Goal: Task Accomplishment & Management: Use online tool/utility

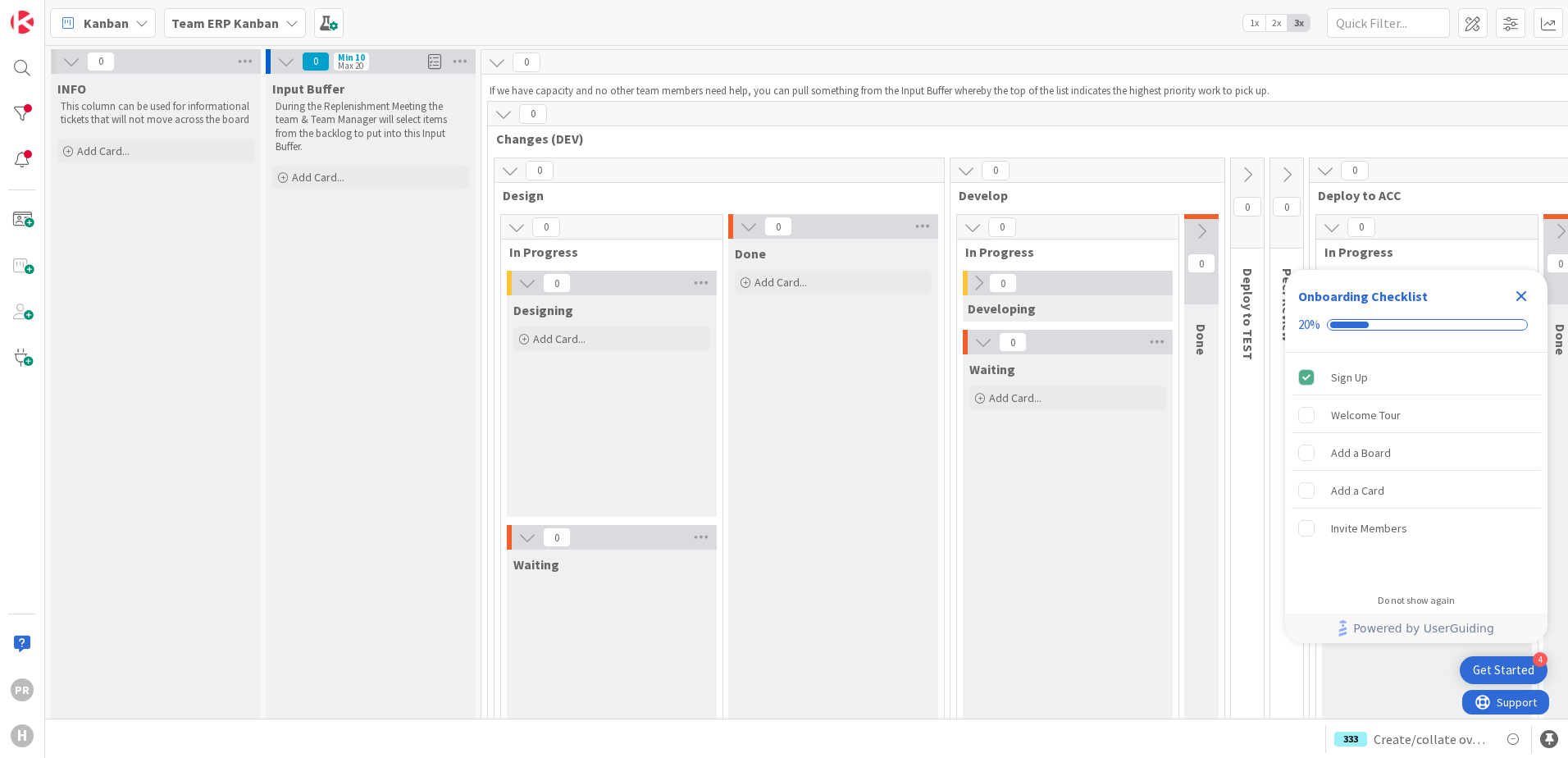
click at [223, 29] on b "Team ERP Kanban" at bounding box center [224, 22] width 107 height 16
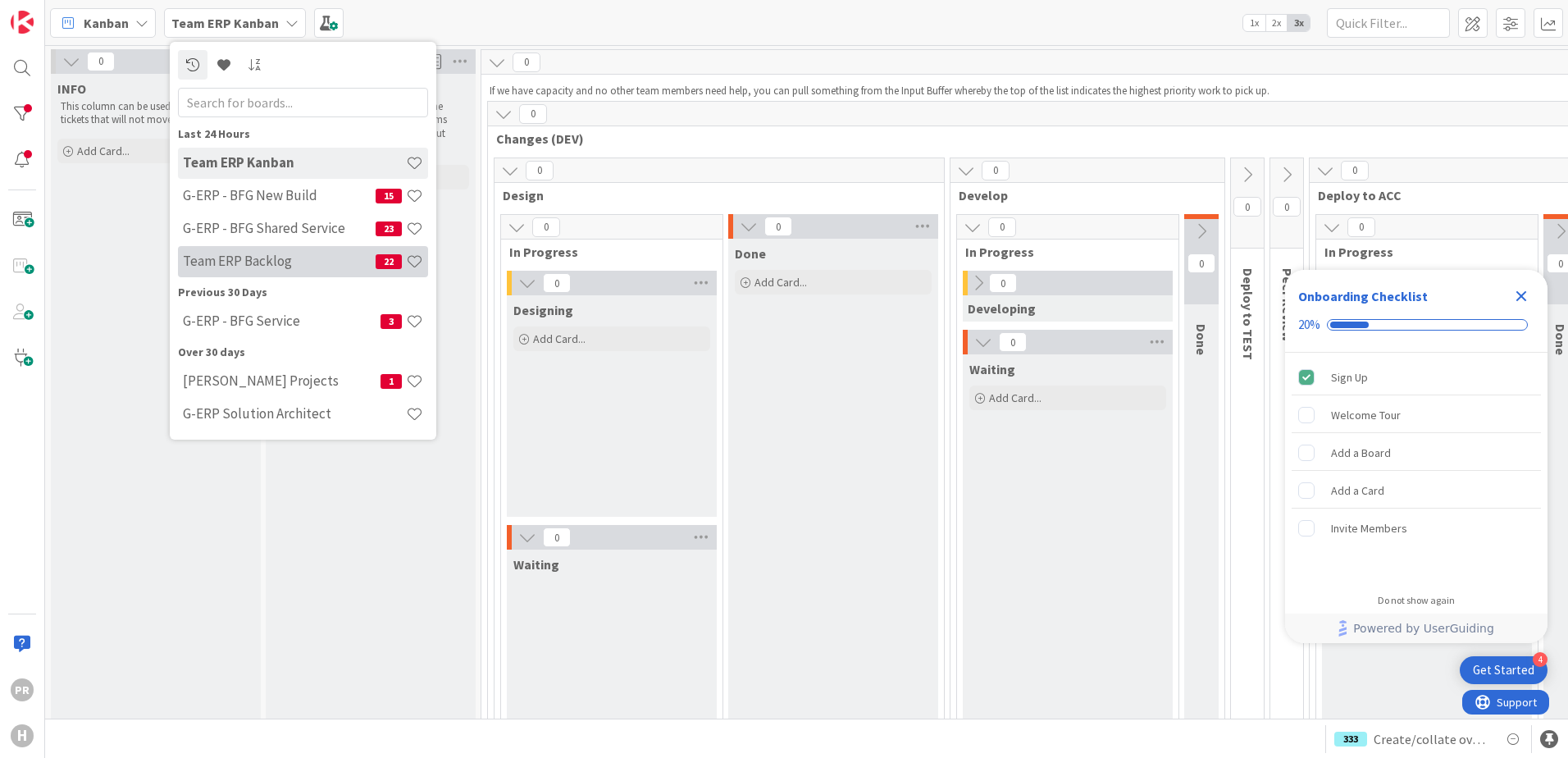
click at [303, 261] on h4 "Team ERP Backlog" at bounding box center [279, 260] width 192 height 16
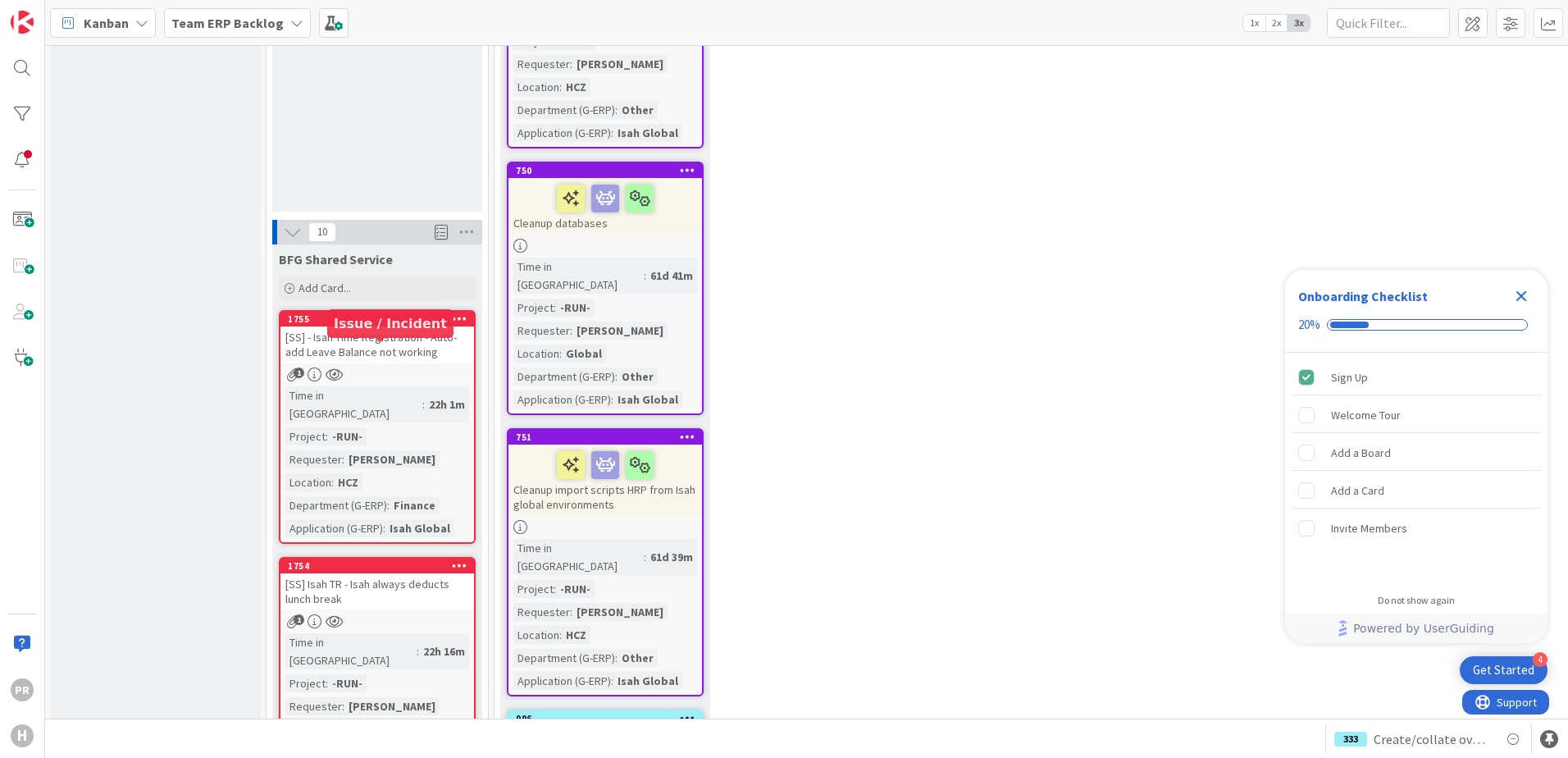
scroll to position [1394, 0]
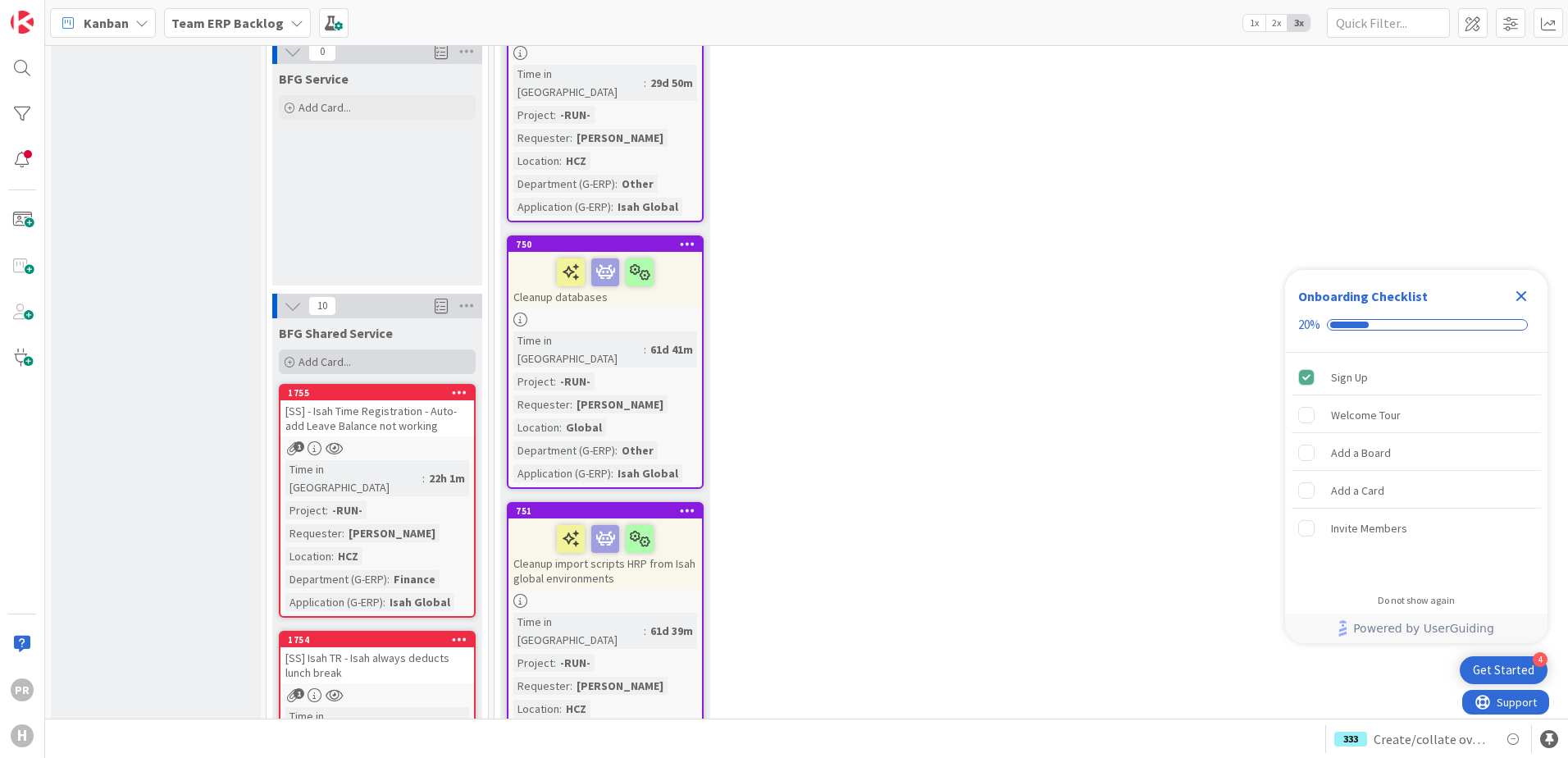
click at [334, 355] on span "Add Card..." at bounding box center [325, 361] width 52 height 14
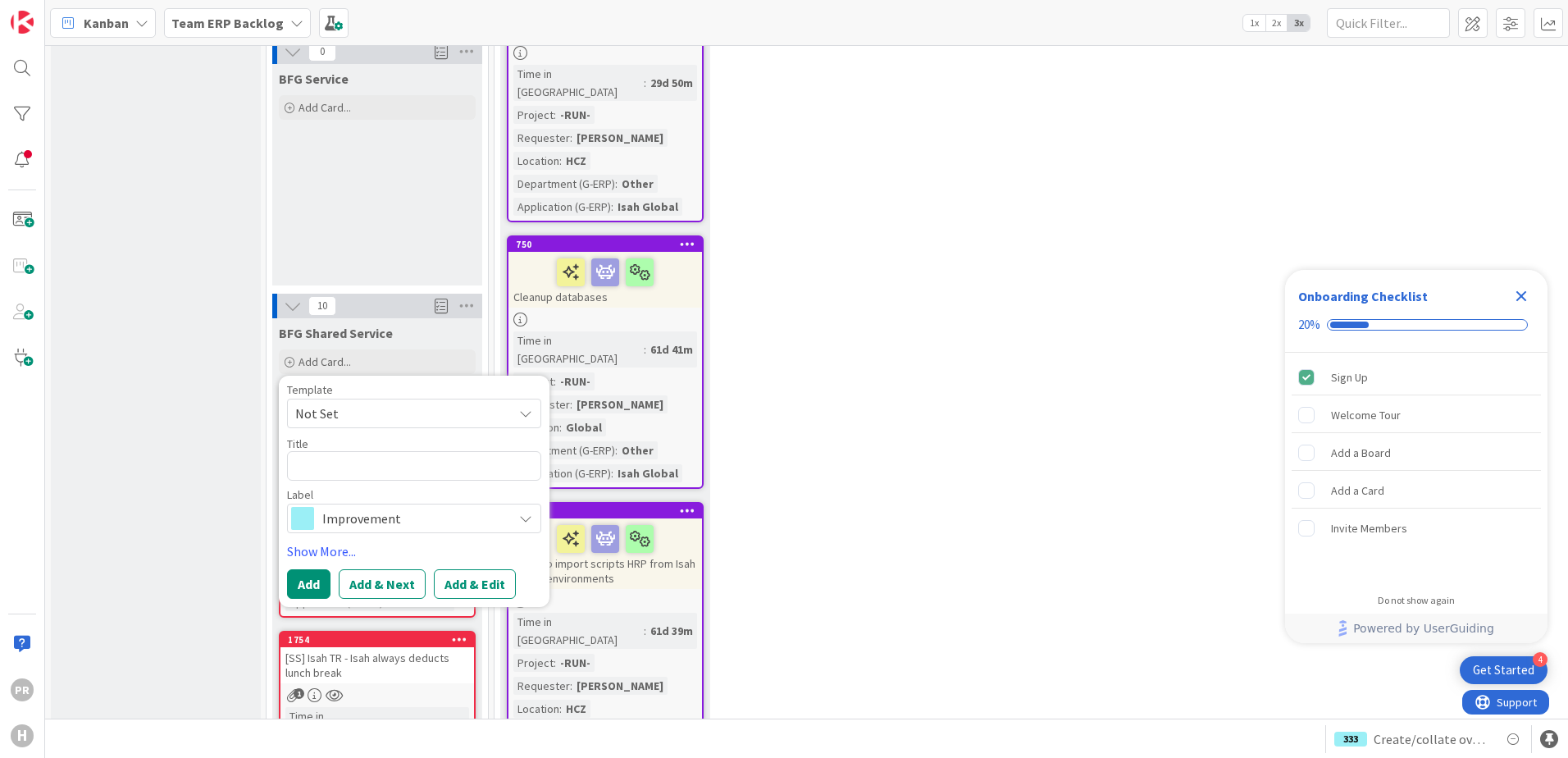
click at [327, 507] on span "Improvement" at bounding box center [414, 518] width 182 height 23
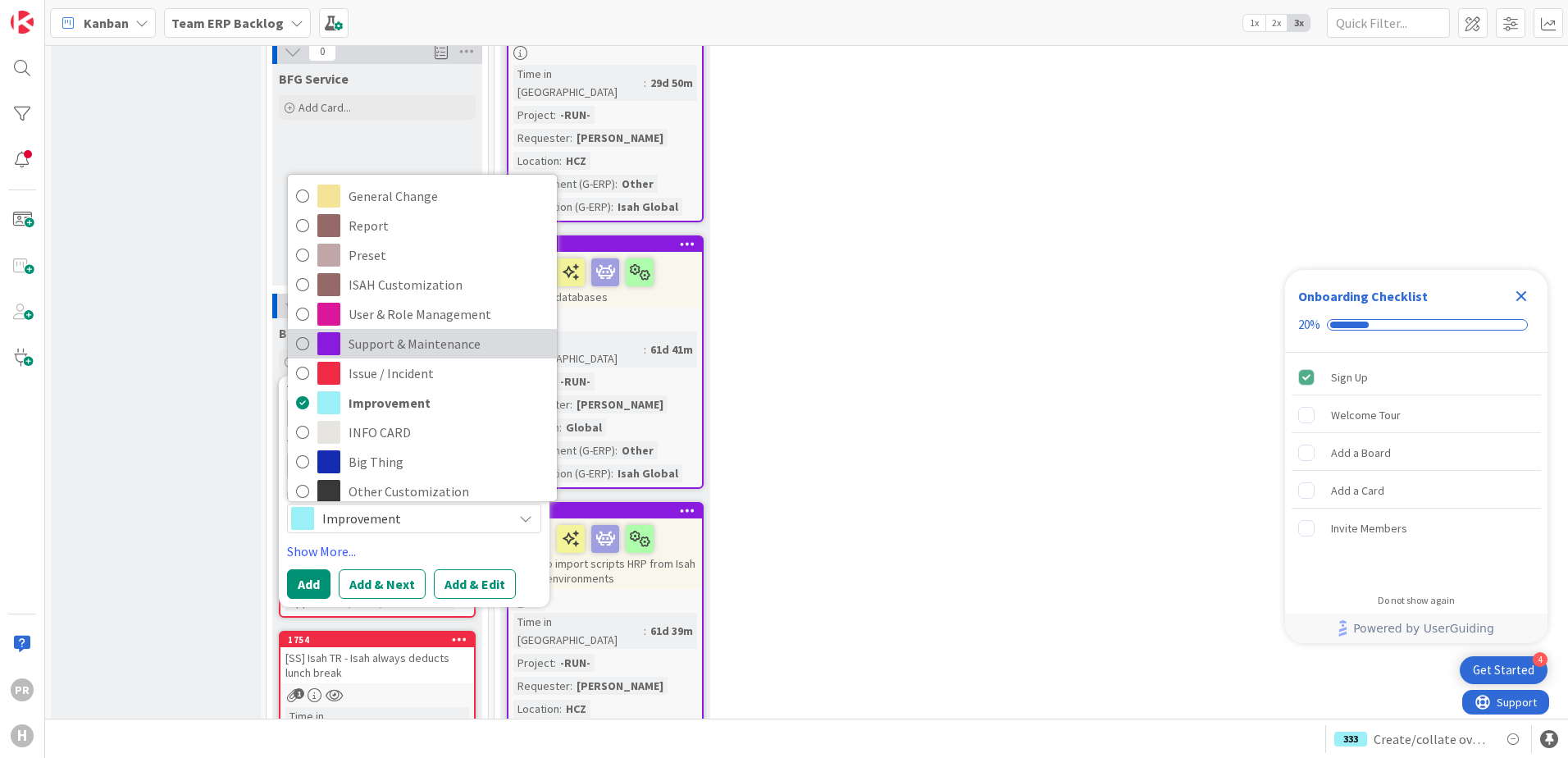
click at [433, 332] on span "Support & Maintenance" at bounding box center [448, 344] width 200 height 24
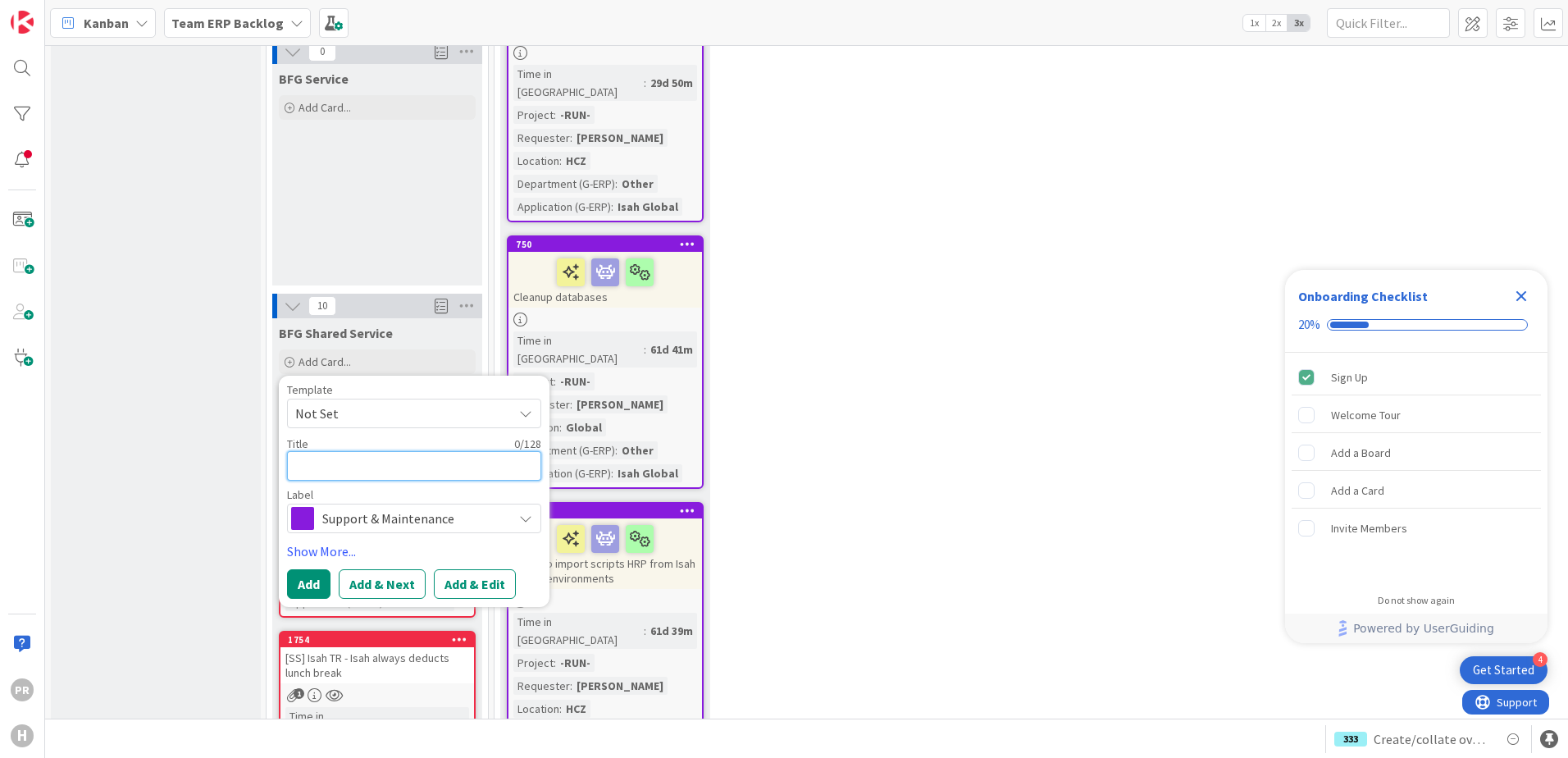
click at [394, 452] on textarea at bounding box center [414, 466] width 254 height 30
type textarea "x"
type textarea "["
type textarea "x"
type textarea "[s"
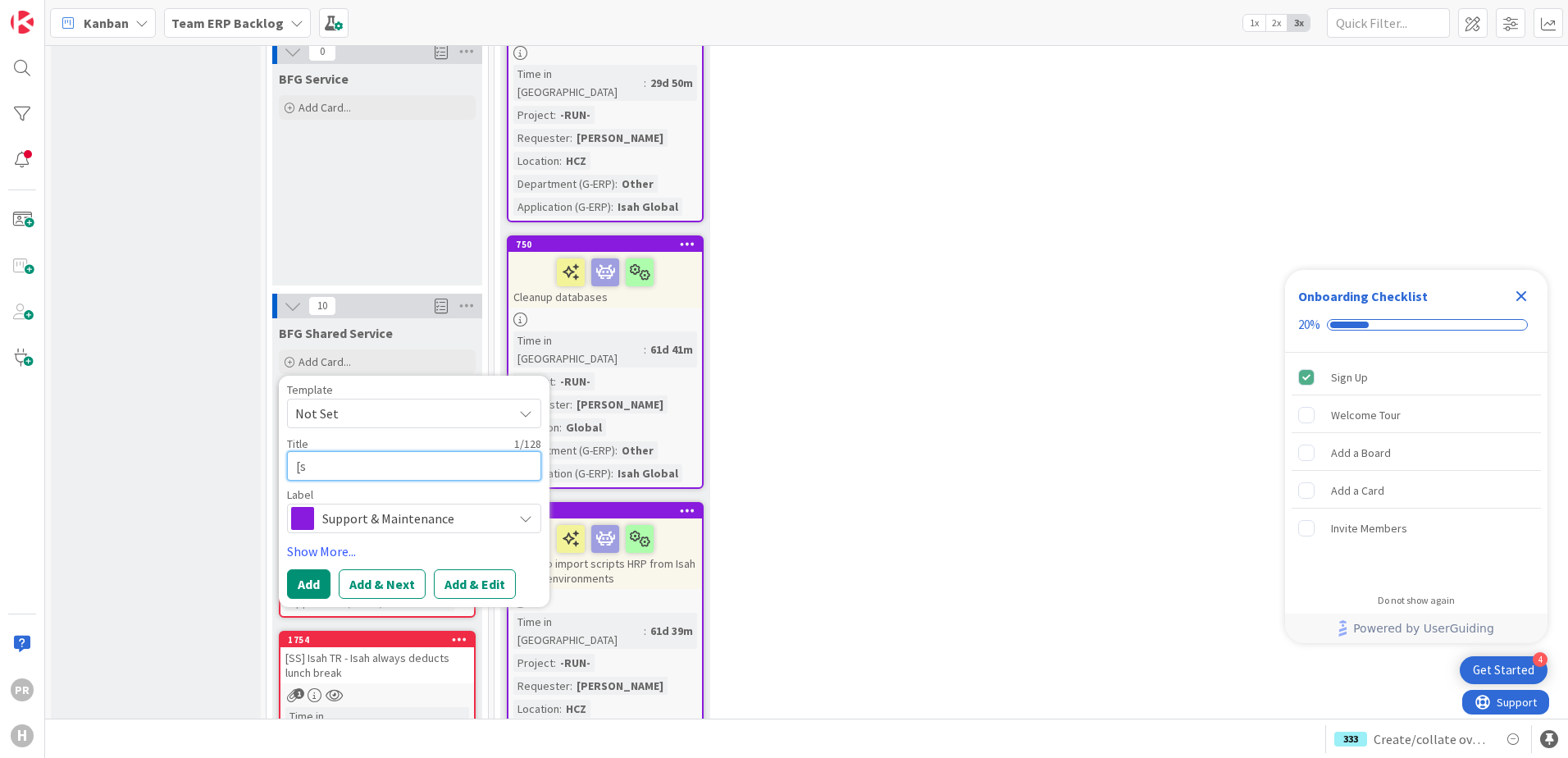
type textarea "x"
type textarea "[sS"
type textarea "x"
type textarea "[s"
type textarea "x"
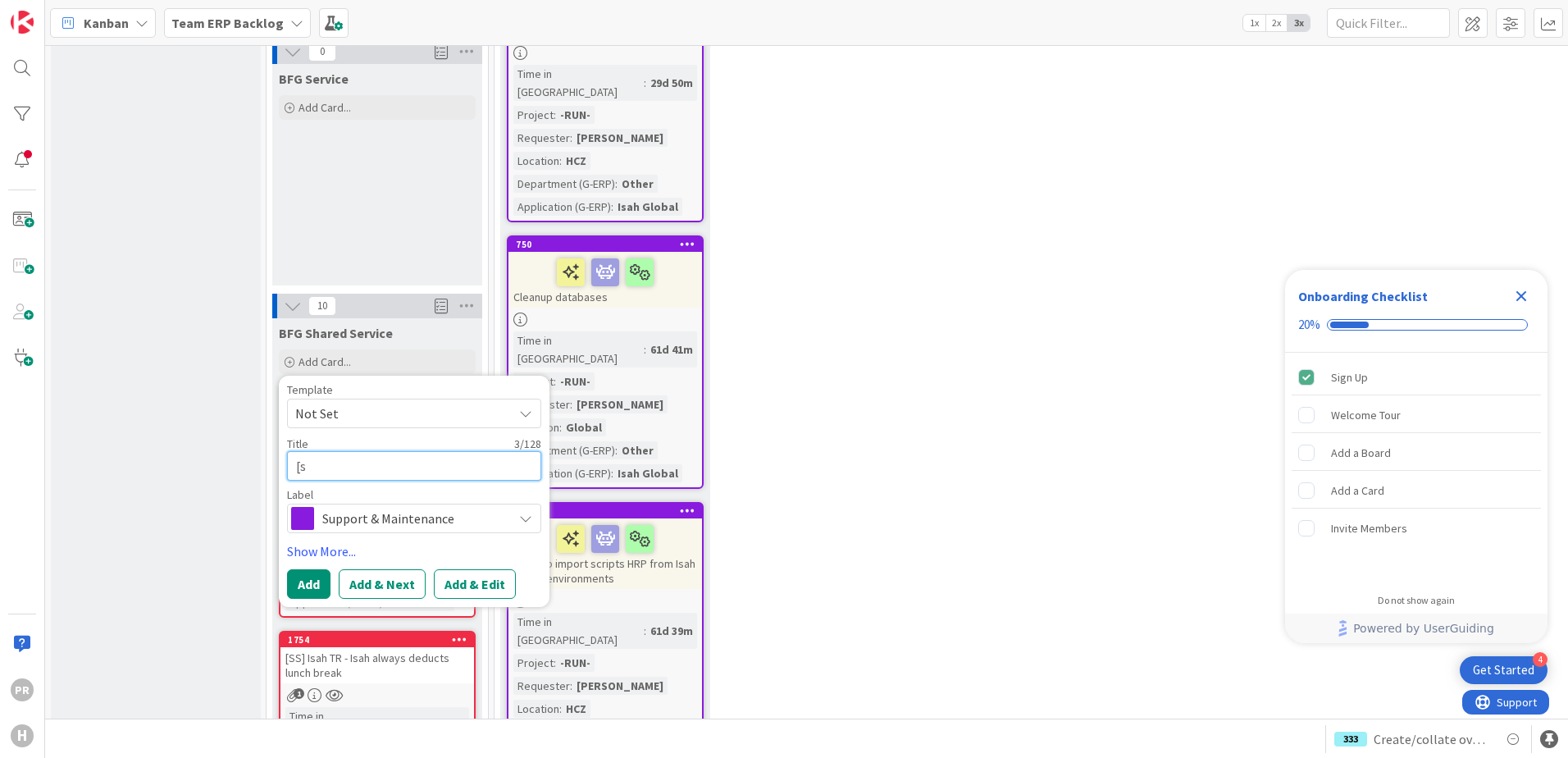
type textarea "["
type textarea "x"
type textarea "[S"
type textarea "x"
type textarea "[SS"
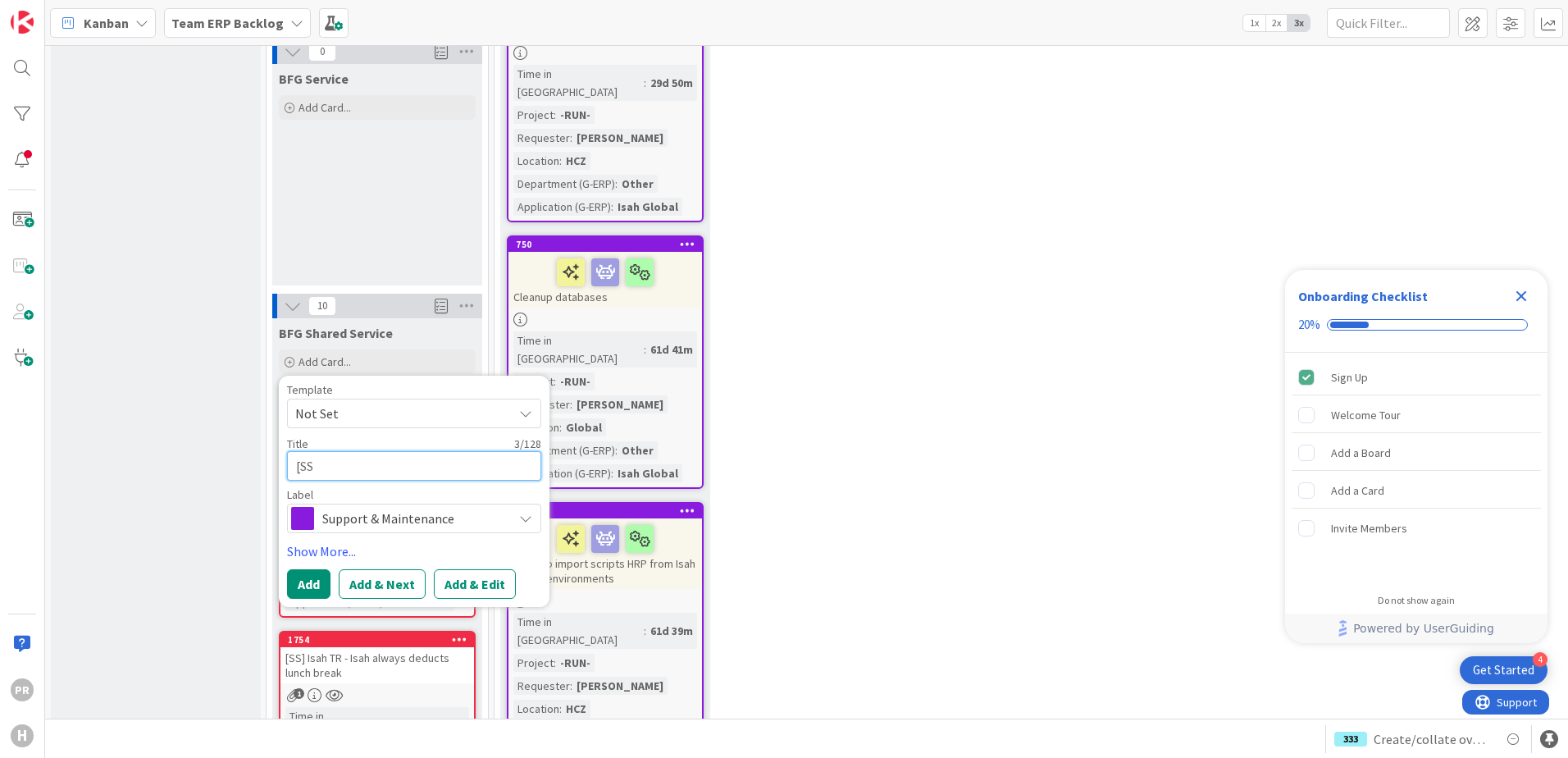
type textarea "x"
type textarea "[SS]"
type textarea "x"
type textarea "[SS]"
type textarea "x"
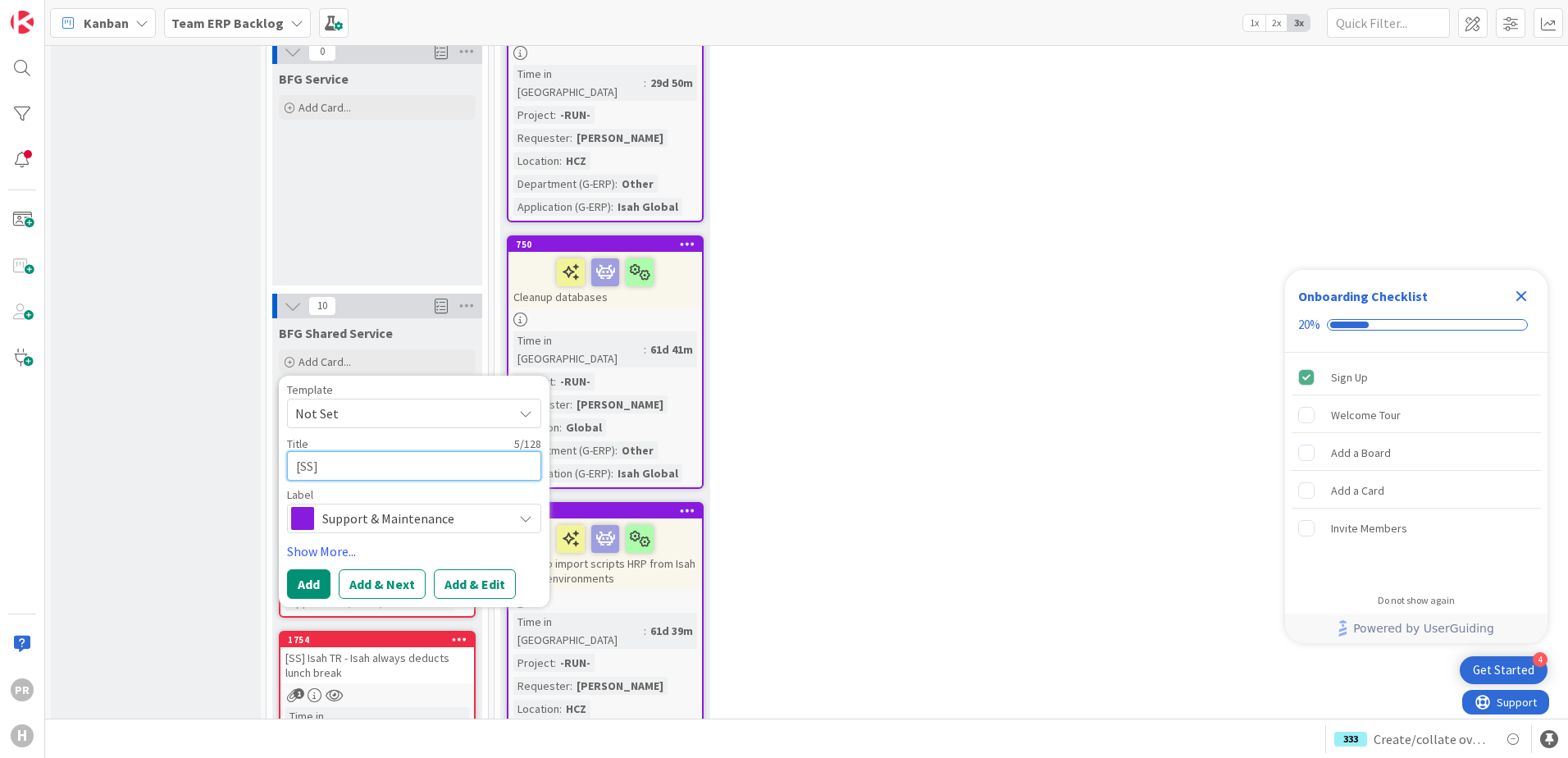
type textarea "[SS] I"
type textarea "x"
type textarea "[SS] Is"
type textarea "x"
type textarea "[SS] Isa"
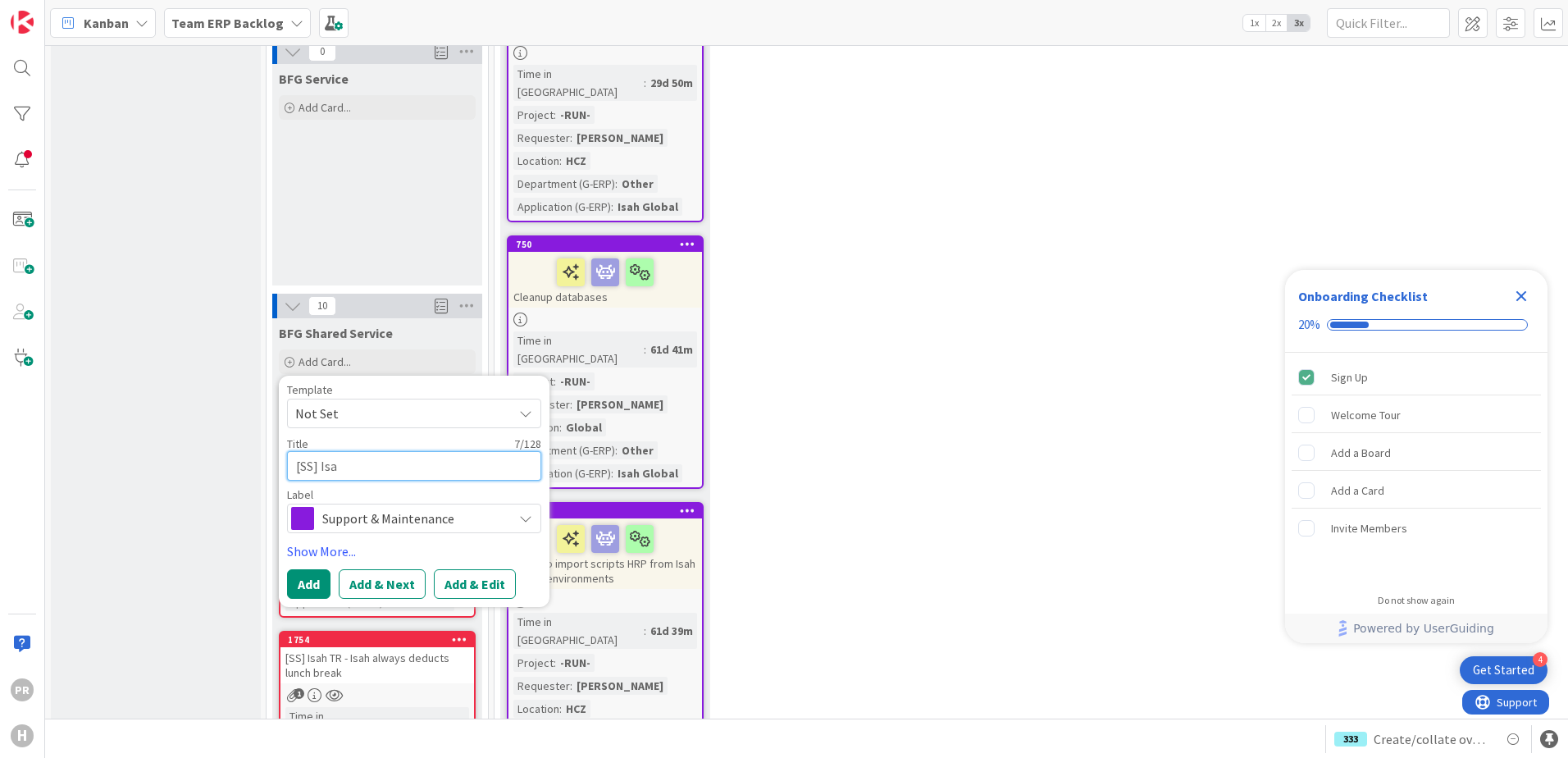
type textarea "x"
type textarea "[SS] Isah"
type textarea "x"
type textarea "[SS] Isah"
type textarea "x"
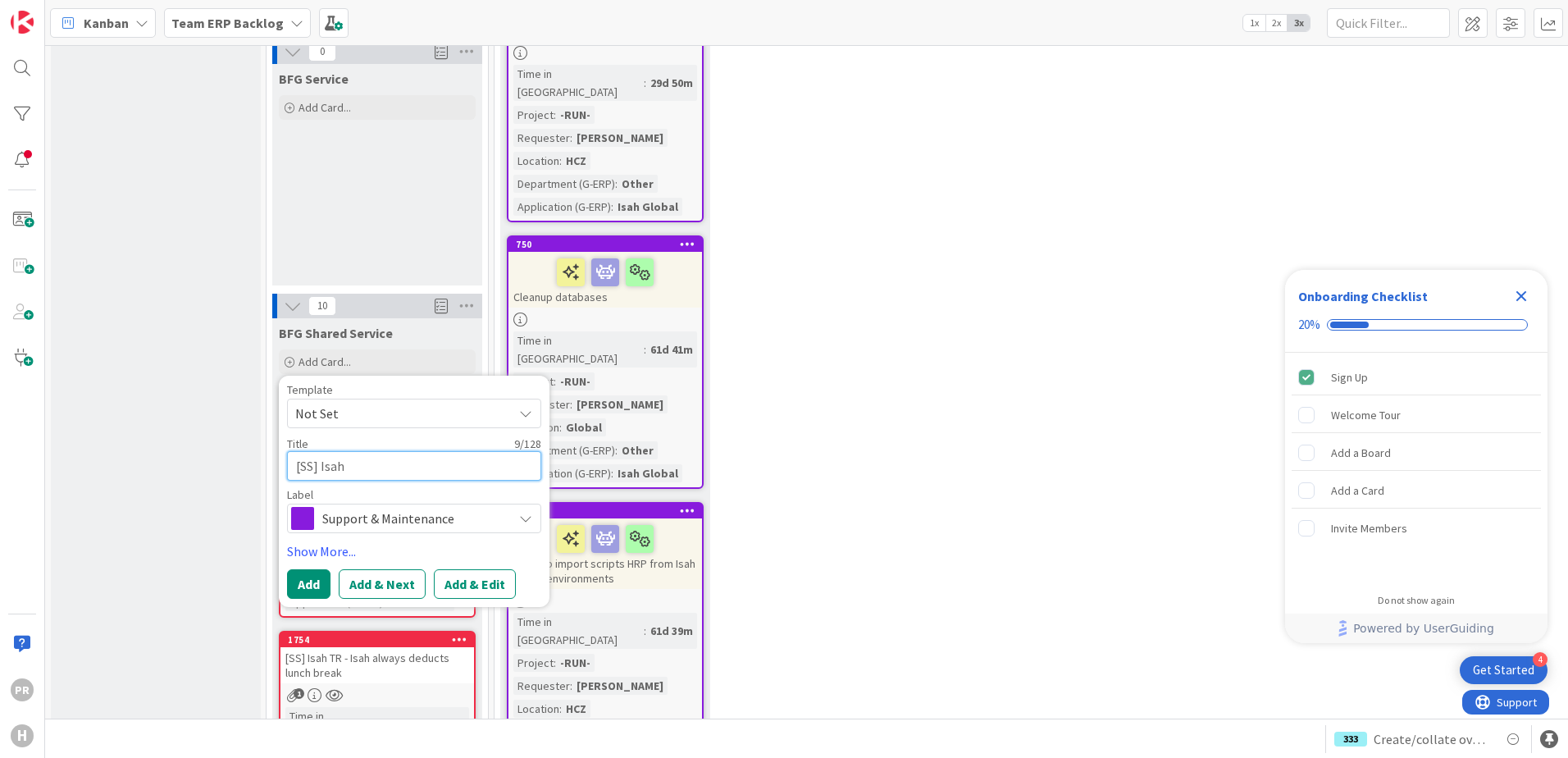
type textarea "[SS] Isah?"
type textarea "x"
type textarea "[SS] Isah"
type textarea "x"
type textarea "[SS] Isah/"
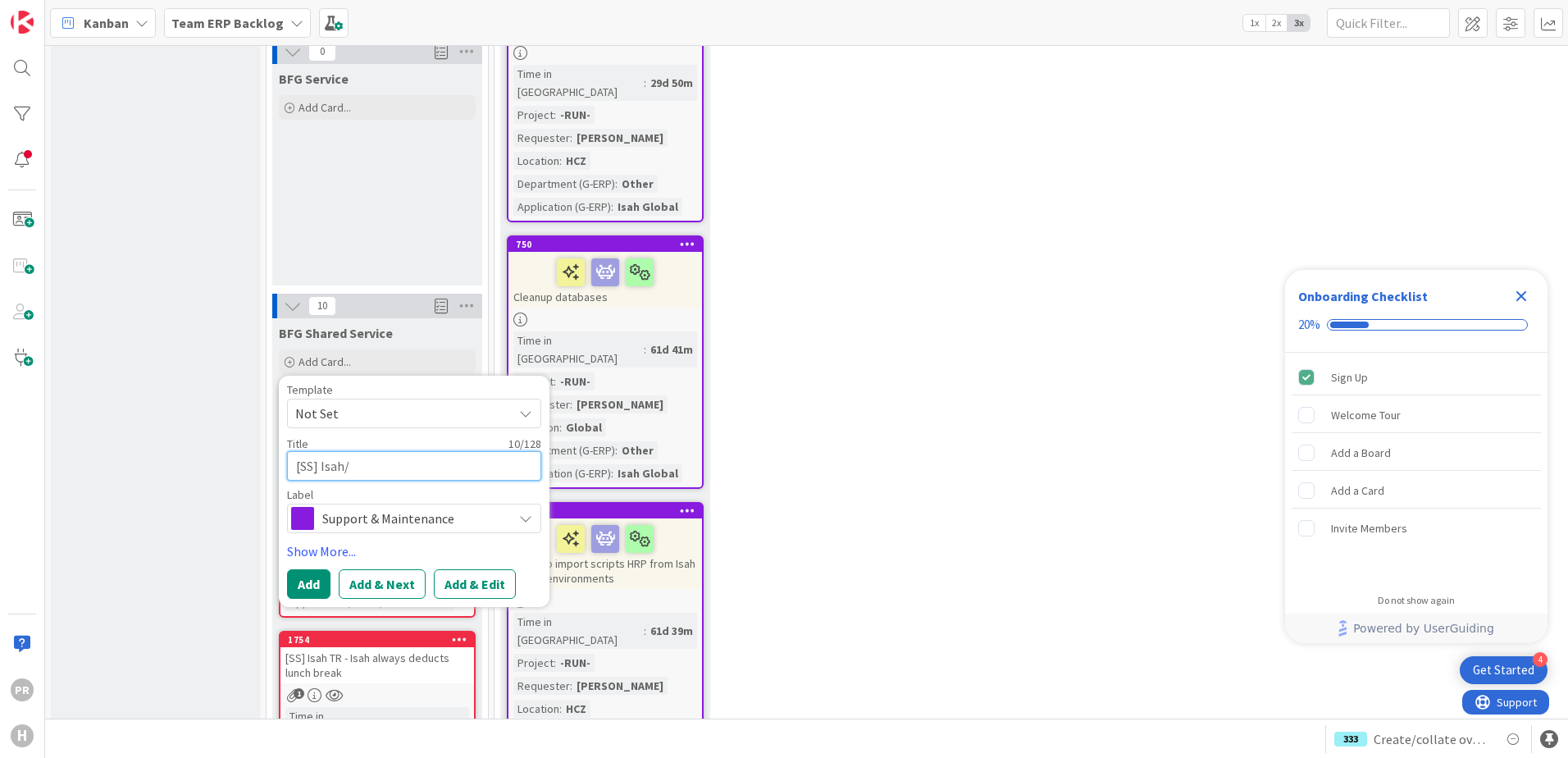
type textarea "x"
type textarea "[SS] Isah/A"
type textarea "x"
type textarea "[SS] Isah/Ac"
type textarea "x"
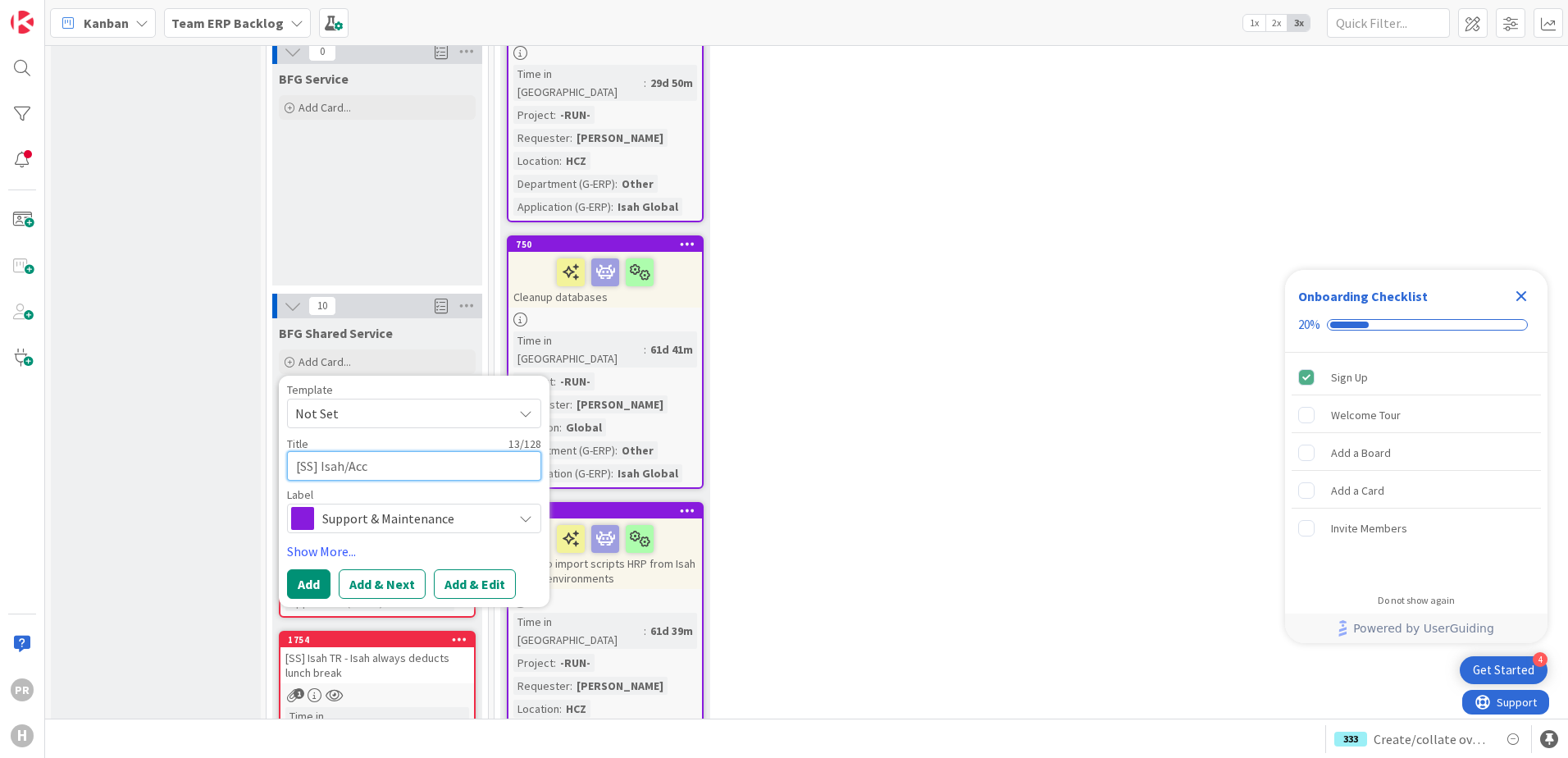
type textarea "[SS] Isah/Acco"
type textarea "x"
type textarea "[SS] Isah/Accou"
type textarea "x"
type textarea "[SS] Isah/Accoun"
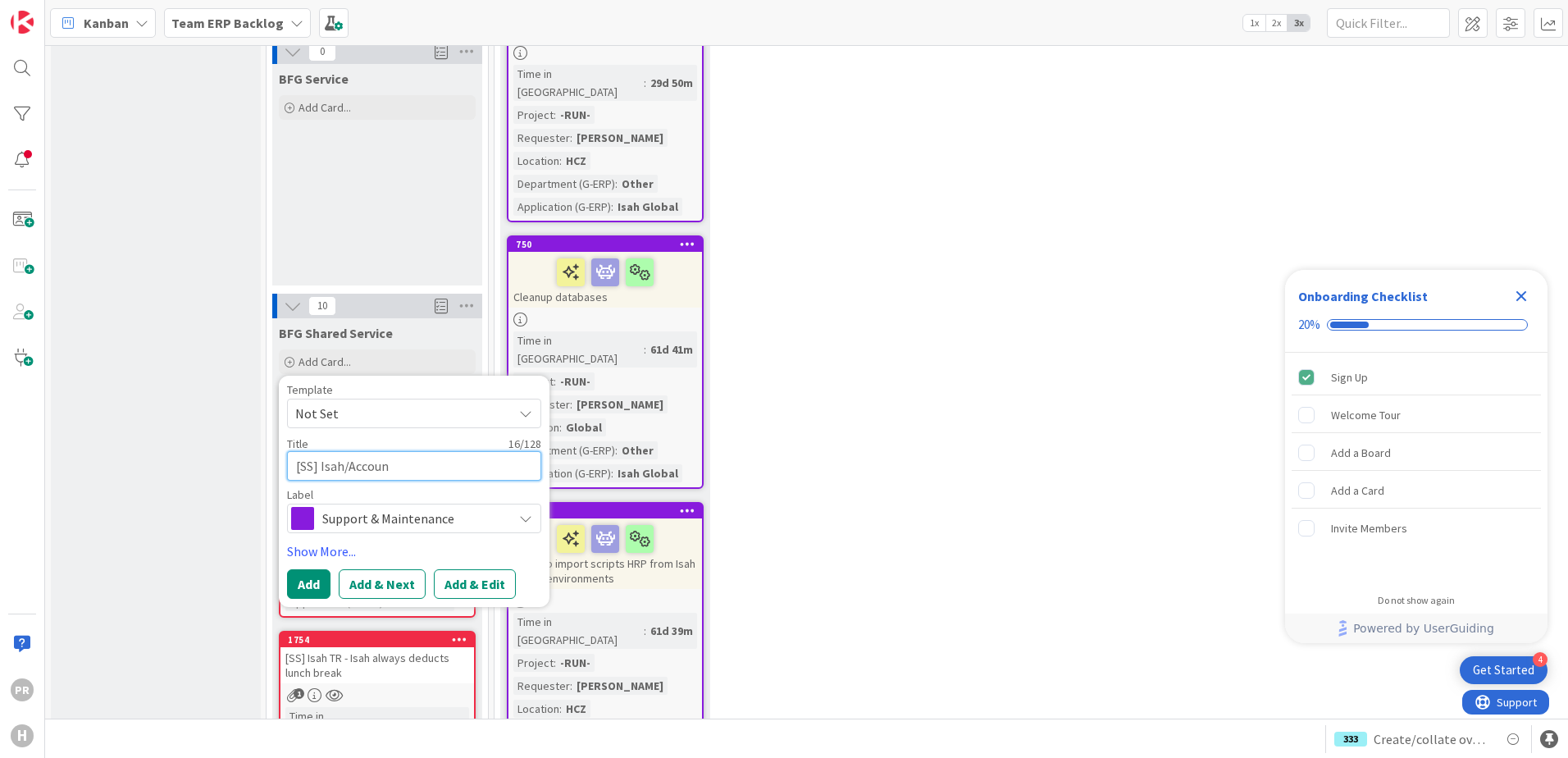
type textarea "x"
type textarea "[SS] Isah/Account"
type textarea "x"
type textarea "[SS] Isah/AccountV"
type textarea "x"
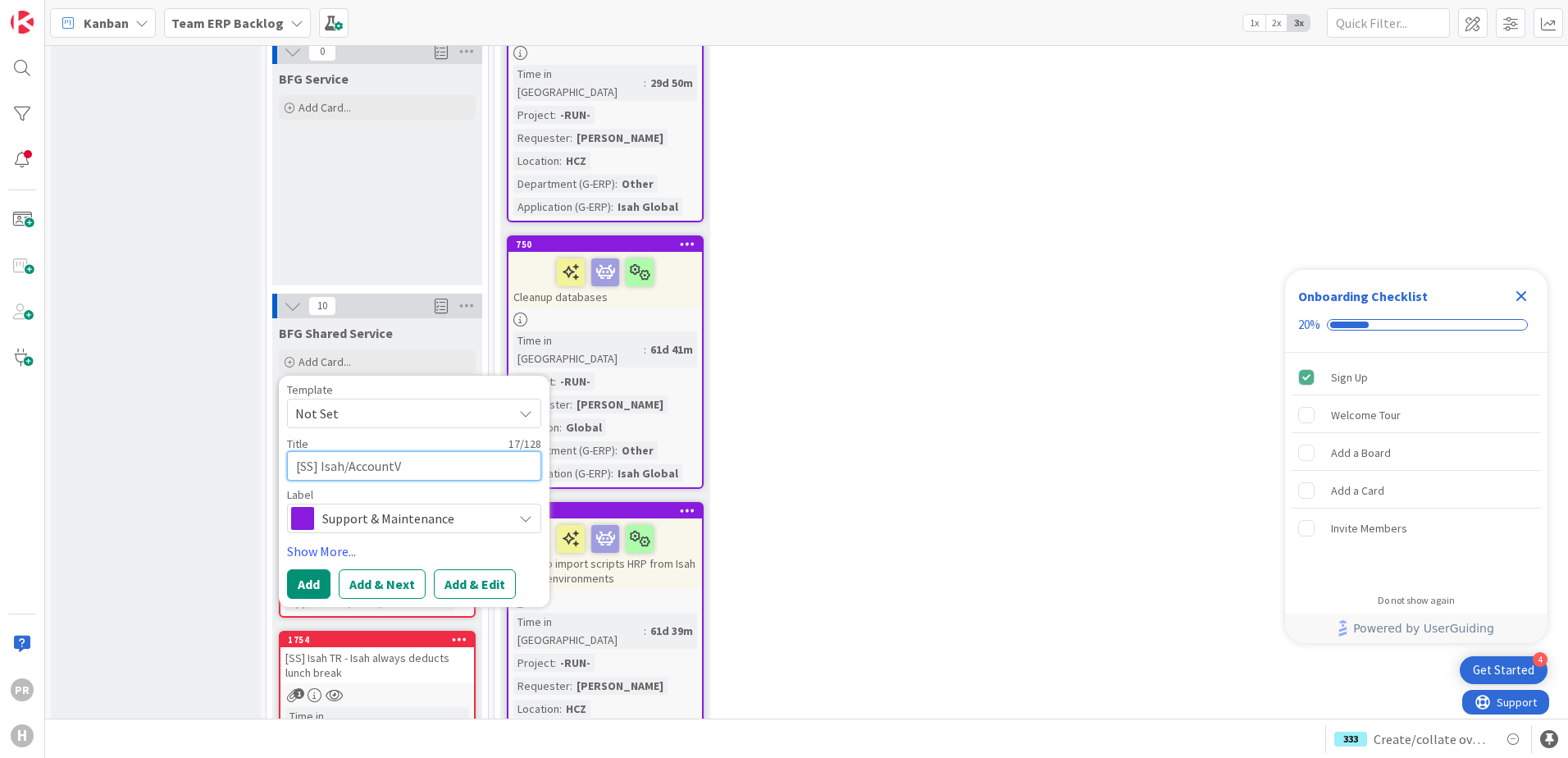
type textarea "[SS] Isah/AccountVi"
type textarea "x"
type textarea "[SS] Isah/AccountVie"
type textarea "x"
type textarea "[SS] Isah/AccountView"
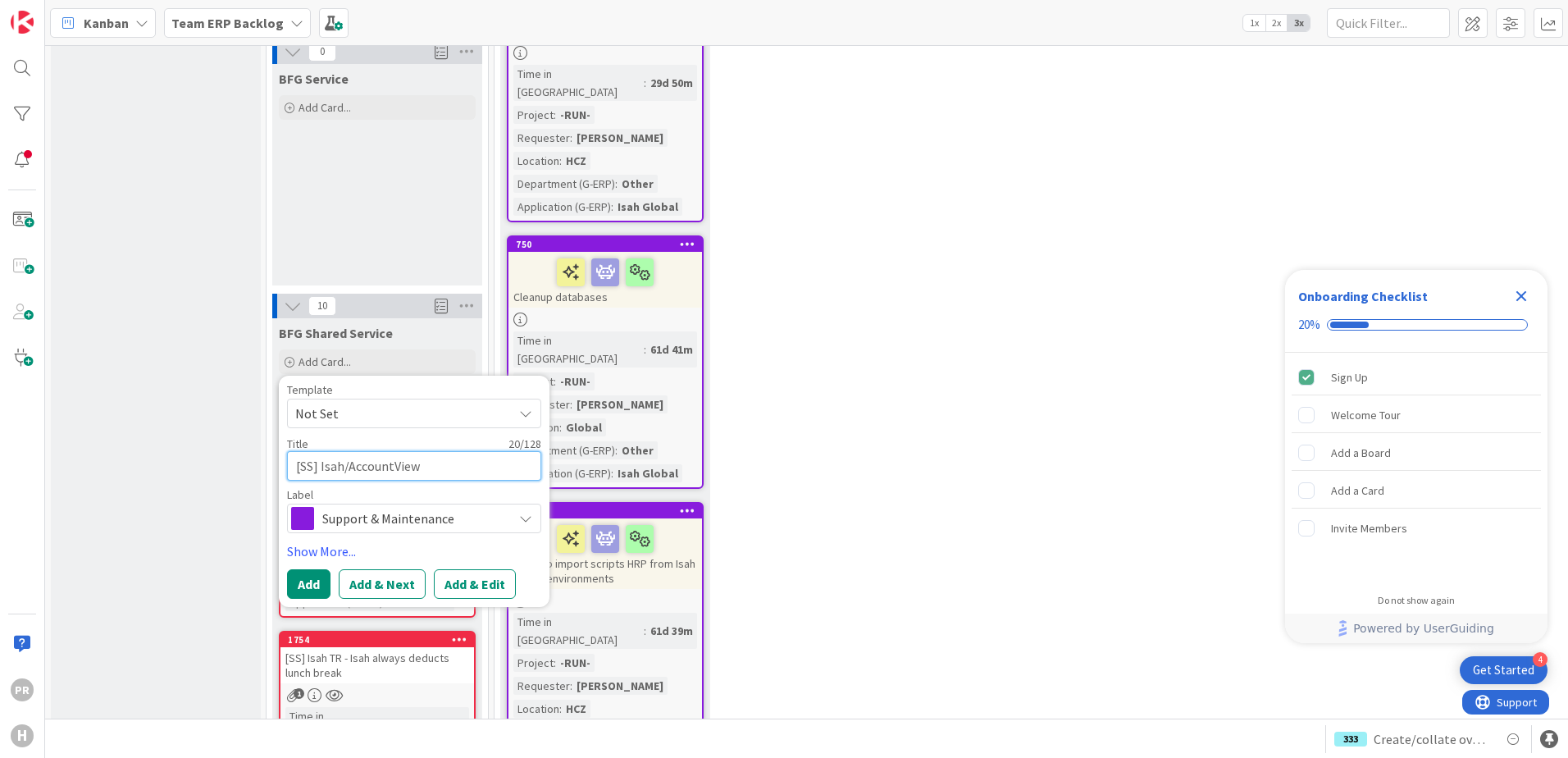
type textarea "x"
type textarea "[SS] Isah/AccountView"
type textarea "x"
type textarea "[SS] Isah/AccountView -"
type textarea "x"
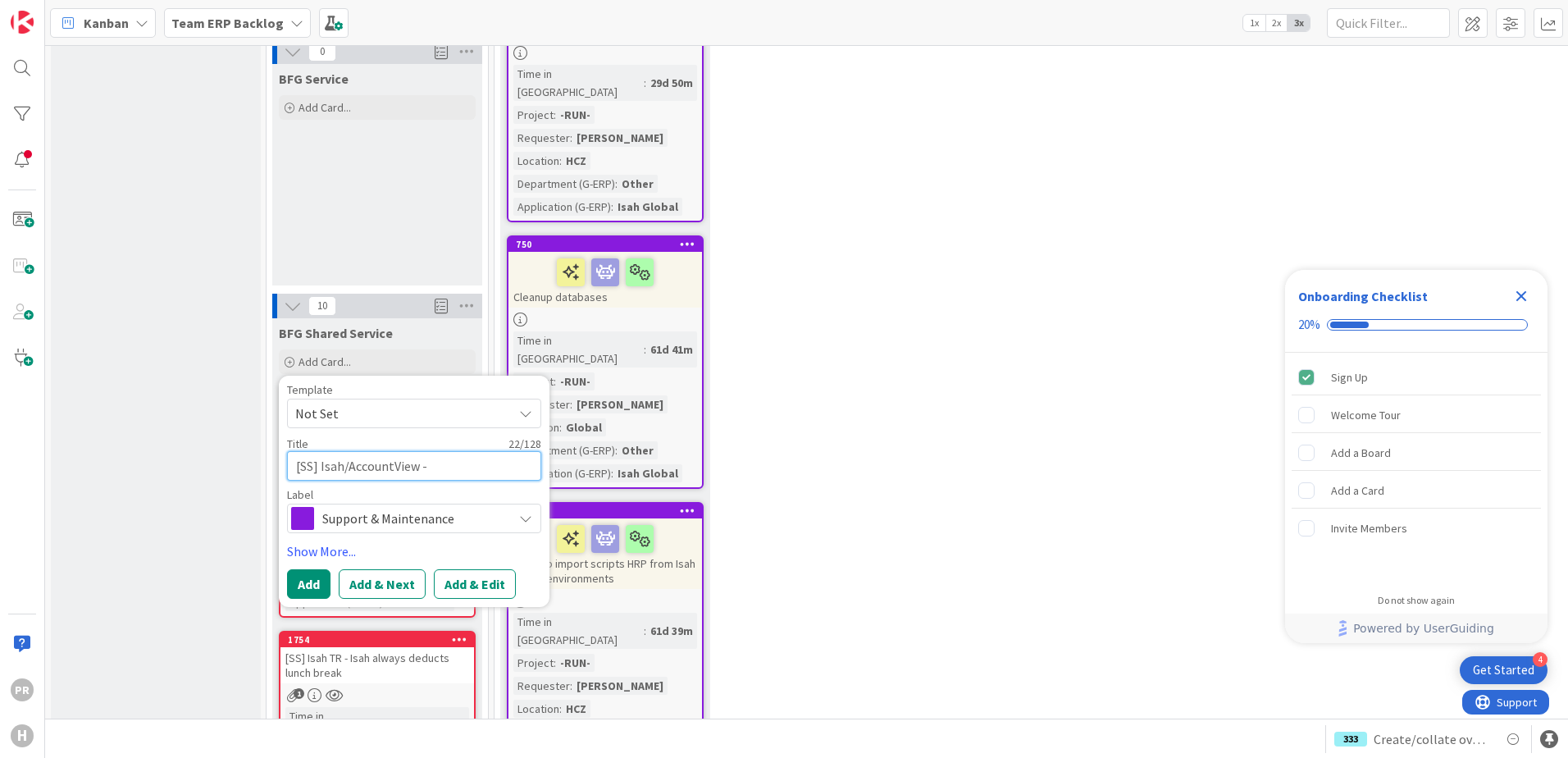
type textarea "[SS] Isah/AccountView -"
type textarea "x"
type textarea "[SS] Isah/AccountView - I"
type textarea "x"
type textarea "[SS] Isah/AccountView - Inv"
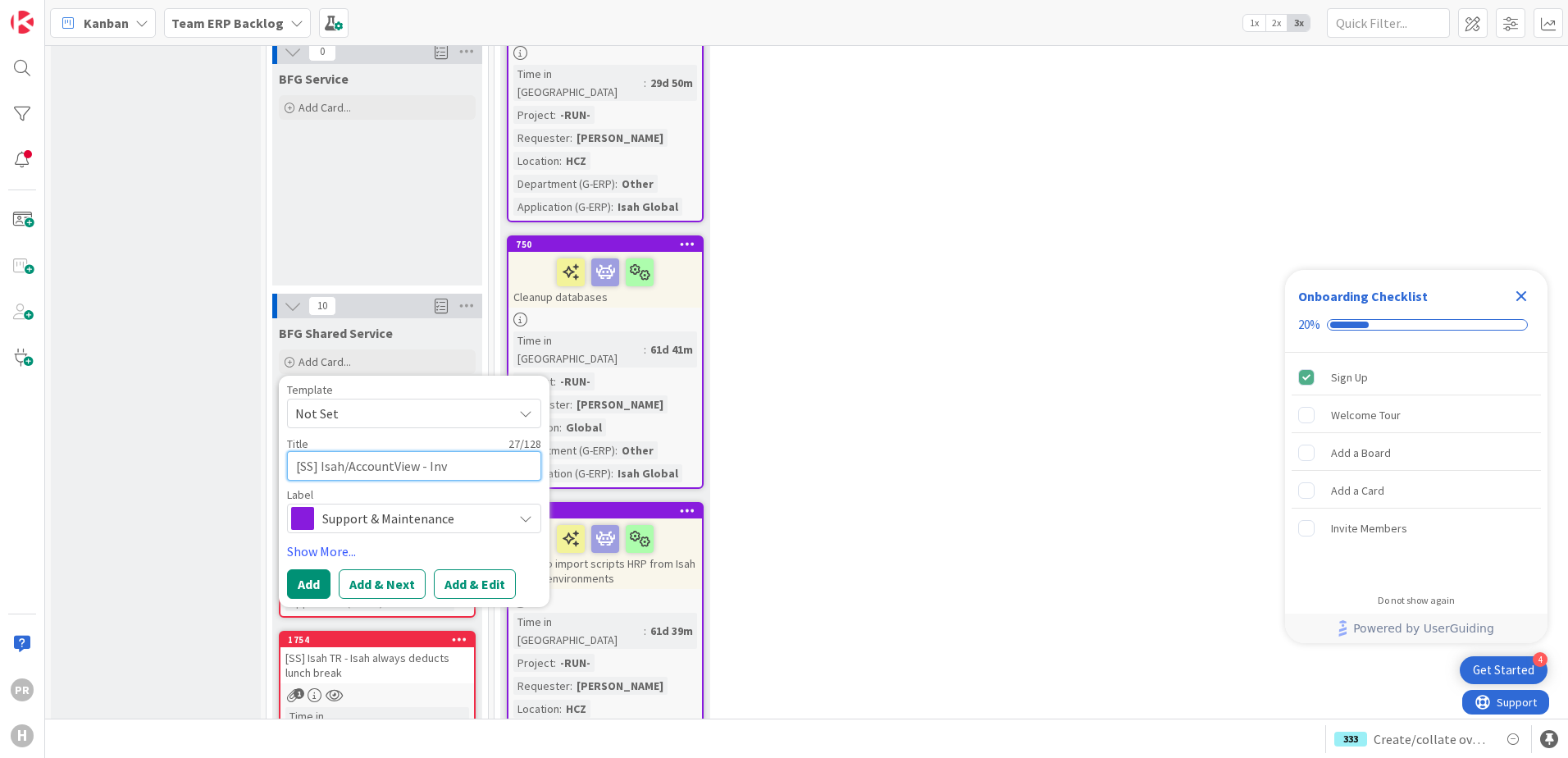
type textarea "x"
type textarea "[SS] Isah/AccountView - Inve"
type textarea "x"
type textarea "[SS] Isah/AccountView - Inves"
type textarea "x"
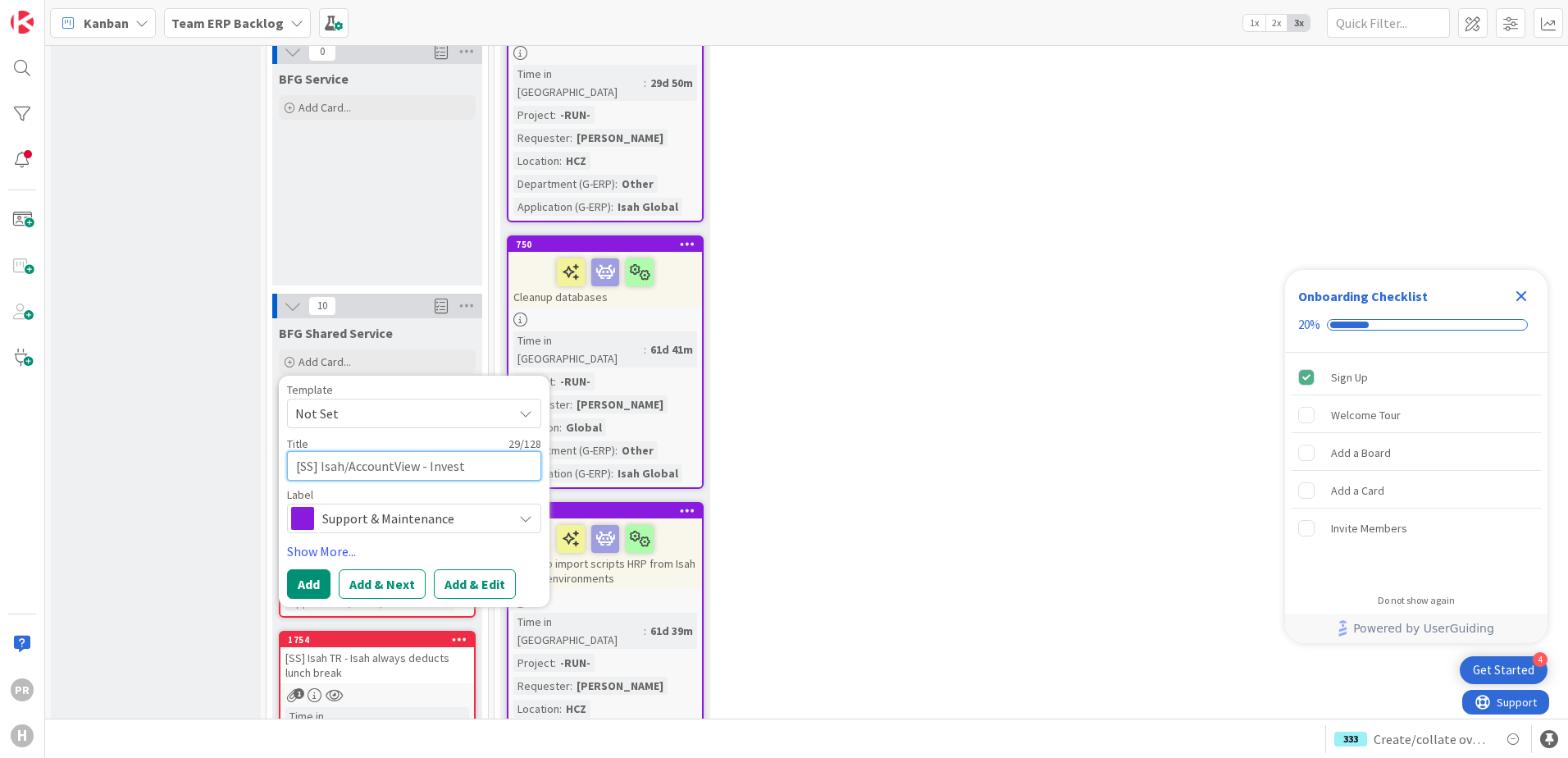
type textarea "[SS] Isah/AccountView - Investi"
type textarea "x"
type textarea "[SS] Isah/AccountView - Investig"
type textarea "x"
type textarea "[SS] Isah/AccountView - Investigi"
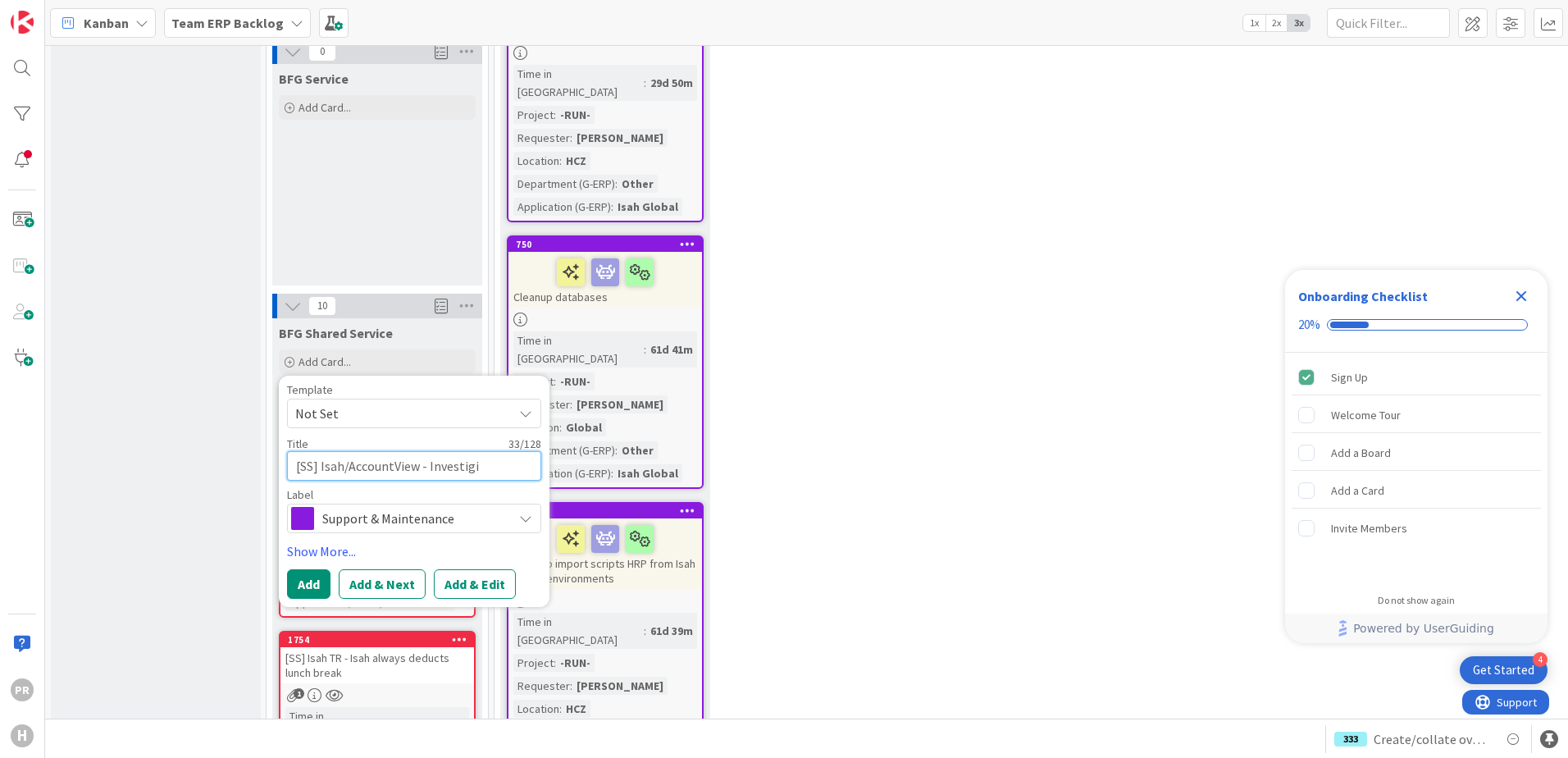
type textarea "x"
type textarea "[SS] Isah/AccountView - Investigin"
type textarea "x"
type textarea "[SS] Isah/AccountView - Investigina"
type textarea "x"
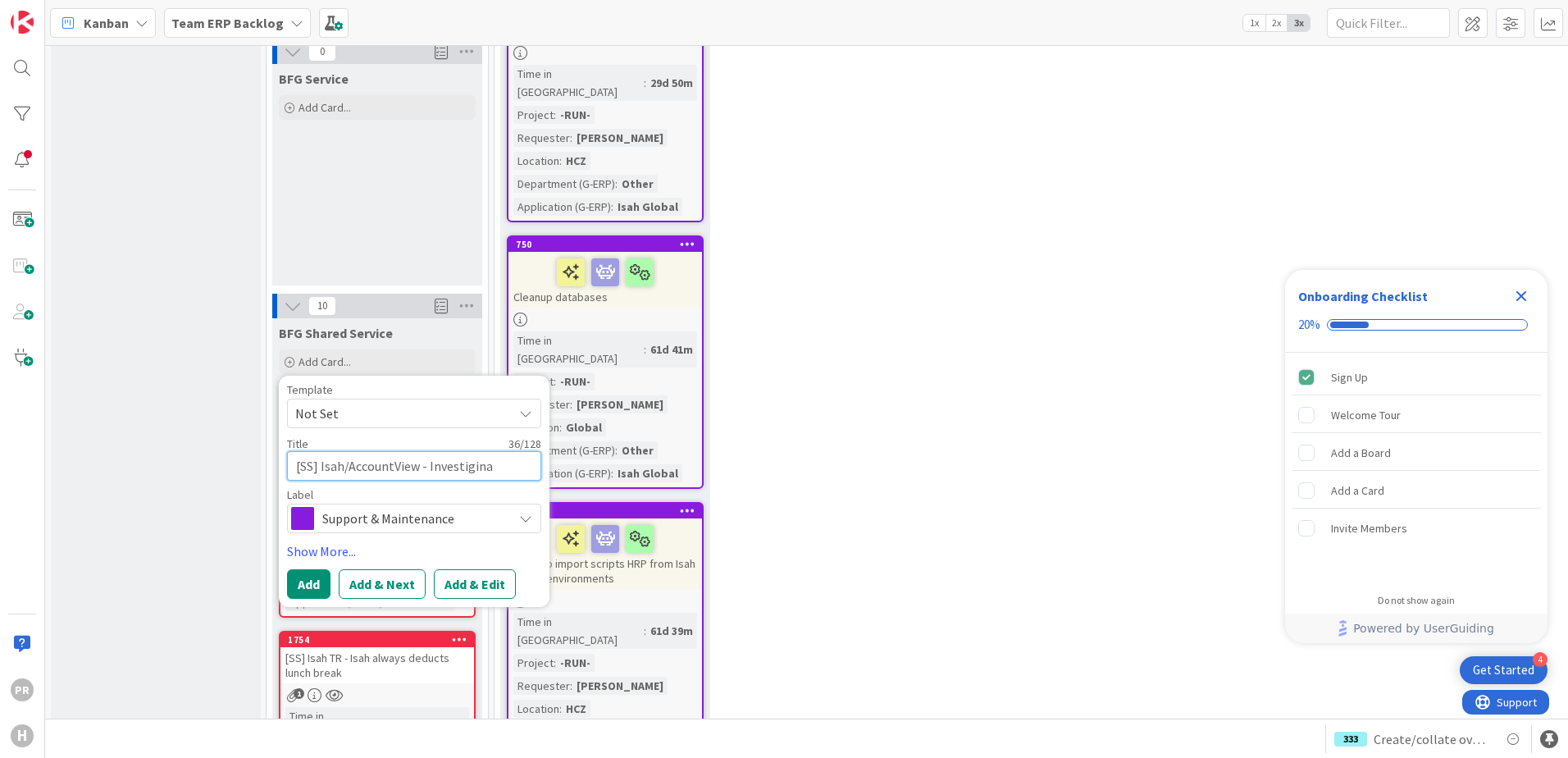
type textarea "[SS] Isah/AccountView - Investiginat"
type textarea "x"
type textarea "[SS] Isah/AccountView - Investigina"
type textarea "x"
type textarea "[SS] Isah/AccountView - Investigin"
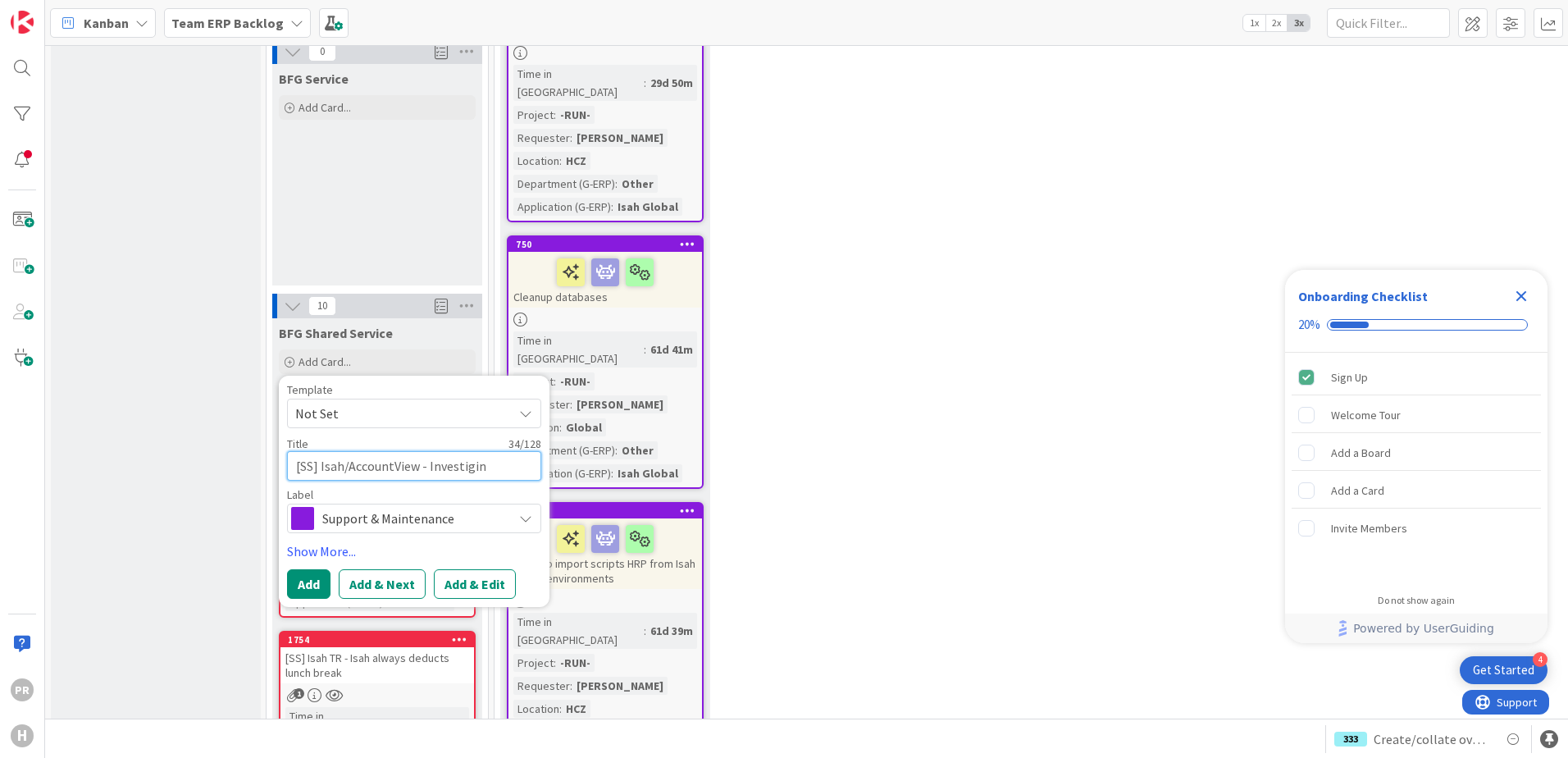
type textarea "x"
type textarea "[SS] Isah/AccountView - Investigi"
type textarea "x"
type textarea "[SS] Isah/AccountView - Investiga"
type textarea "x"
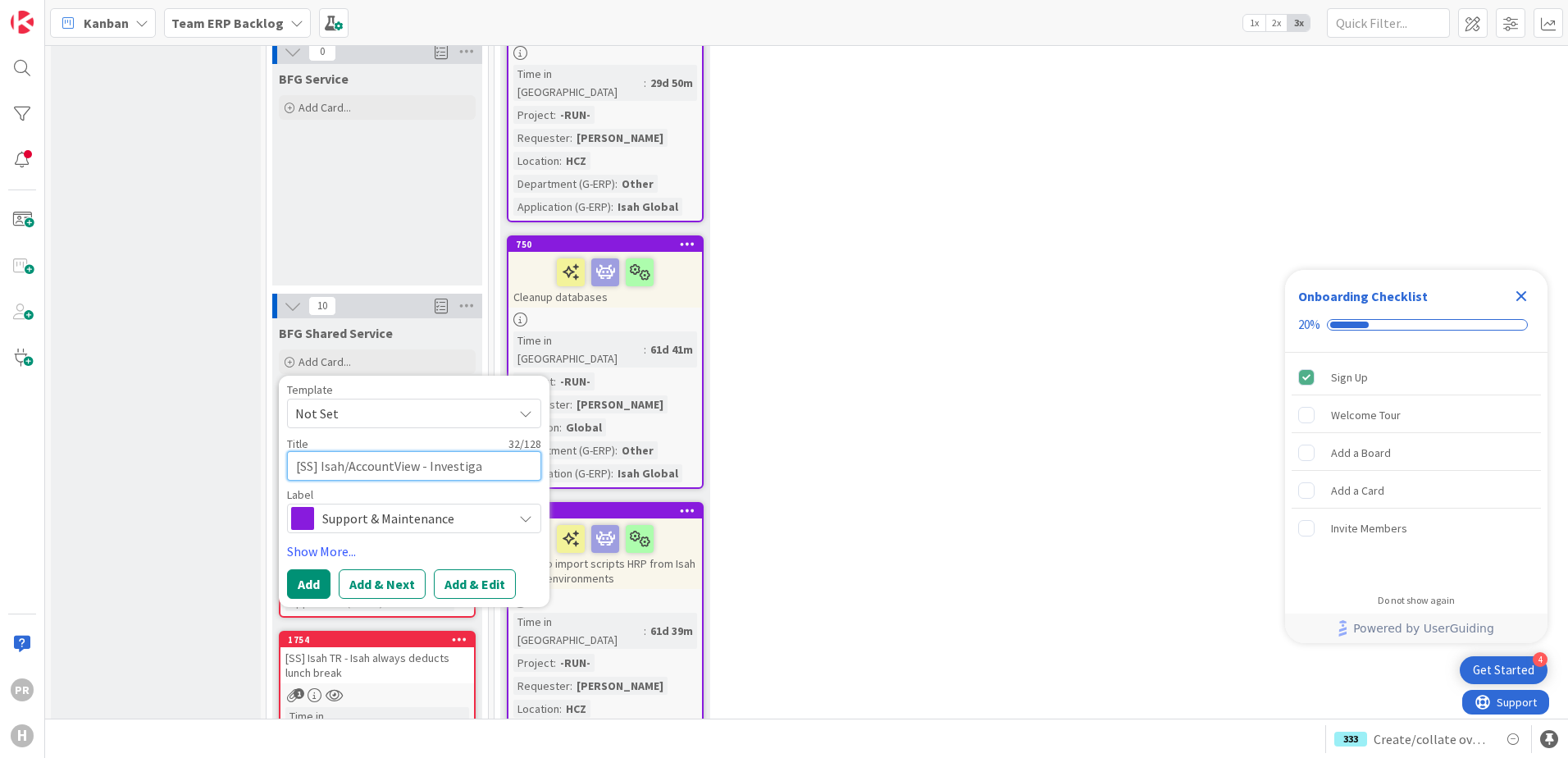
type textarea "[SS] Isah/AccountView - Investigat"
type textarea "x"
type textarea "[SS] Isah/AccountView - Investigati"
type textarea "x"
type textarea "[SS] Isah/AccountView - Investigatin"
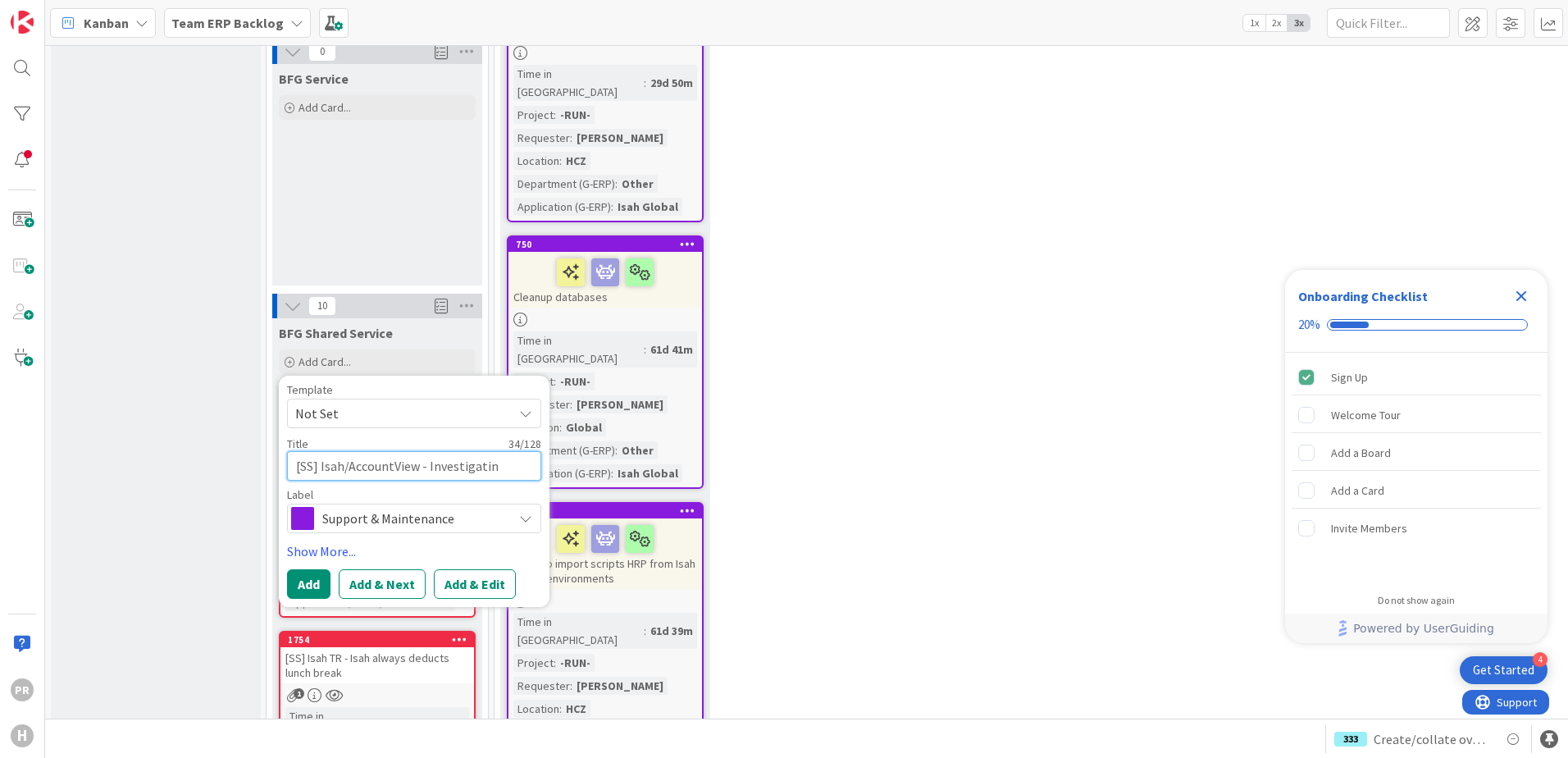
type textarea "x"
type textarea "[SS] Isah/AccountView - Investigating"
type textarea "x"
type textarea "[SS] Isah/AccountView - Investigatin"
type textarea "x"
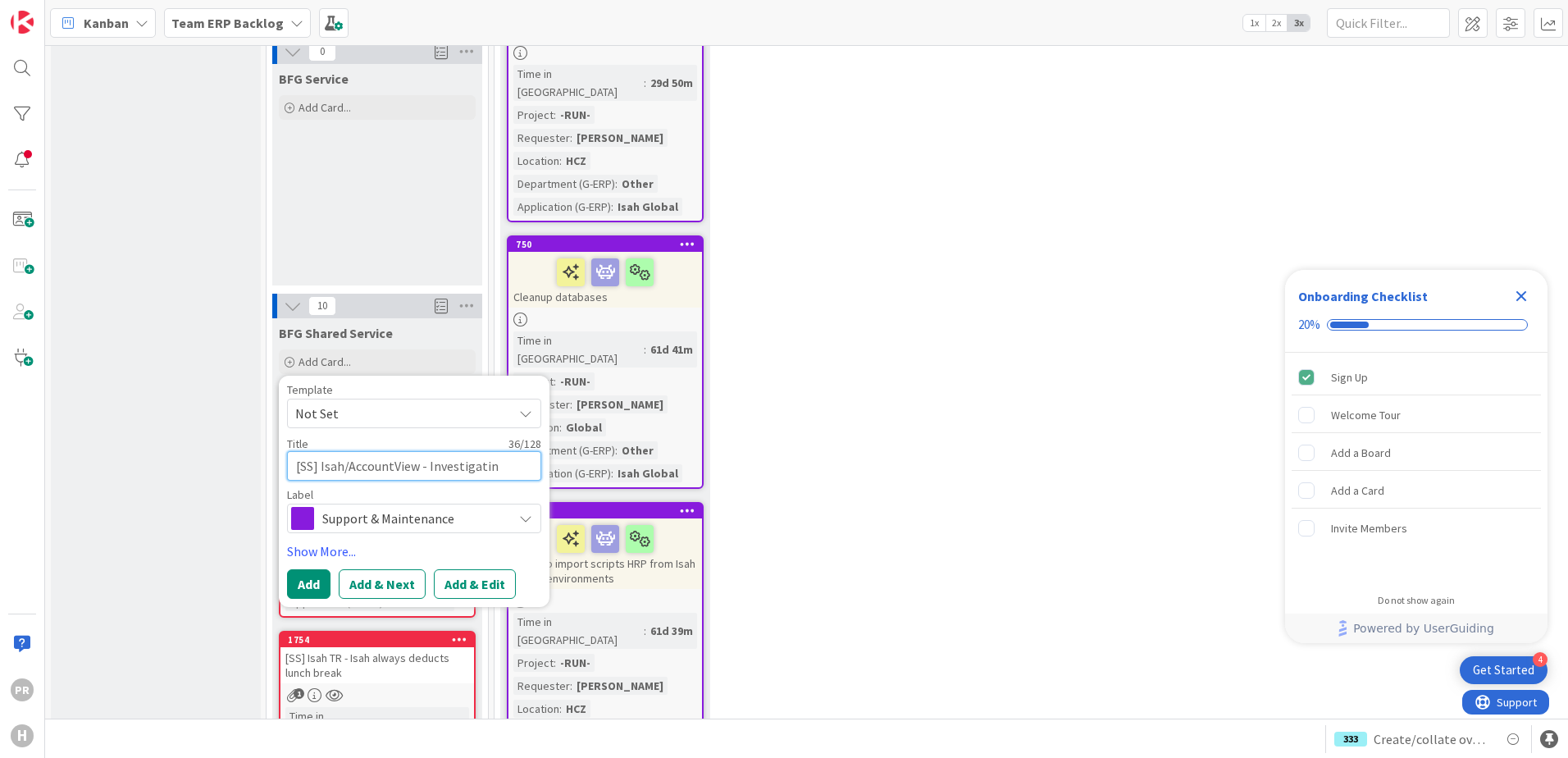
type textarea "[SS] Isah/AccountView - Investigati"
type textarea "x"
type textarea "[SS] Isah/AccountView - Investigat"
type textarea "x"
type textarea "[SS] Isah/AccountView - Investi"
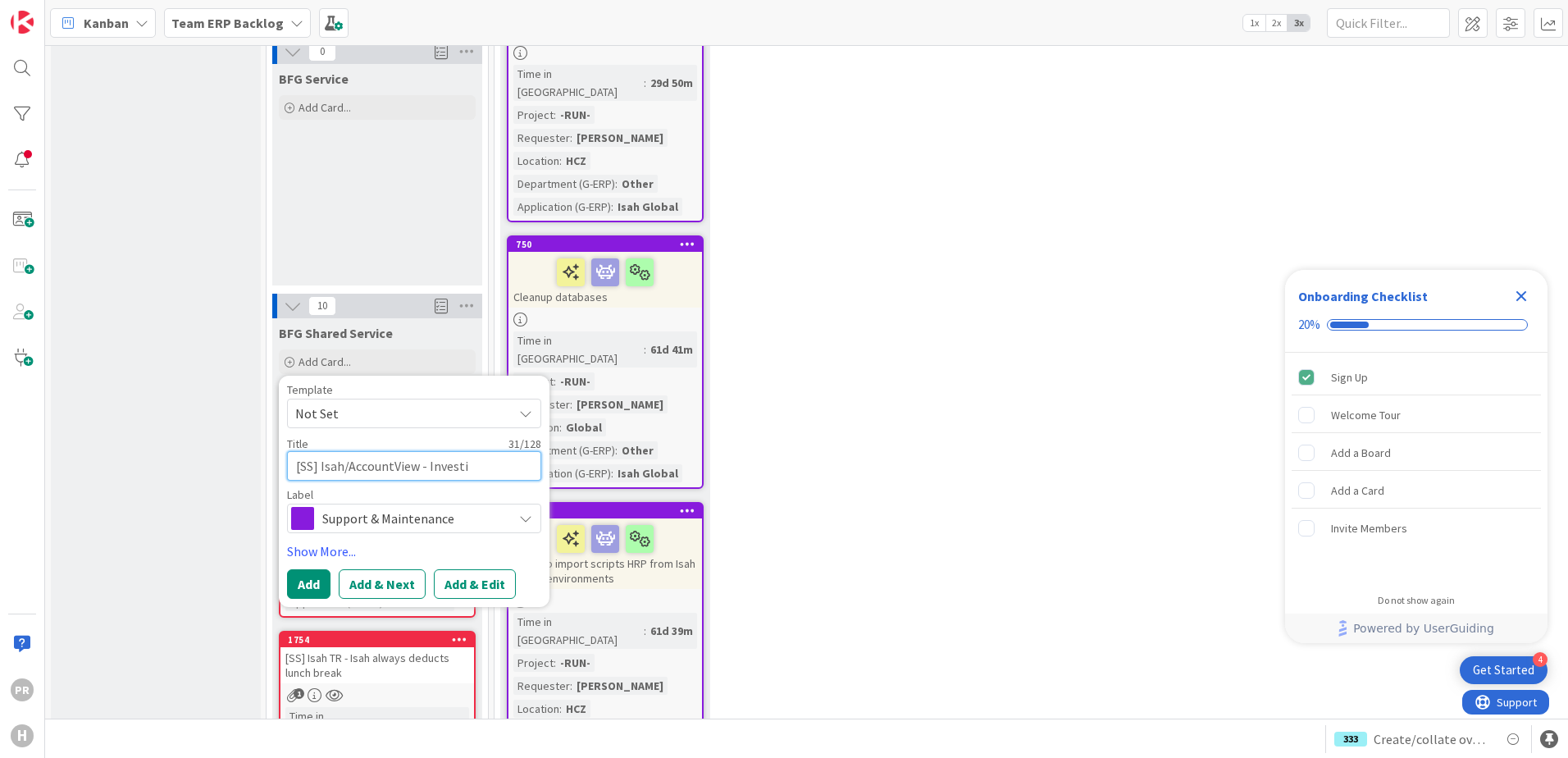
type textarea "x"
type textarea "[SS] Isah/AccountView - Investig"
type textarea "x"
type textarea "[SS] Isah/AccountView - Investiga"
type textarea "x"
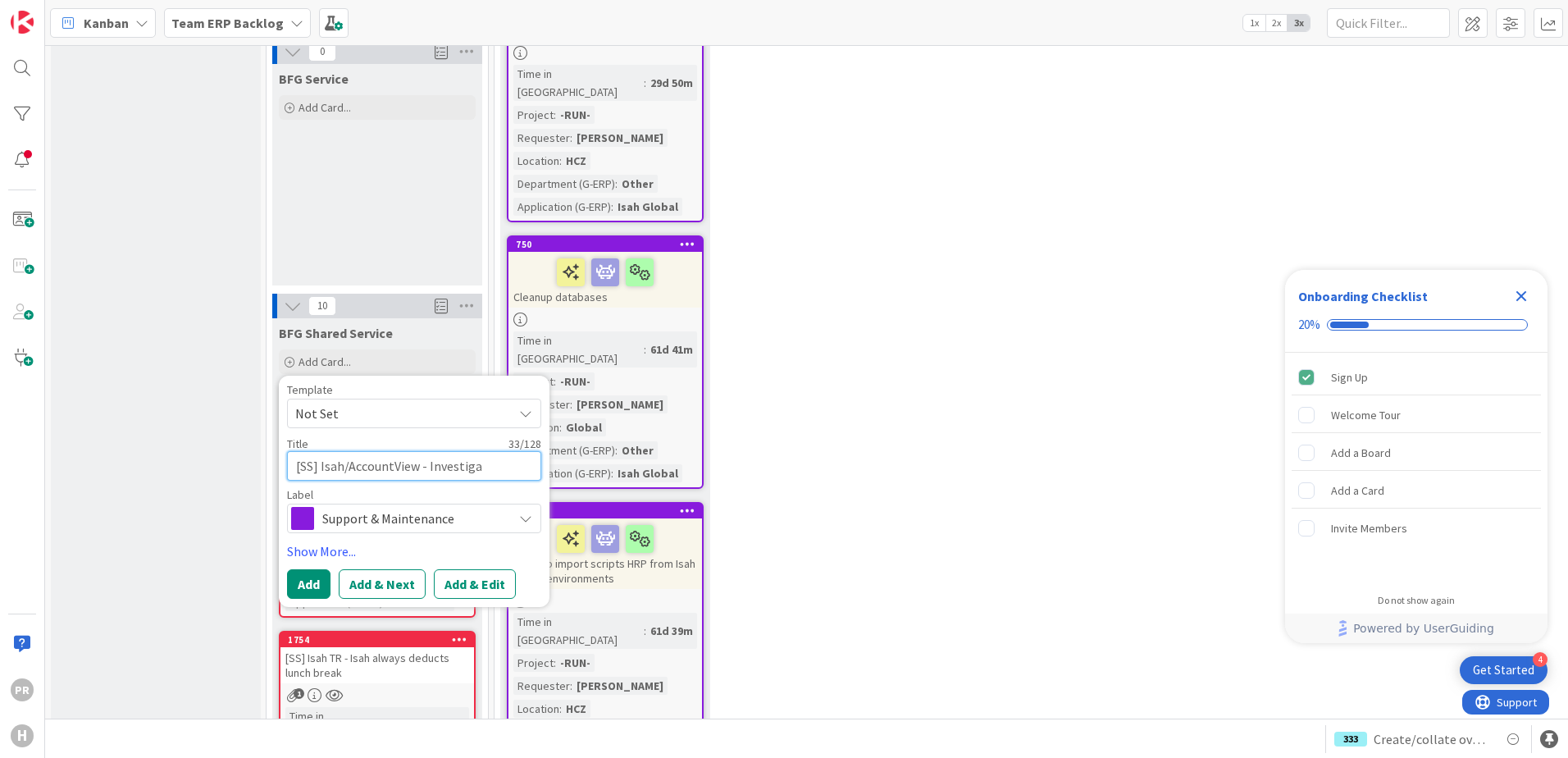
type textarea "[SS] Isah/AccountView - Investigat"
type textarea "x"
type textarea "[SS] Isah/AccountView - Investigati"
type textarea "x"
type textarea "[SS] Isah/AccountView - Investigatin"
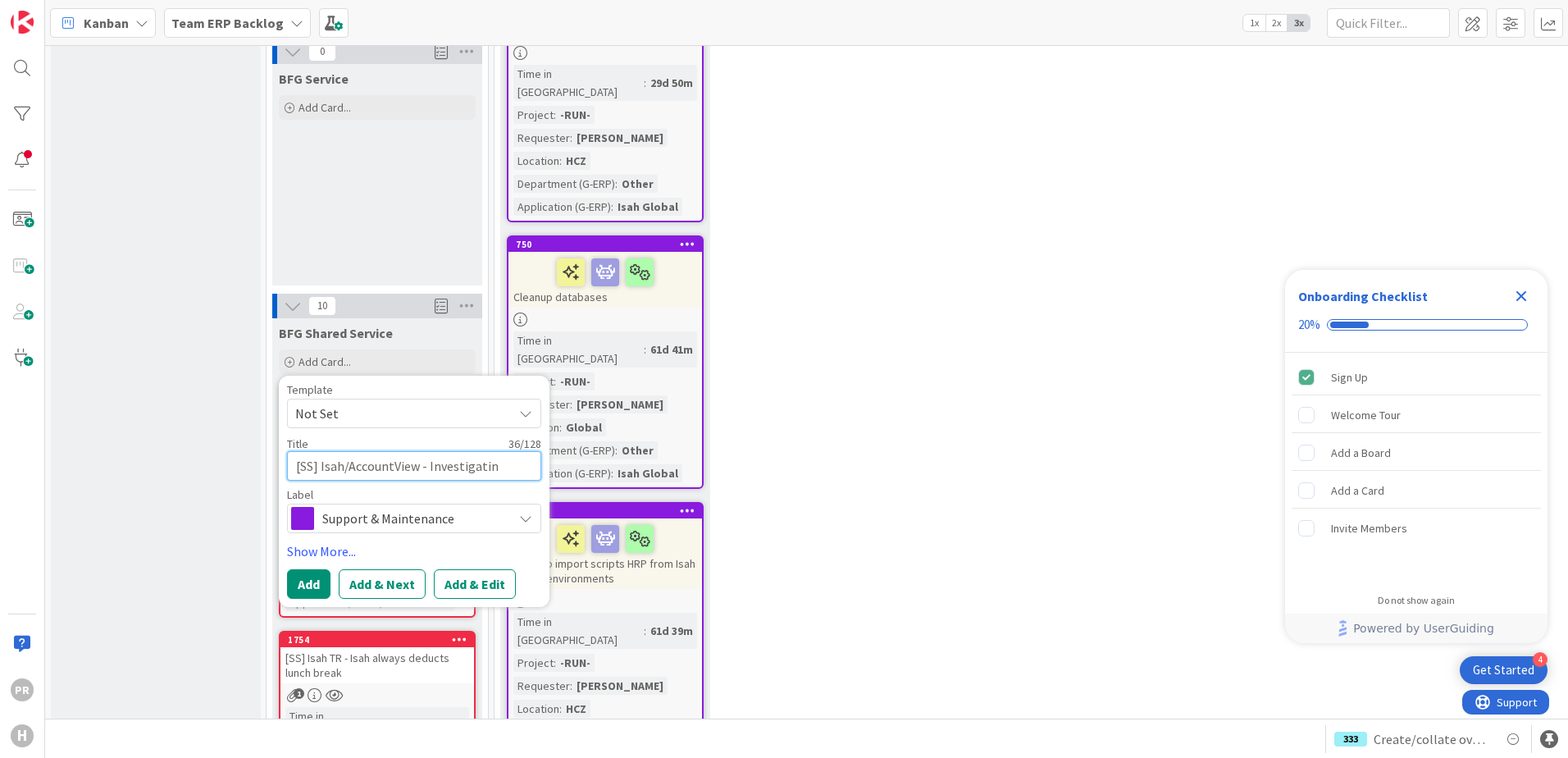
type textarea "x"
type textarea "[SS] Isah/AccountView - Investigatin"
type textarea "x"
type textarea "[SS] Isah/AccountView - Investigatin"
type textarea "x"
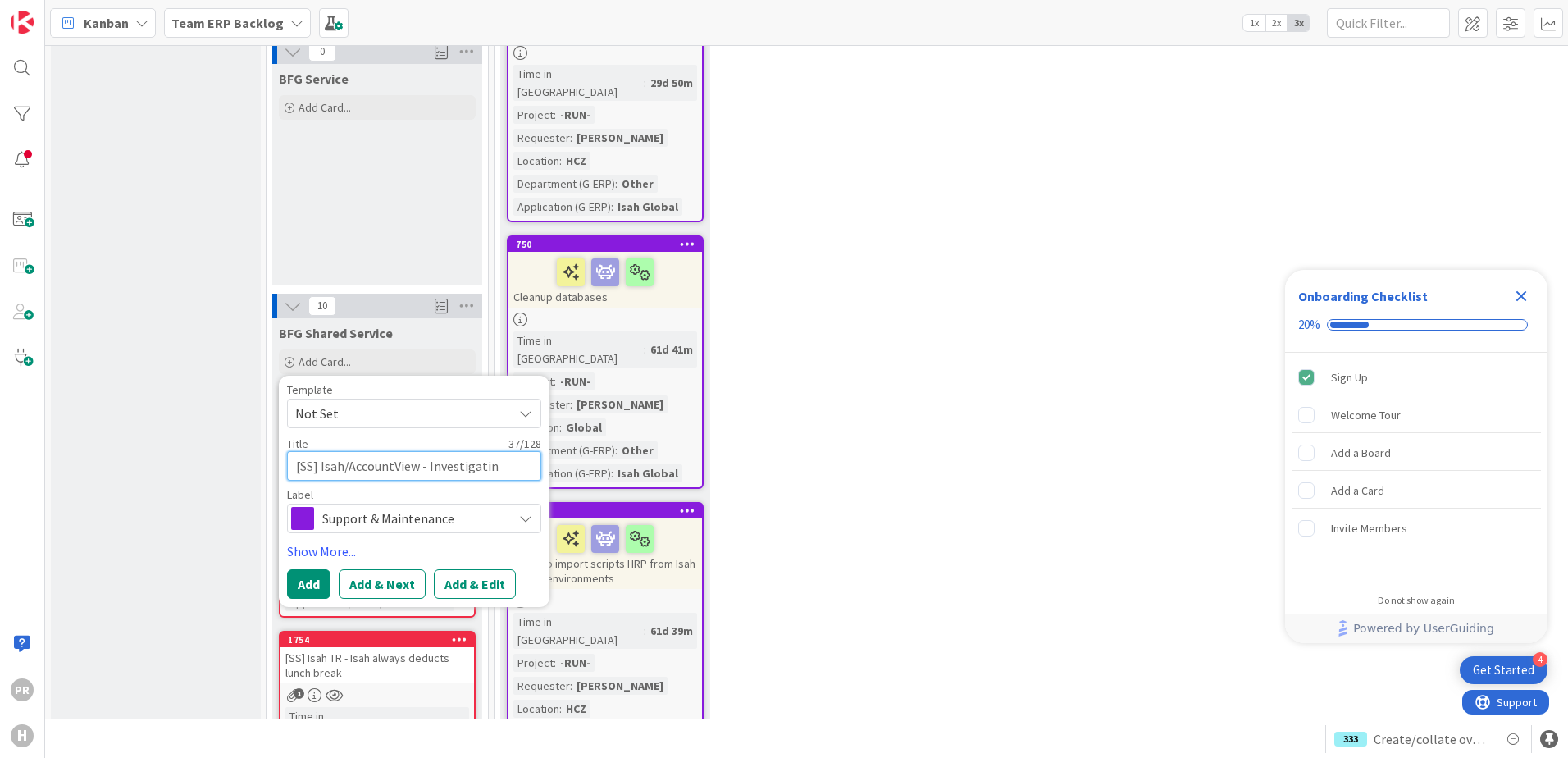
type textarea "[SS] Isah/AccountView - Investigating"
type textarea "x"
type textarea "[SS] Isah/AccountView - Investigating"
type textarea "x"
type textarea "[SS] Isah/AccountView - Investigating c"
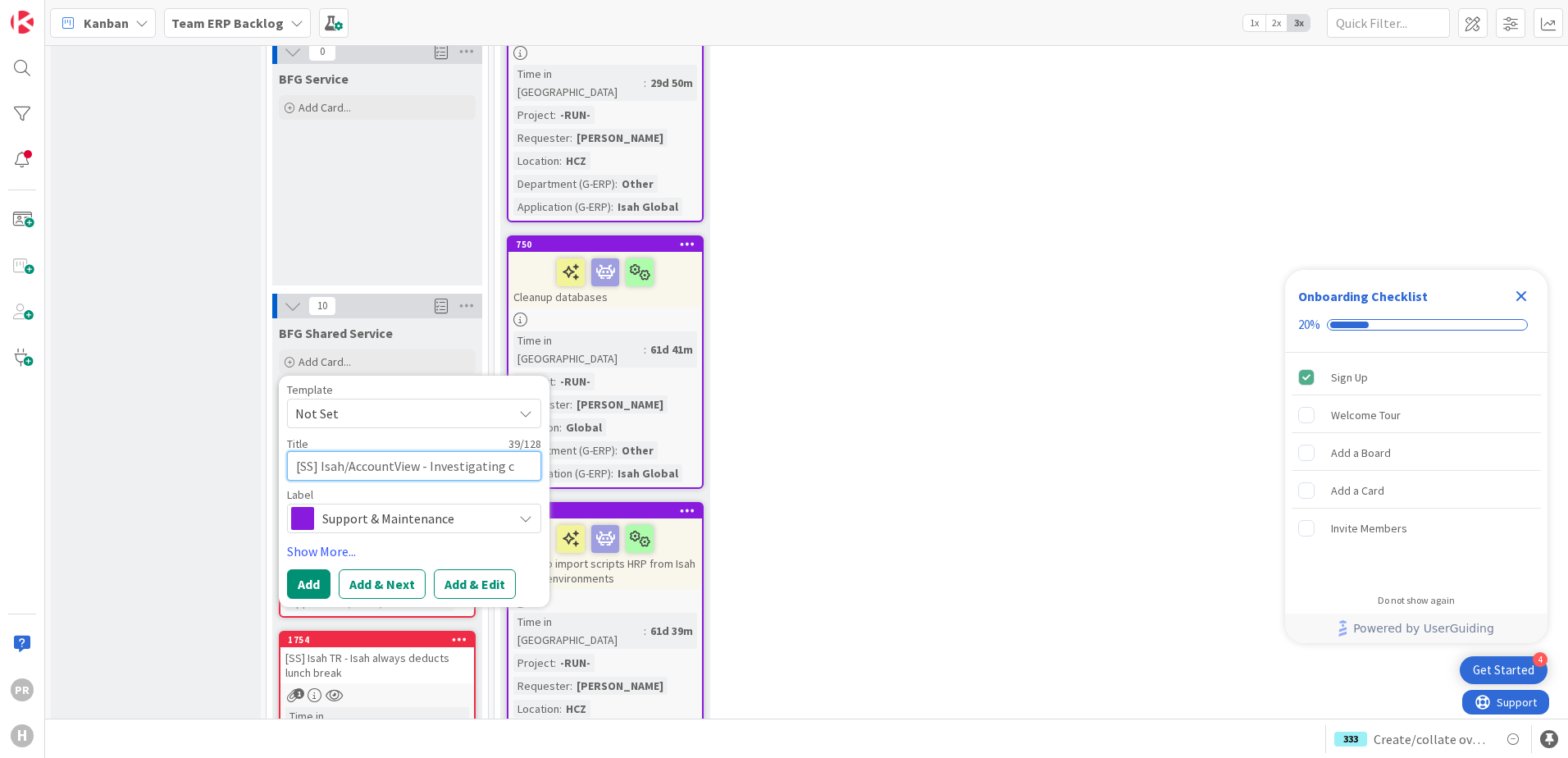
type textarea "x"
type textarea "[SS] Isah/AccountView - Investigating ca"
type textarea "x"
type textarea "[SS] Isah/AccountView - Investigating cau"
type textarea "x"
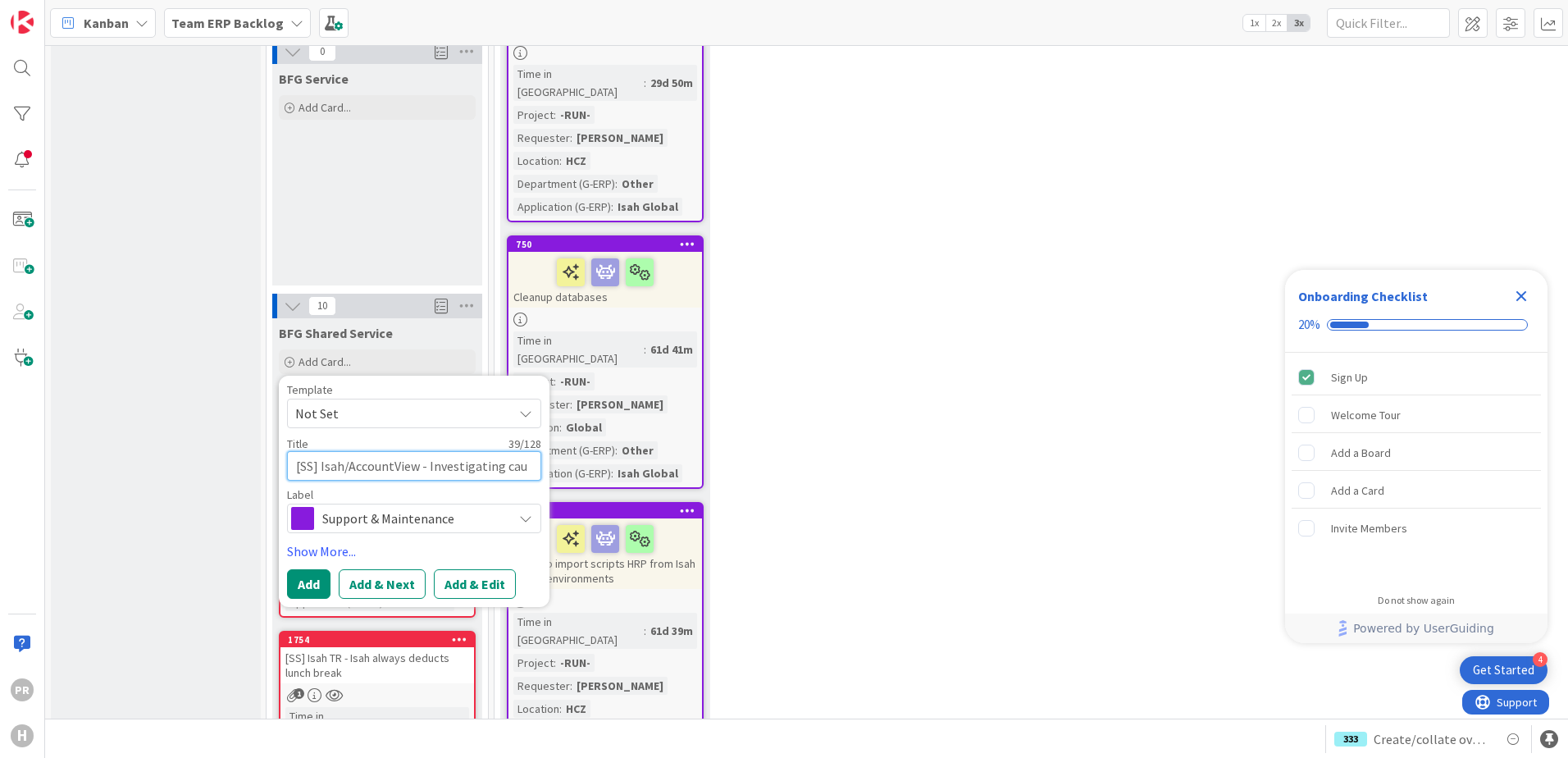
type textarea "[SS] Isah/AccountView - Investigating caus"
type textarea "x"
type textarea "[SS] Isah/AccountView - Investigating cause"
type textarea "x"
type textarea "[SS] Isah/AccountView - Investigating cause o"
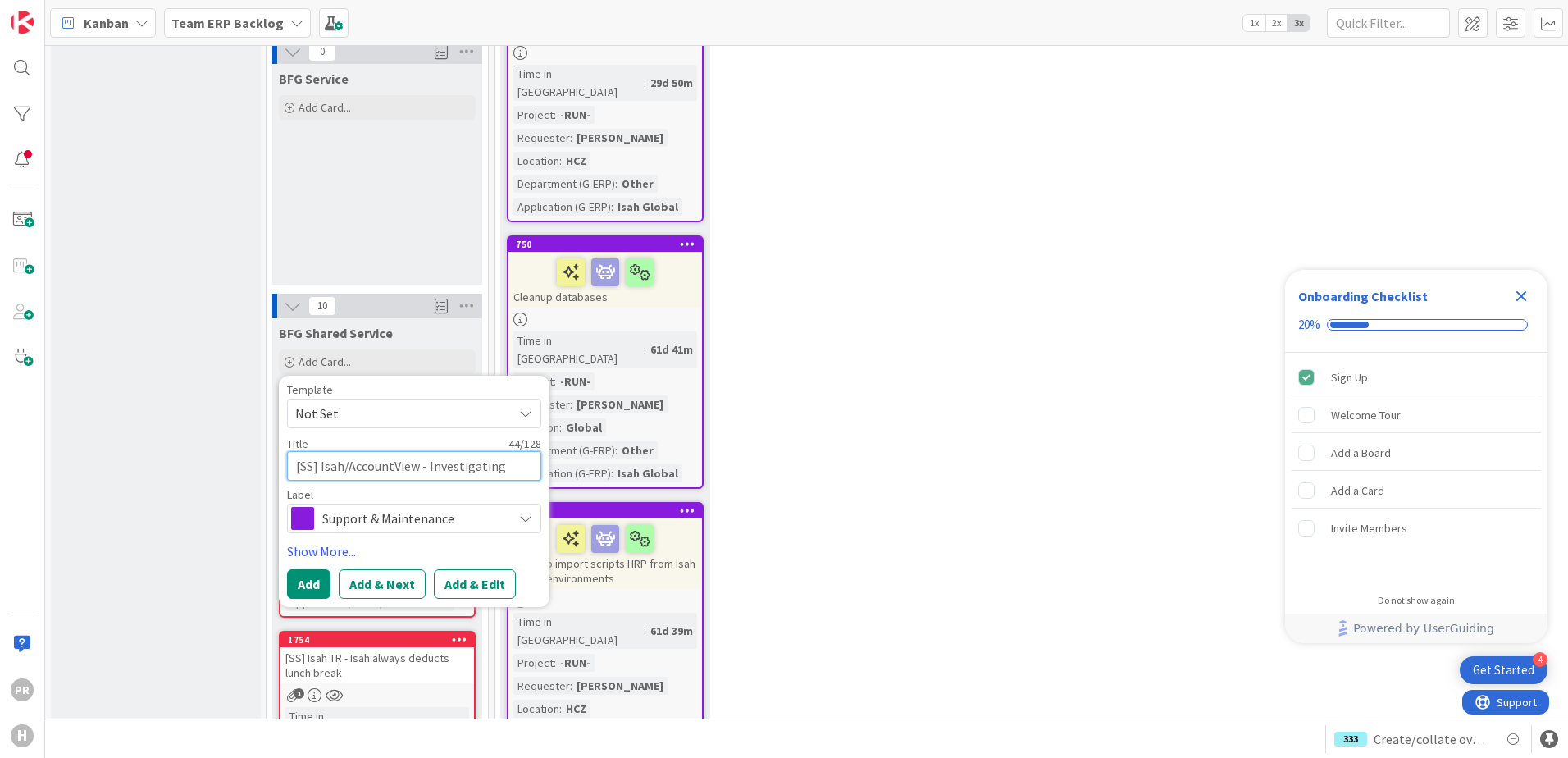
type textarea "x"
type textarea "[SS] Isah/AccountView - Investigating cause of"
type textarea "x"
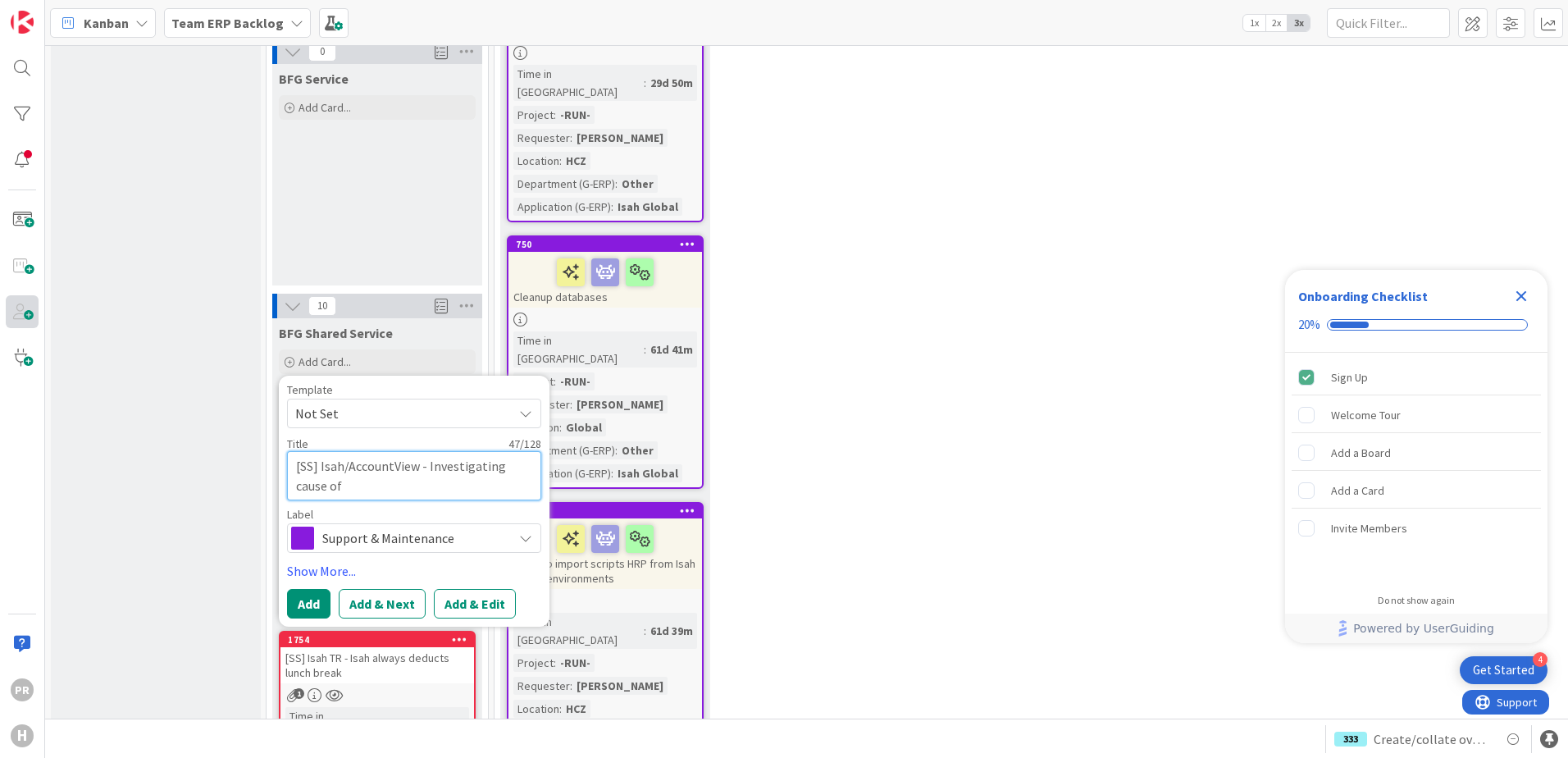
type textarea "[SS] Isah/AccountView - Investigating cause of"
click at [424, 452] on textarea "[SS] Isah/AccountView - Investigating cause of" at bounding box center [414, 476] width 254 height 49
type textarea "x"
type textarea "[SS] Isah/AccountView - Investigating cause of V"
type textarea "x"
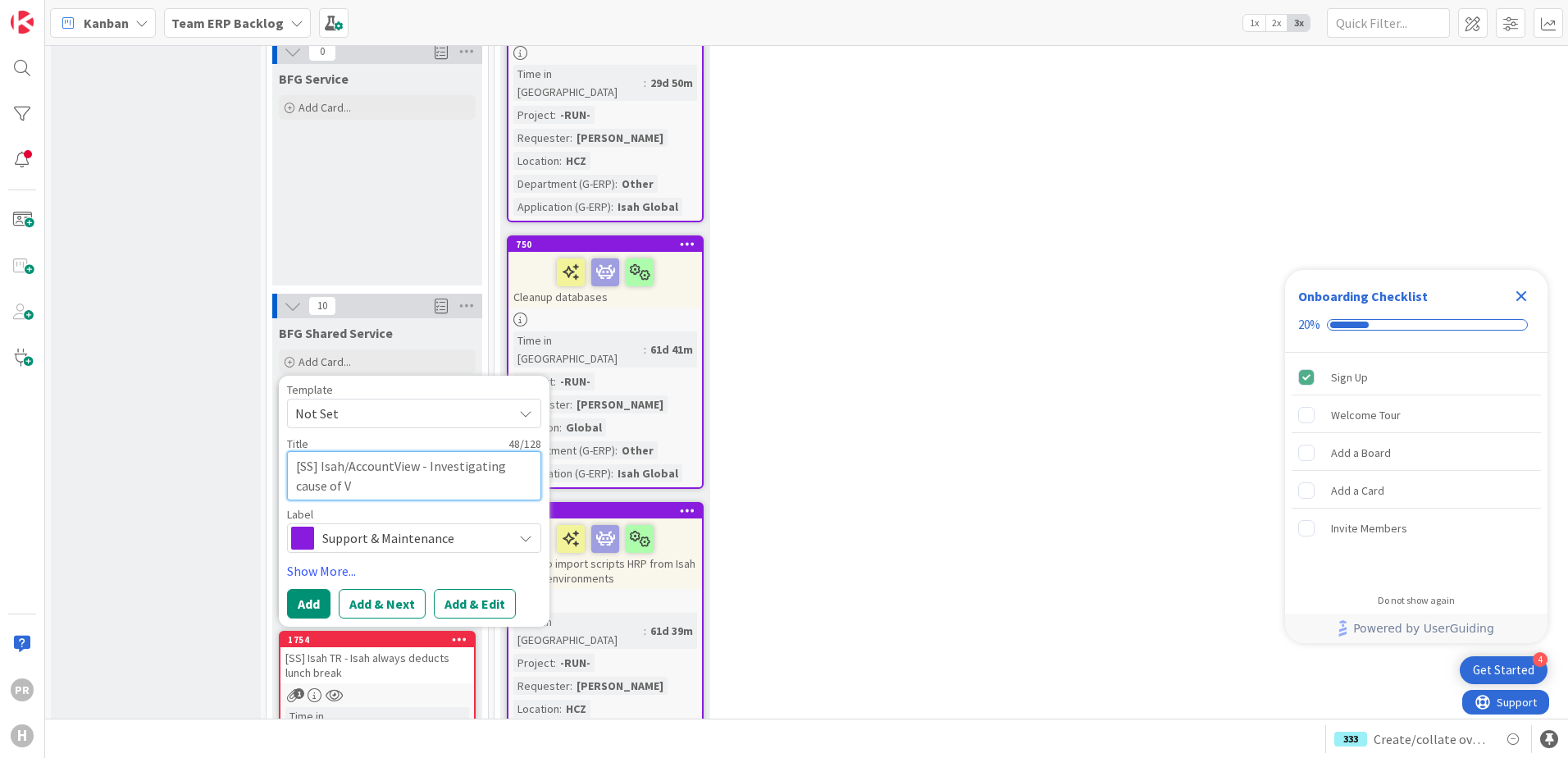
type textarea "[SS] Isah/AccountView - Investigating cause of Va"
type textarea "x"
type textarea "[SS] Isah/AccountView - Investigating cause of Val"
type textarea "x"
type textarea "[SS] Isah/AccountView - Investigating cause of Valu"
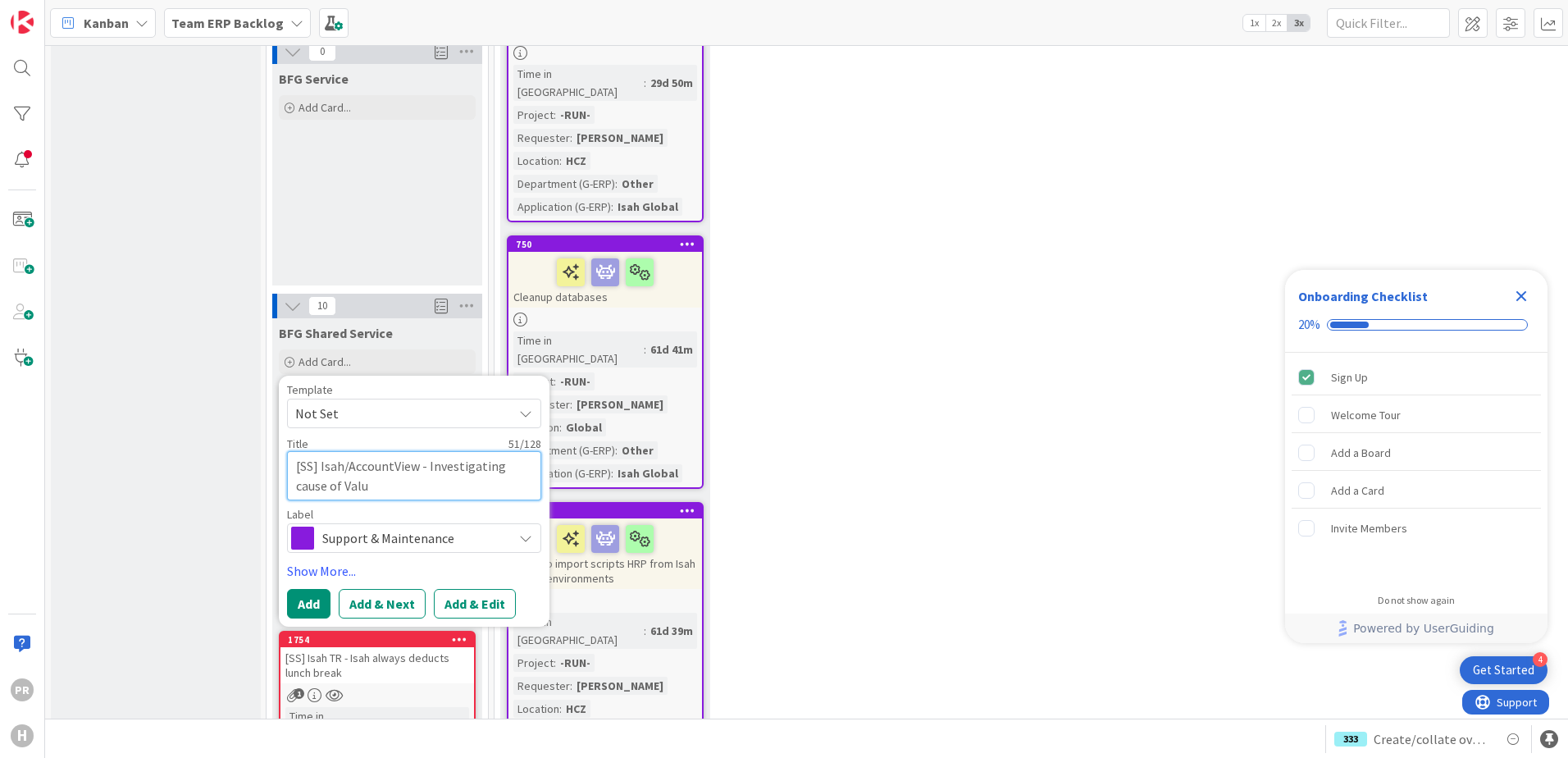
type textarea "x"
type textarea "[SS] Isah/AccountView - Investigating cause of Value"
type textarea "x"
type textarea "[SS] Isah/AccountView - Investigating cause of Value"
type textarea "x"
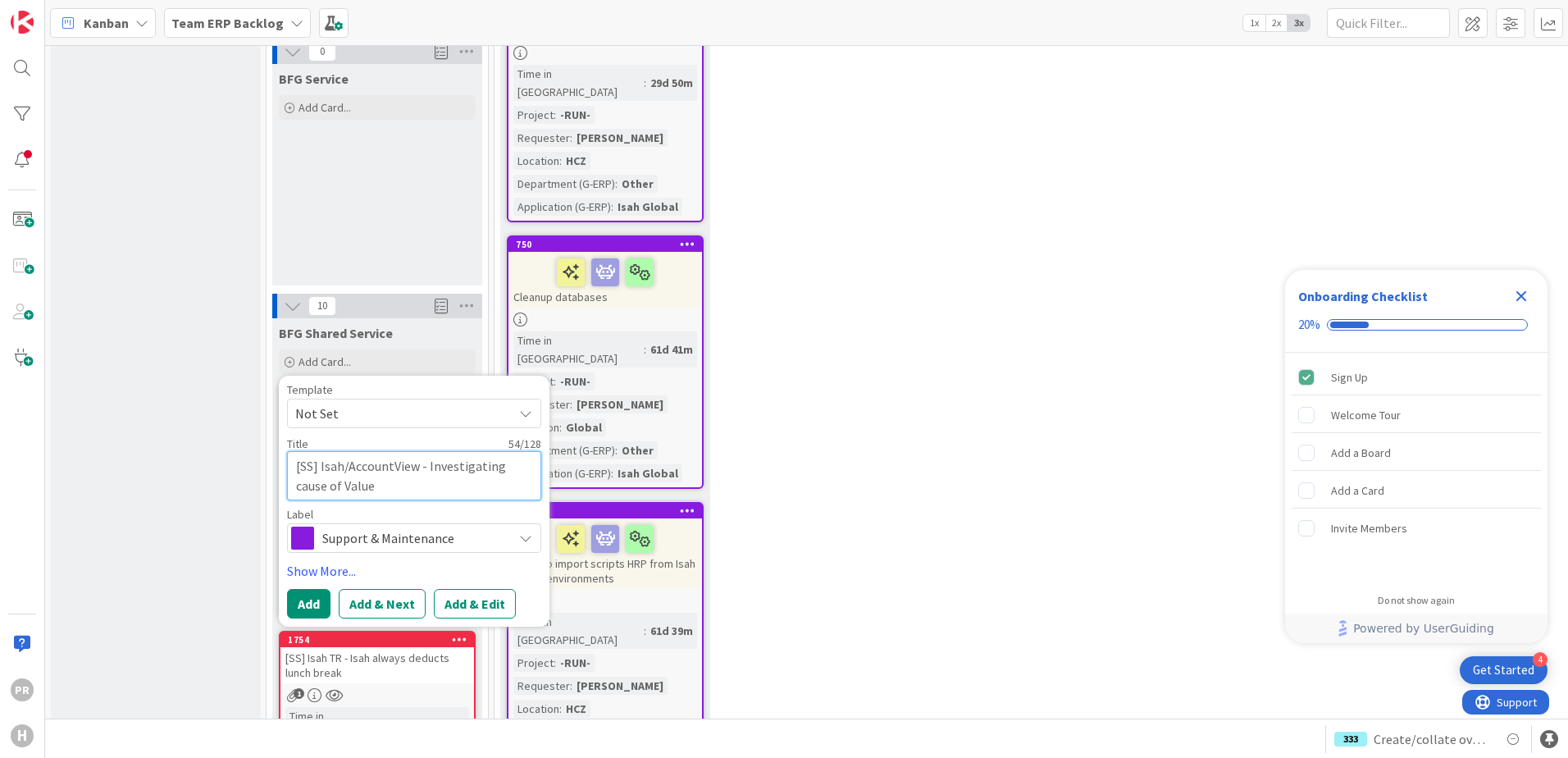
type textarea "[SS] Isah/AccountView - Investigating cause of Value 1"
type textarea "x"
type textarea "[SS] Isah/AccountView - Investigating cause of Value 1P"
type textarea "x"
type textarea "[SS] Isah/AccountView - Investigating cause of Value 1P"
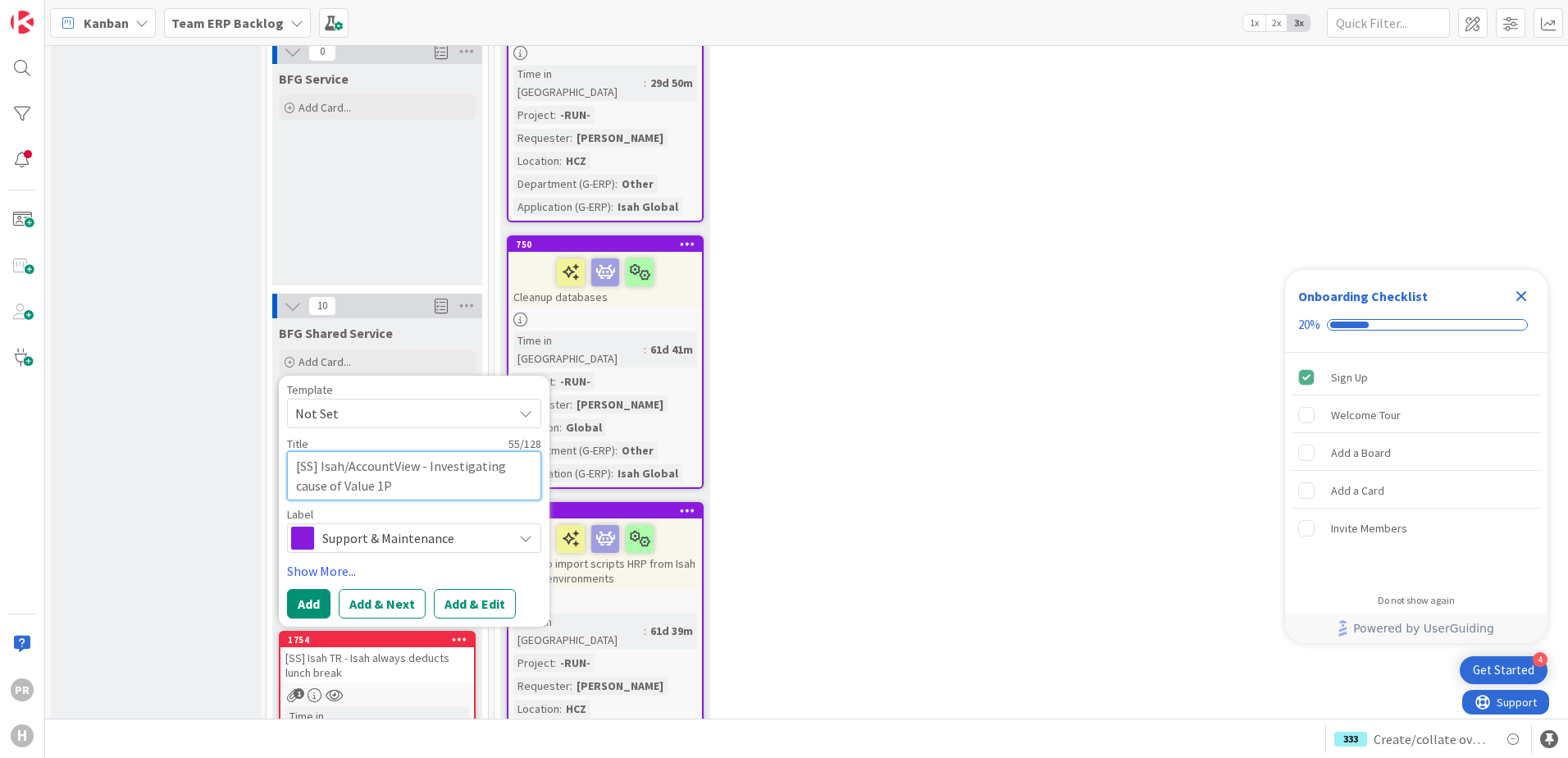
type textarea "x"
type textarea "[SS] Isah/AccountView - Investigating cause of Value 1P o"
type textarea "x"
type textarea "[SS] Isah/AccountView - Investigating cause of Value 1P of"
type textarea "x"
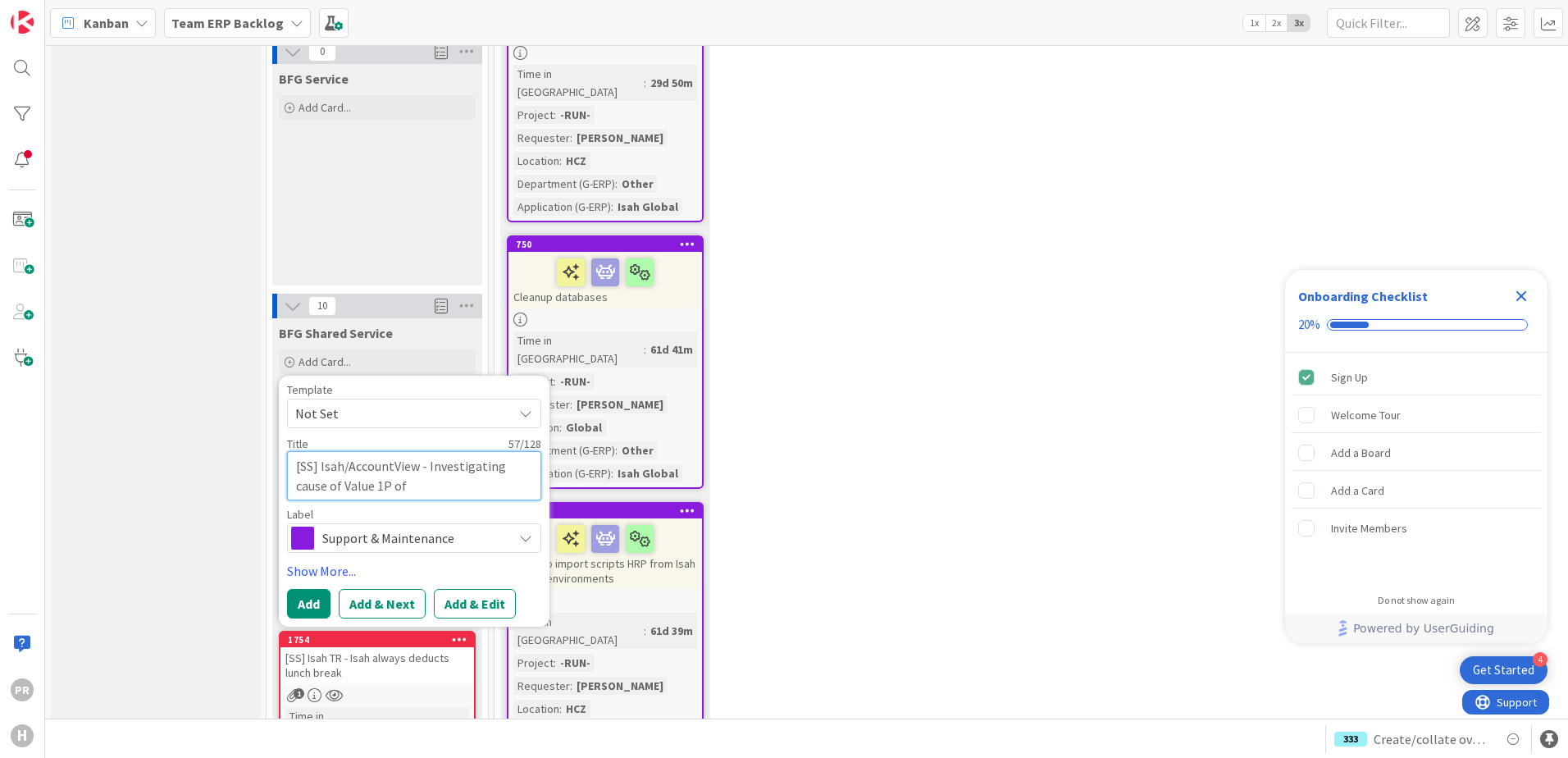
type textarea "[SS] Isah/AccountView - Investigating cause of Value 1P of"
type textarea "x"
type textarea "[SS] Isah/AccountView - Investigating cause of Value 1P of P"
type textarea "x"
type textarea "[SS] Isah/AccountView - Investigating cause of Value 1P of"
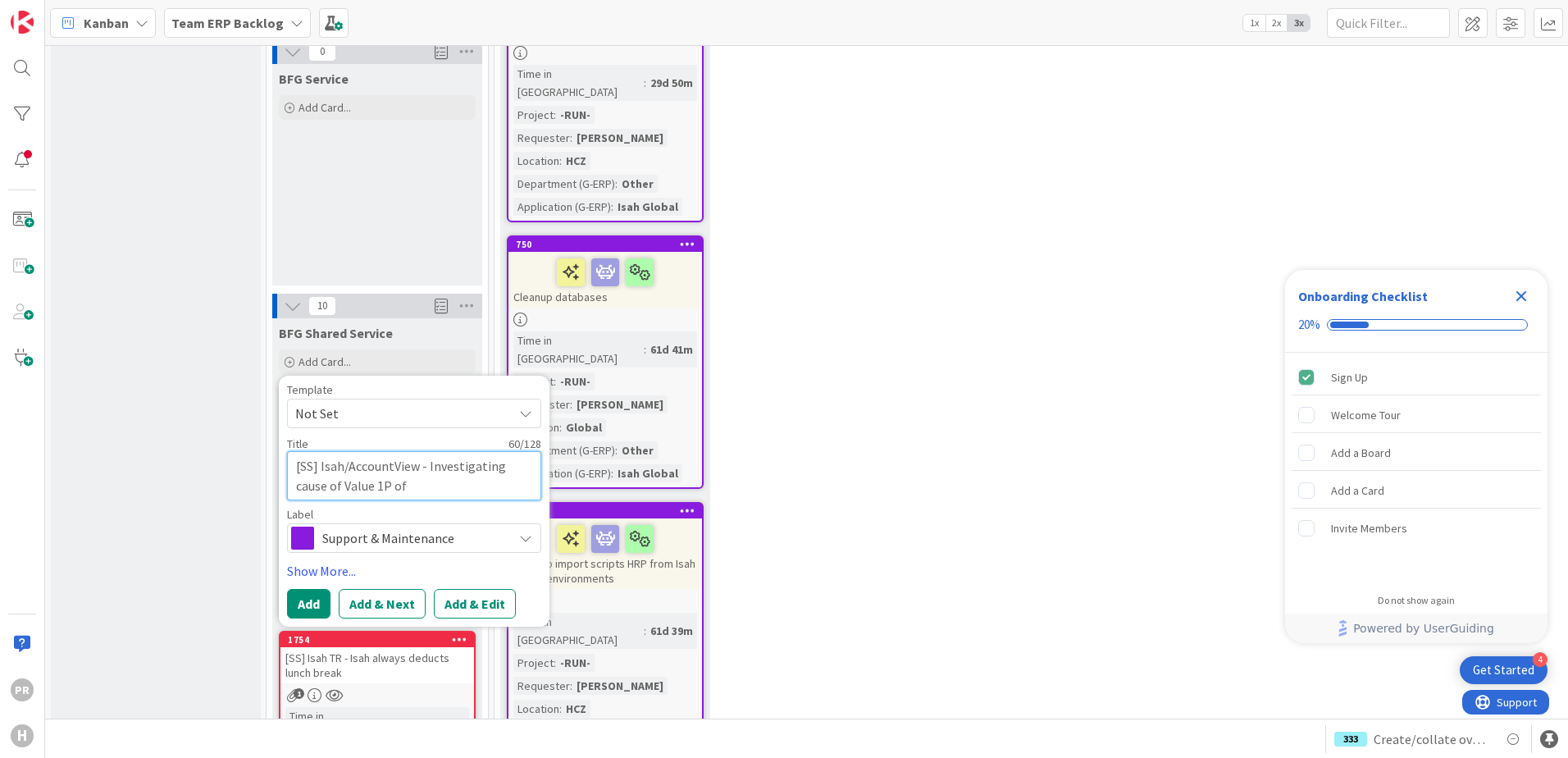
type textarea "x"
type textarea "[SS] Isah/AccountView - Investigating cause of Value 1P of fi"
type textarea "x"
type textarea "[SS] Isah/AccountView - Investigating cause of Value 1P of fie"
type textarea "x"
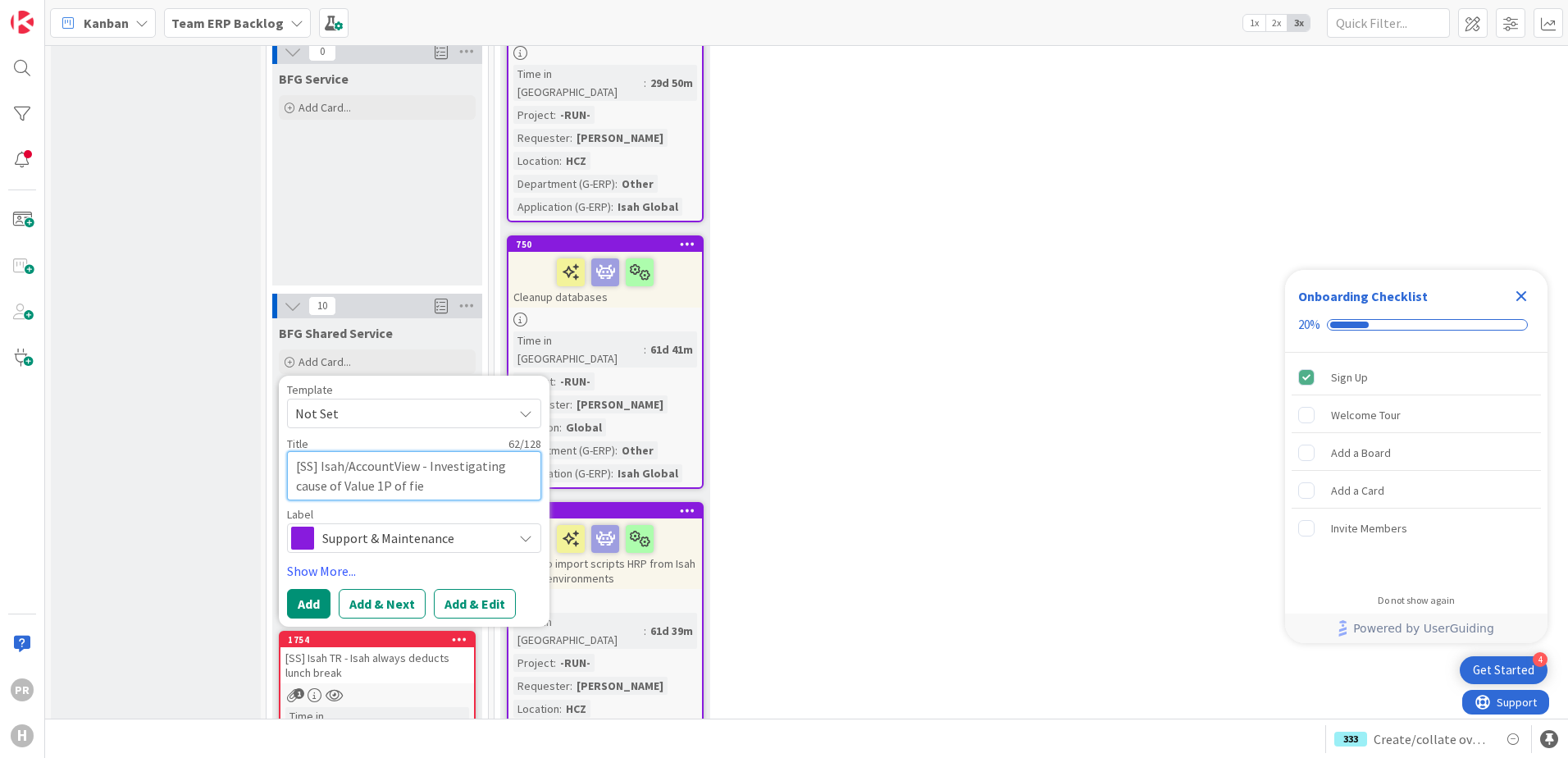
type textarea "[SS] Isah/AccountView - Investigating cause of Value 1P of fiel"
type textarea "x"
type textarea "[SS] Isah/AccountView - Investigating cause of Value 1P of field"
type textarea "x"
type textarea "[SS] Isah/AccountView - Investigating cause of Value 1P of field"
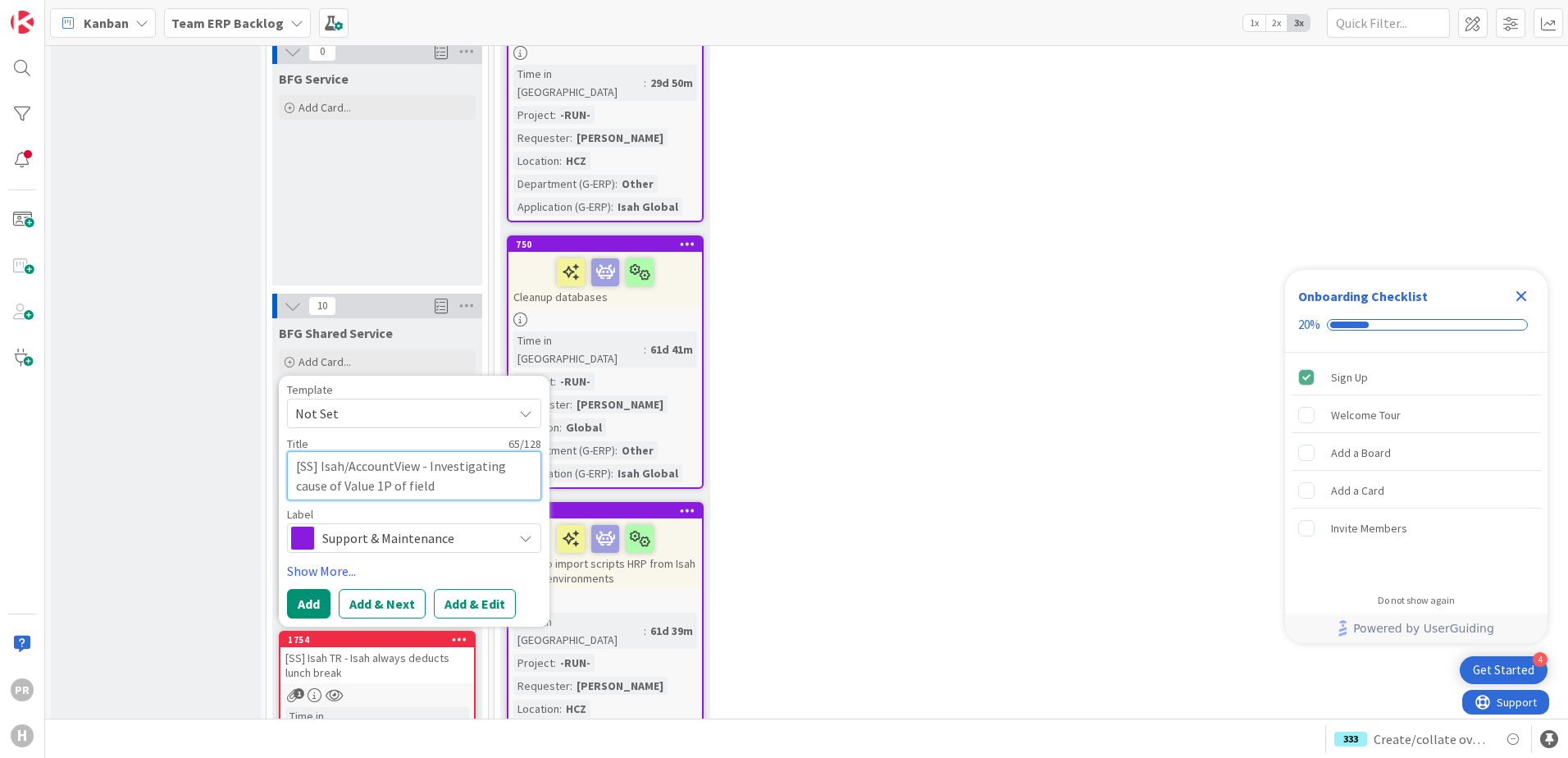
type textarea "x"
type textarea "[SS] Isah/AccountView - Investigating cause of Value 1P of field I"
type textarea "x"
type textarea "[SS] Isah/AccountView - Investigating cause of Value 1P of field"
type textarea "x"
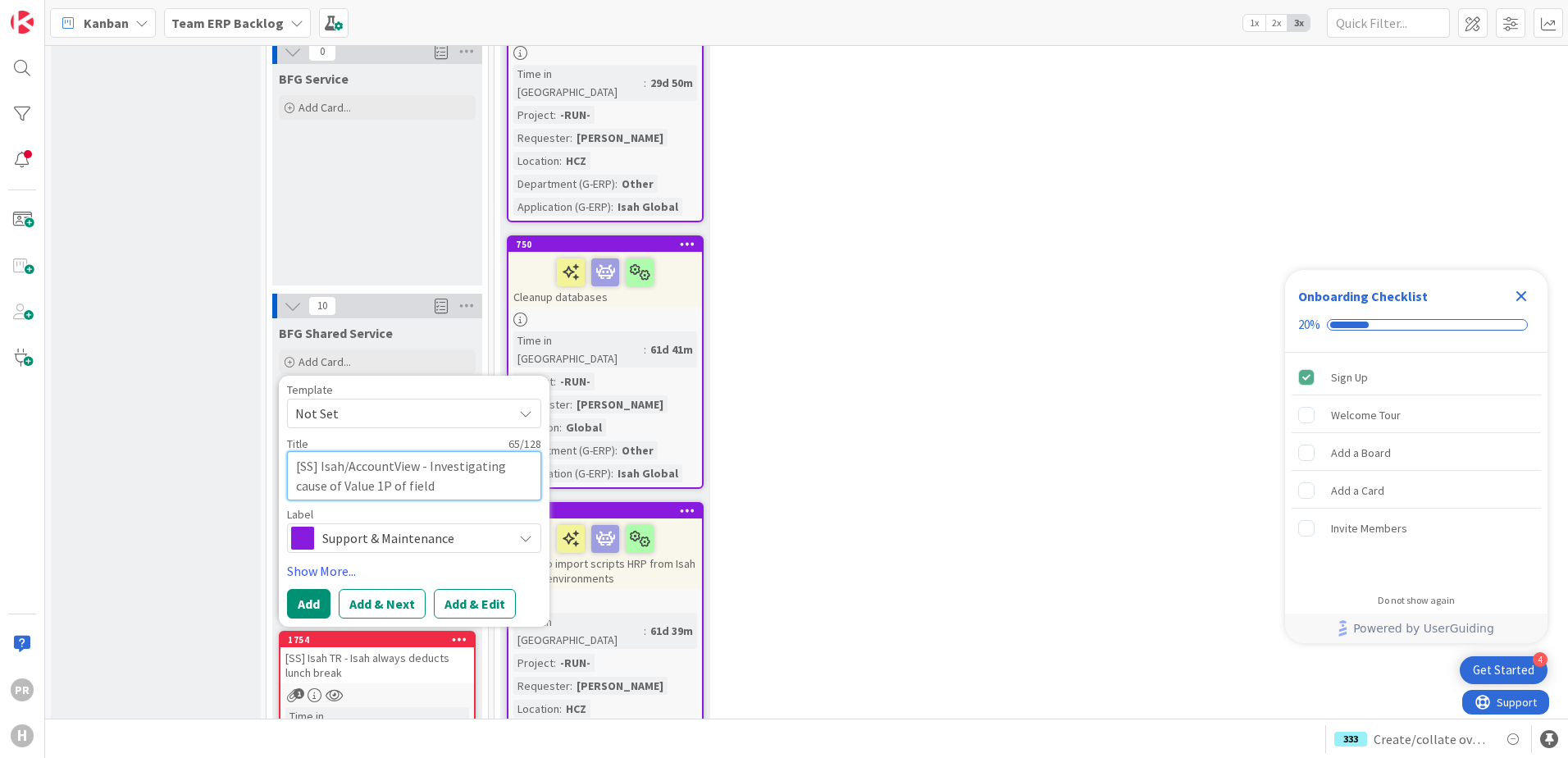
type textarea "[SS] Isah/AccountView - Investigating cause of Value 1P of field P"
type textarea "x"
type textarea "[SS] Isah/AccountView - Investigating cause of Value 1P of field Pa"
type textarea "x"
type textarea "[SS] Isah/AccountView - Investigating cause of Value 1P of field Pay"
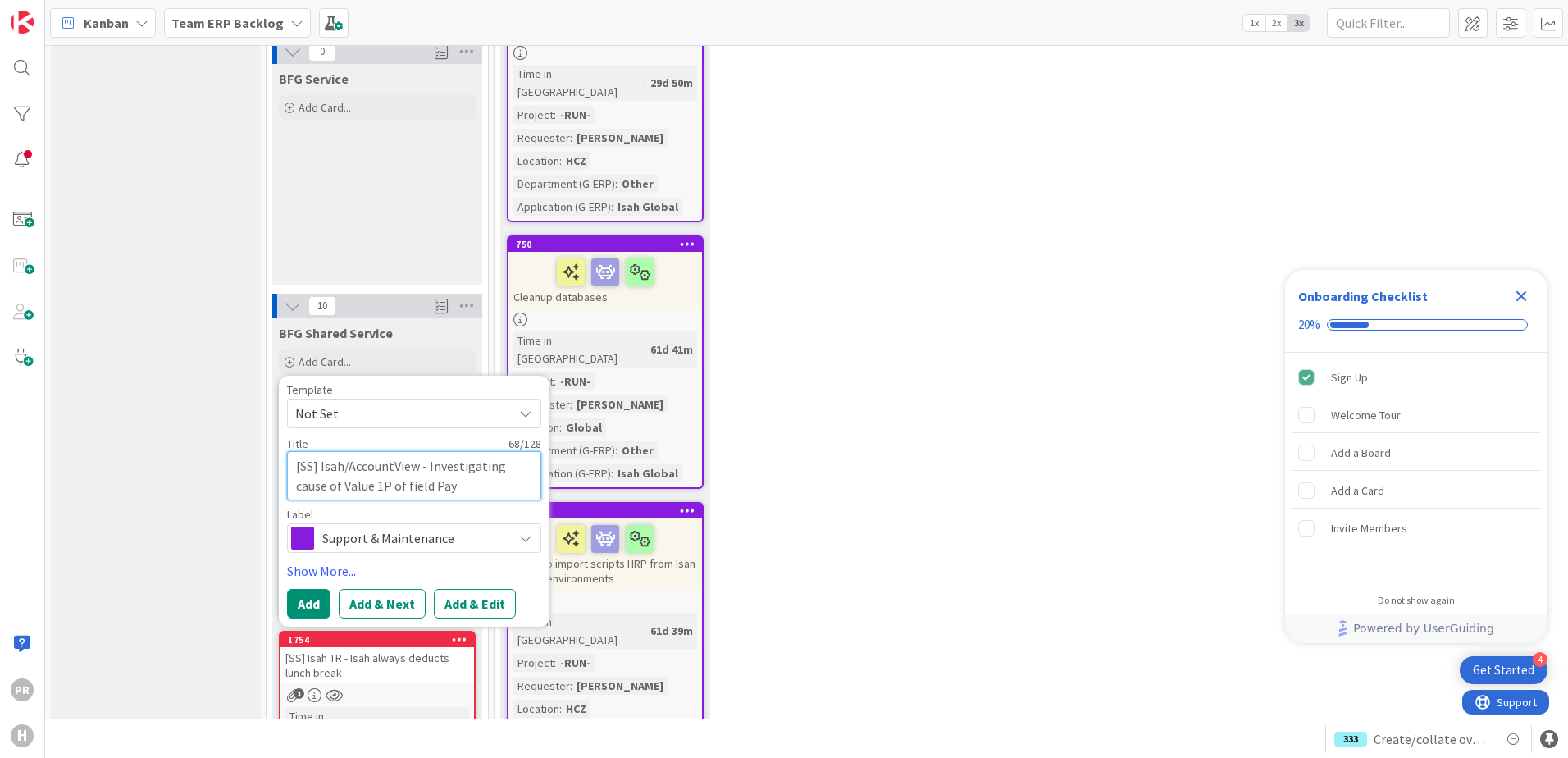
type textarea "x"
type textarea "[SS] Isah/AccountView - Investigating cause of Value 1P of field Paym"
type textarea "x"
type textarea "[SS] Isah/AccountView - Investigating cause of Value 1P of field Payme"
type textarea "x"
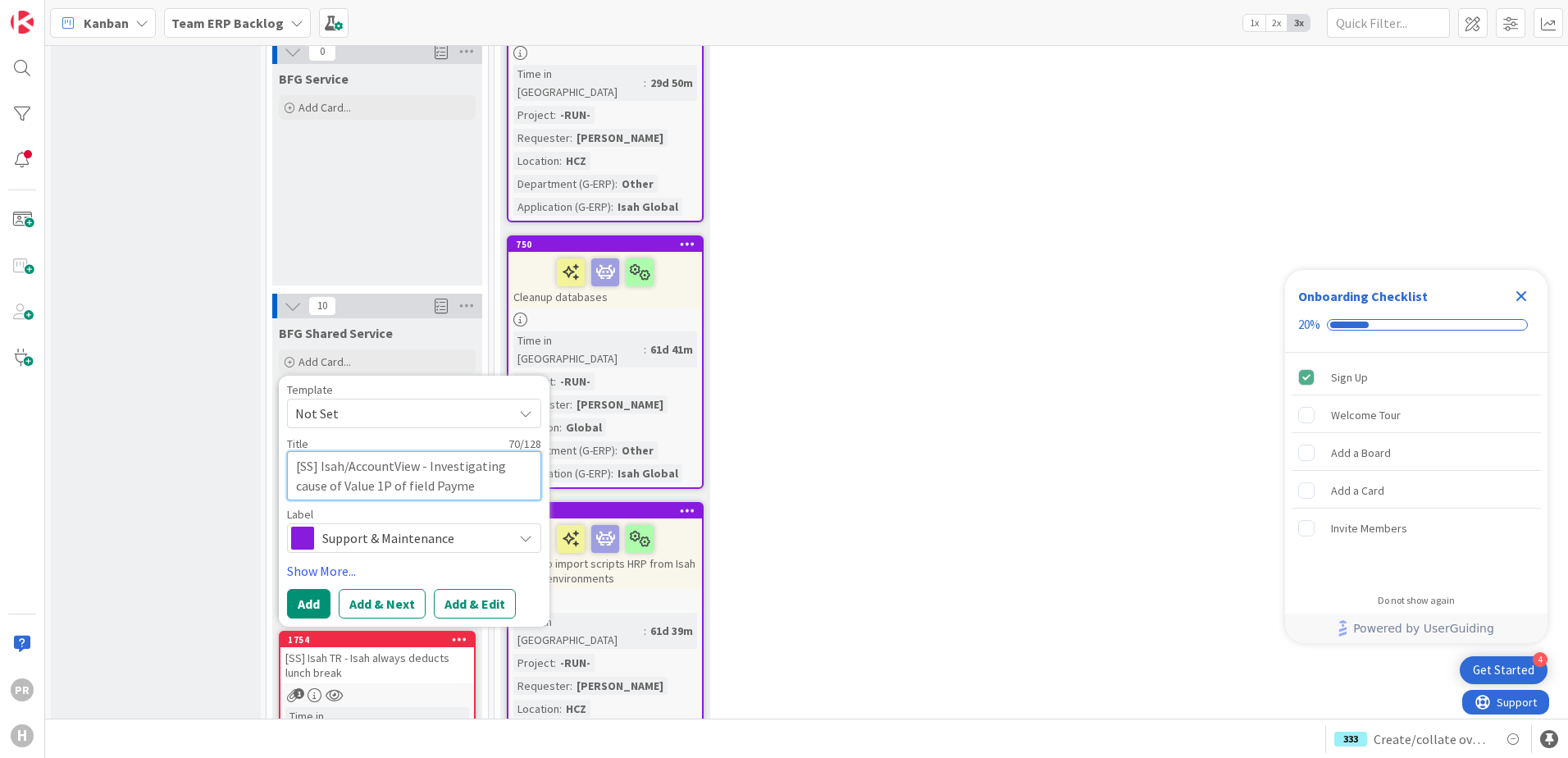
type textarea "[SS] Isah/AccountView - Investigating cause of Value 1P of field Paymen"
type textarea "x"
type textarea "[SS] Isah/AccountView - Investigating cause of Value 1P of field Payment"
type textarea "x"
type textarea "[SS] Isah/AccountView - Investigating cause of Value 1P of field Payment"
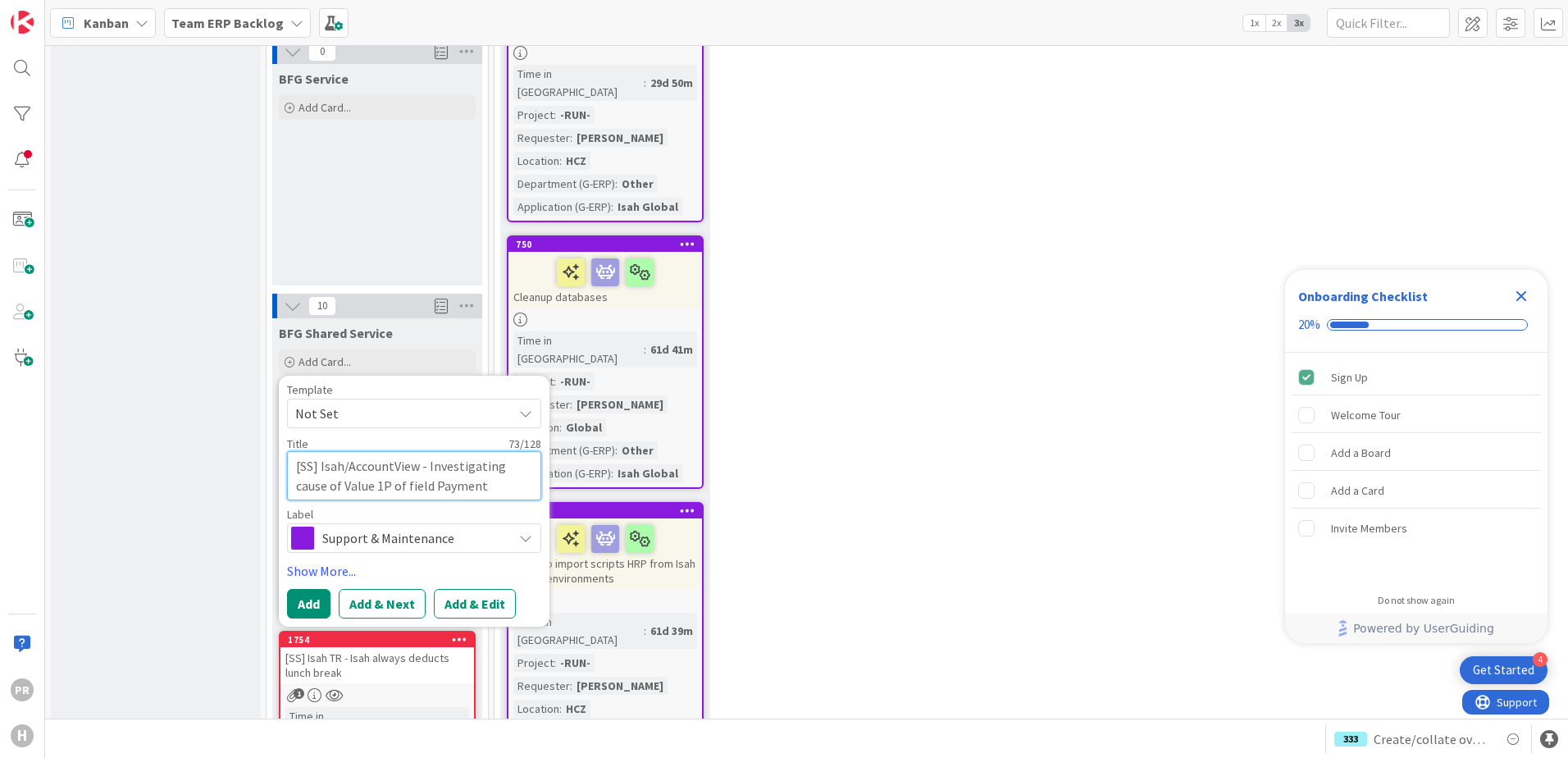
type textarea "x"
type textarea "[SS] Isah/AccountView - Investigating cause of Value 1P of field Payment I"
type textarea "x"
type textarea "[SS] Isah/AccountView - Investigating cause of Value 1P of field Payment In"
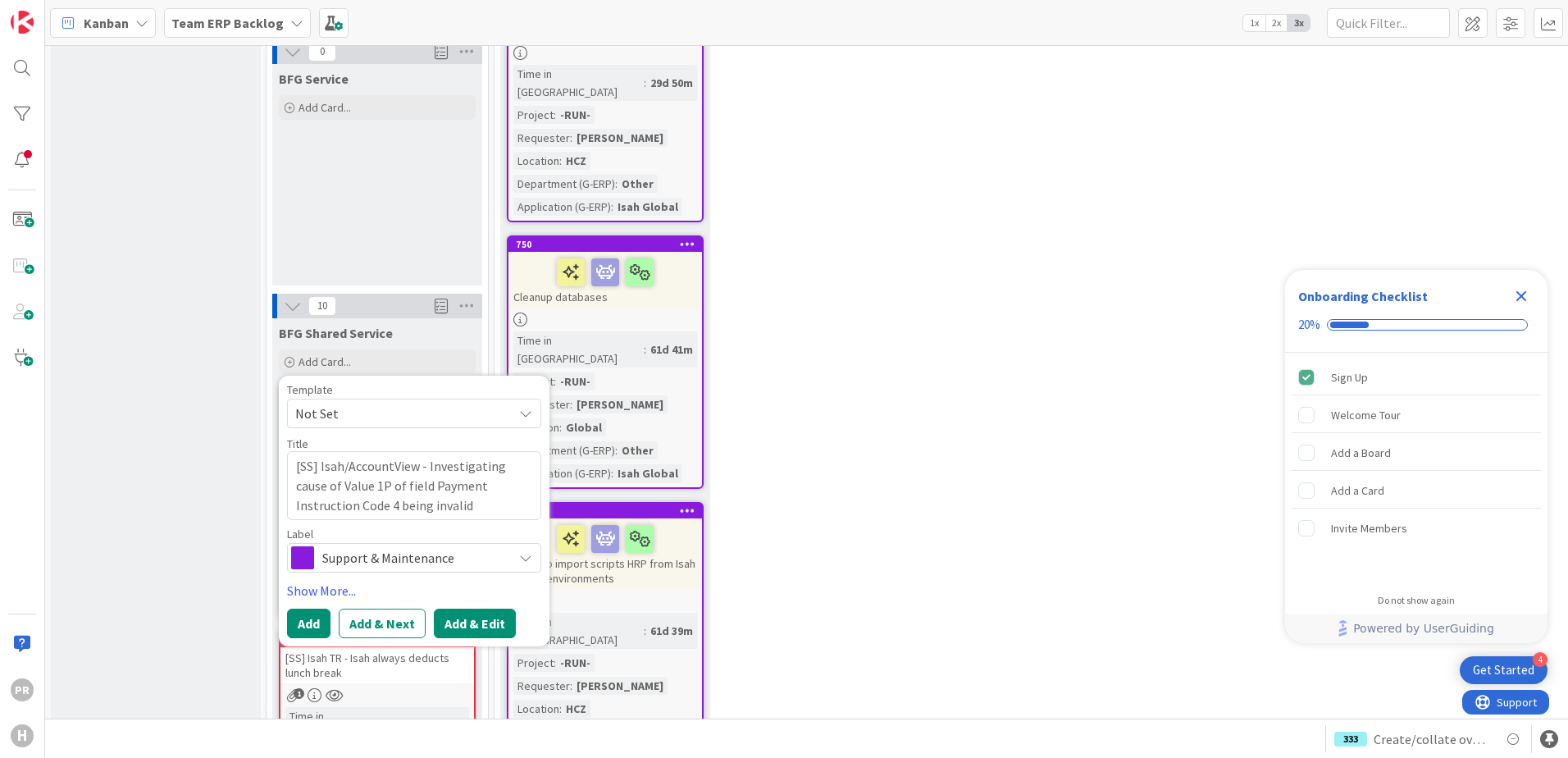
click at [456, 609] on button "Add & Edit" at bounding box center [474, 623] width 82 height 30
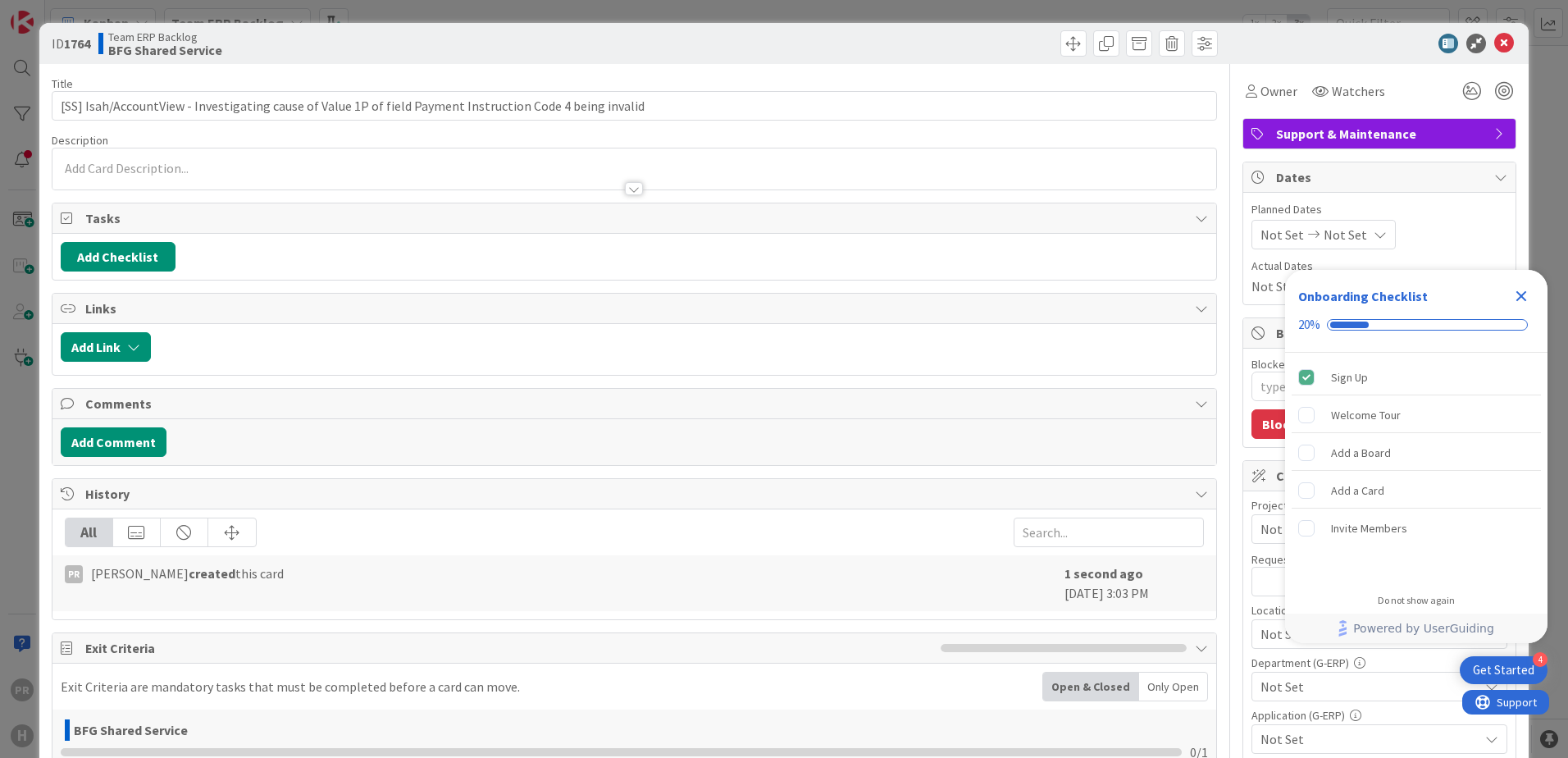
click at [235, 176] on div at bounding box center [634, 181] width 1164 height 17
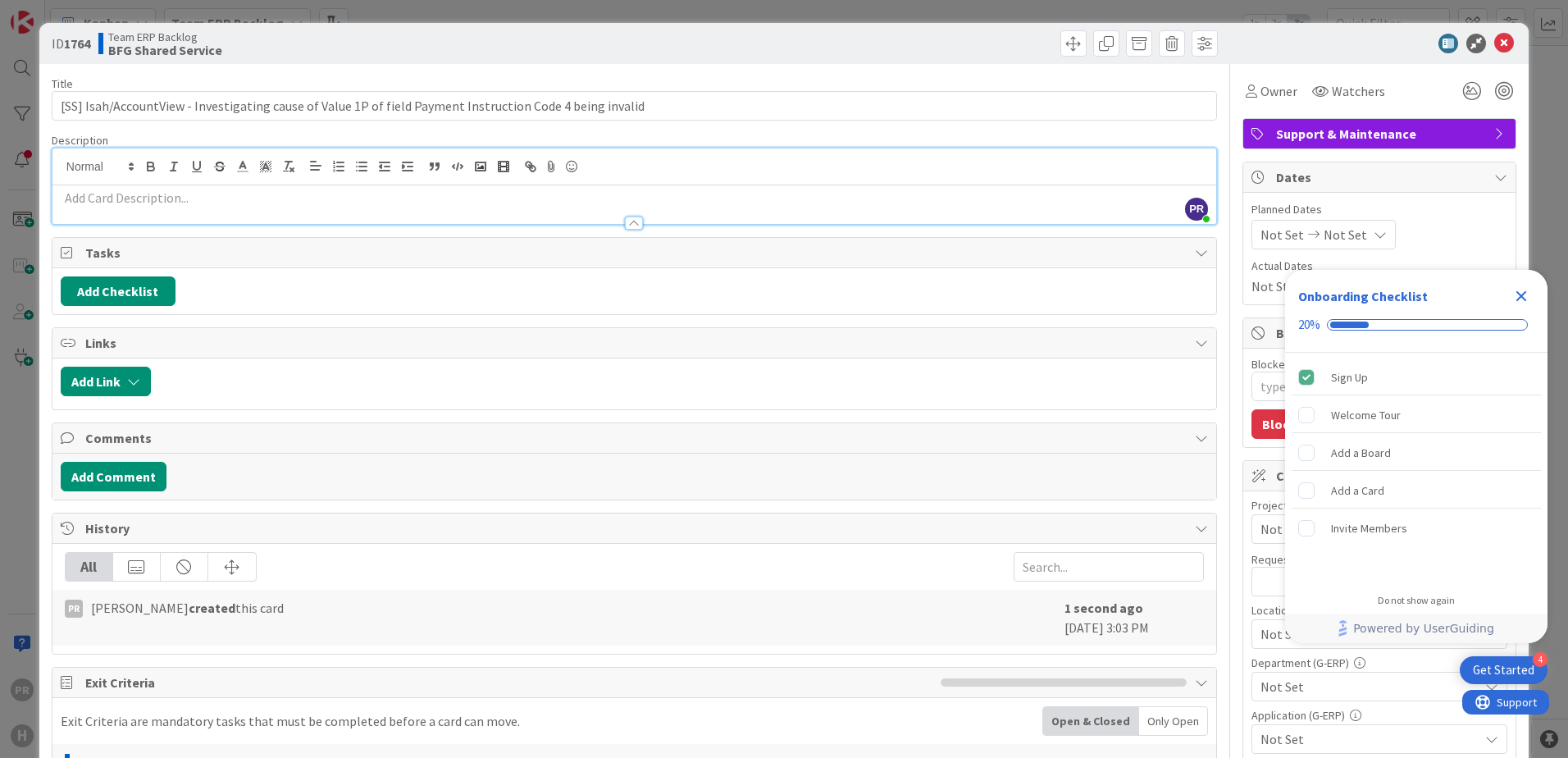
click at [235, 195] on p at bounding box center [635, 198] width 1148 height 19
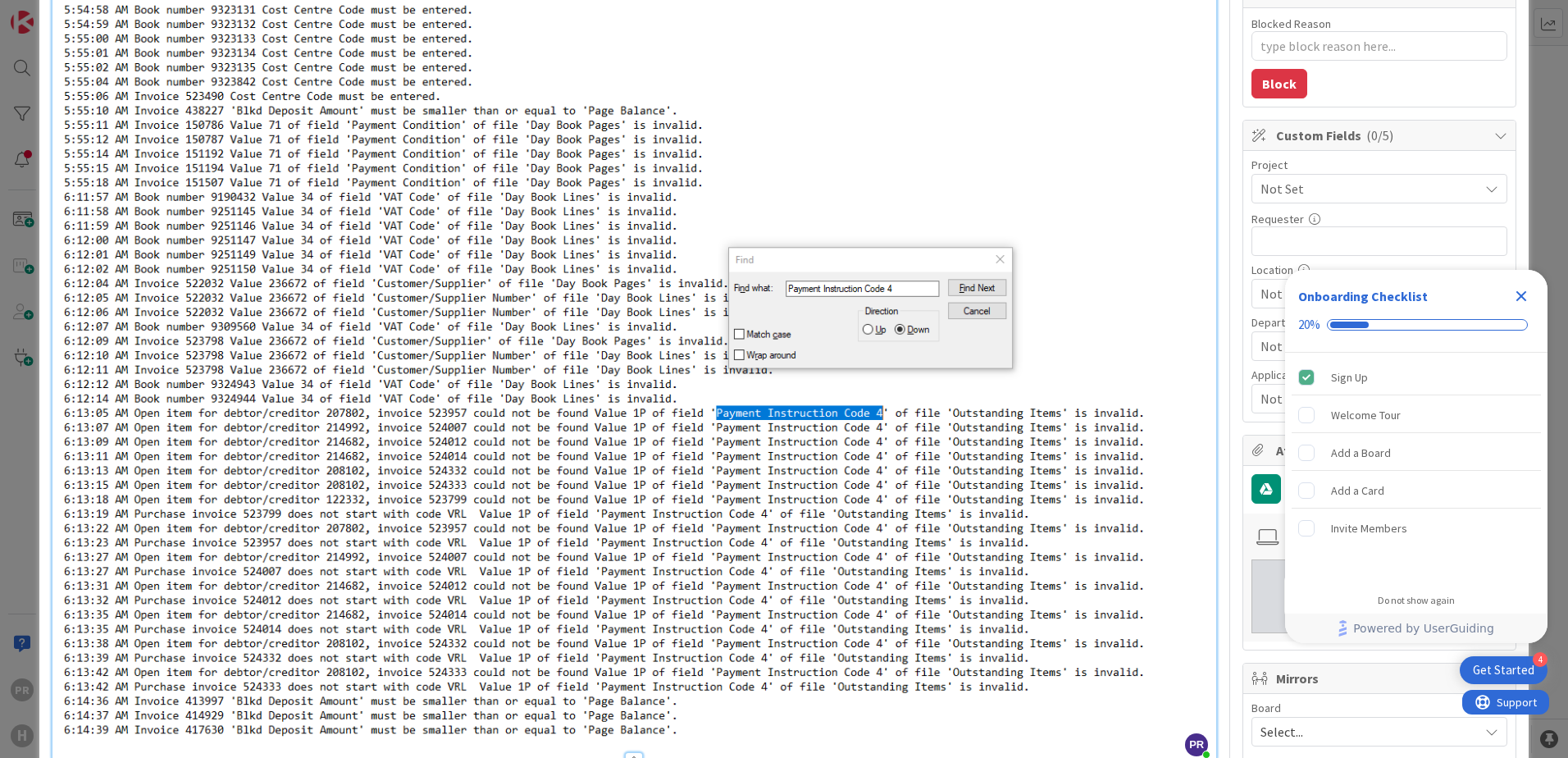
scroll to position [574, 0]
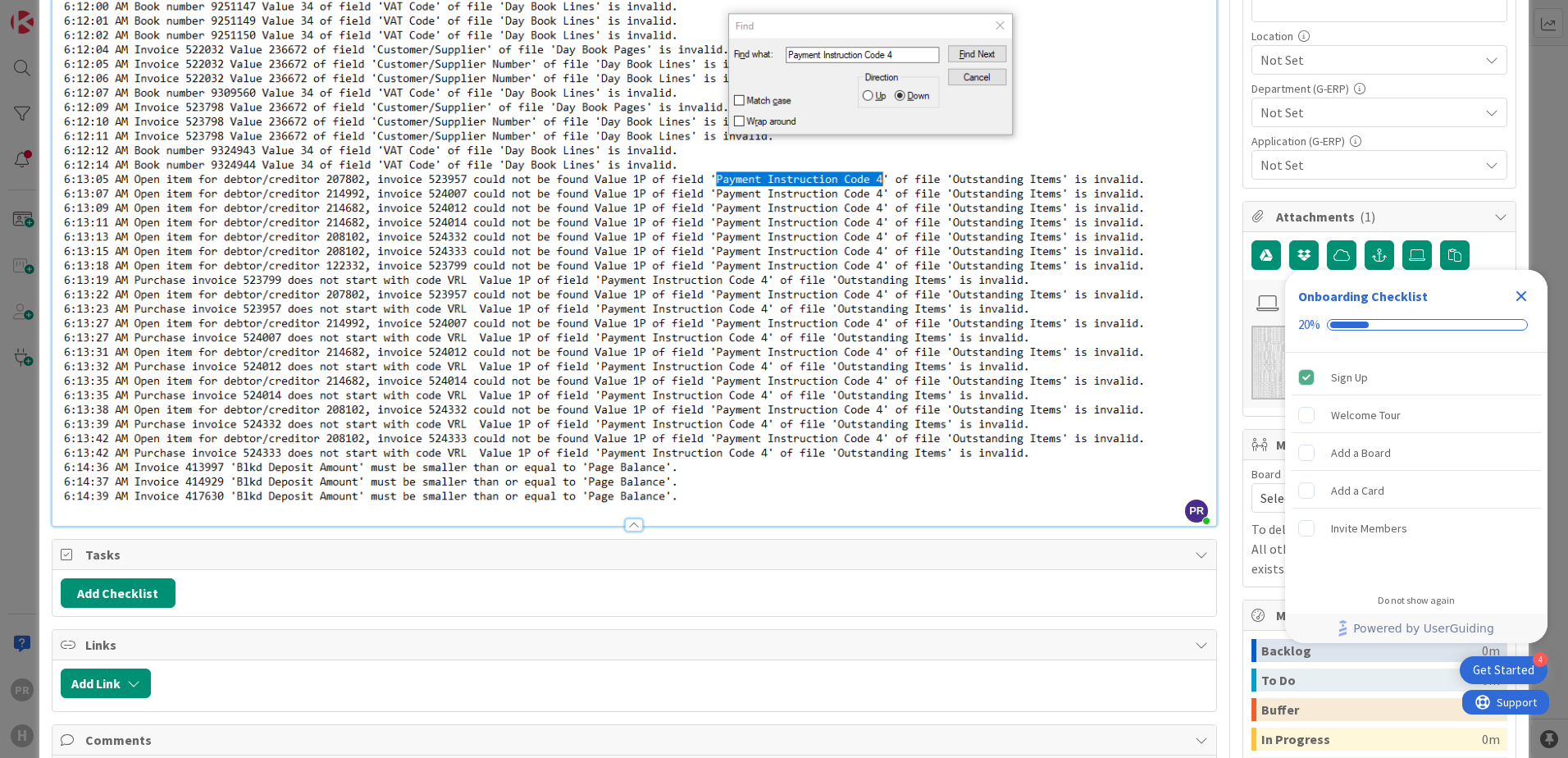
click at [1522, 290] on icon "Close Checklist" at bounding box center [1521, 295] width 19 height 19
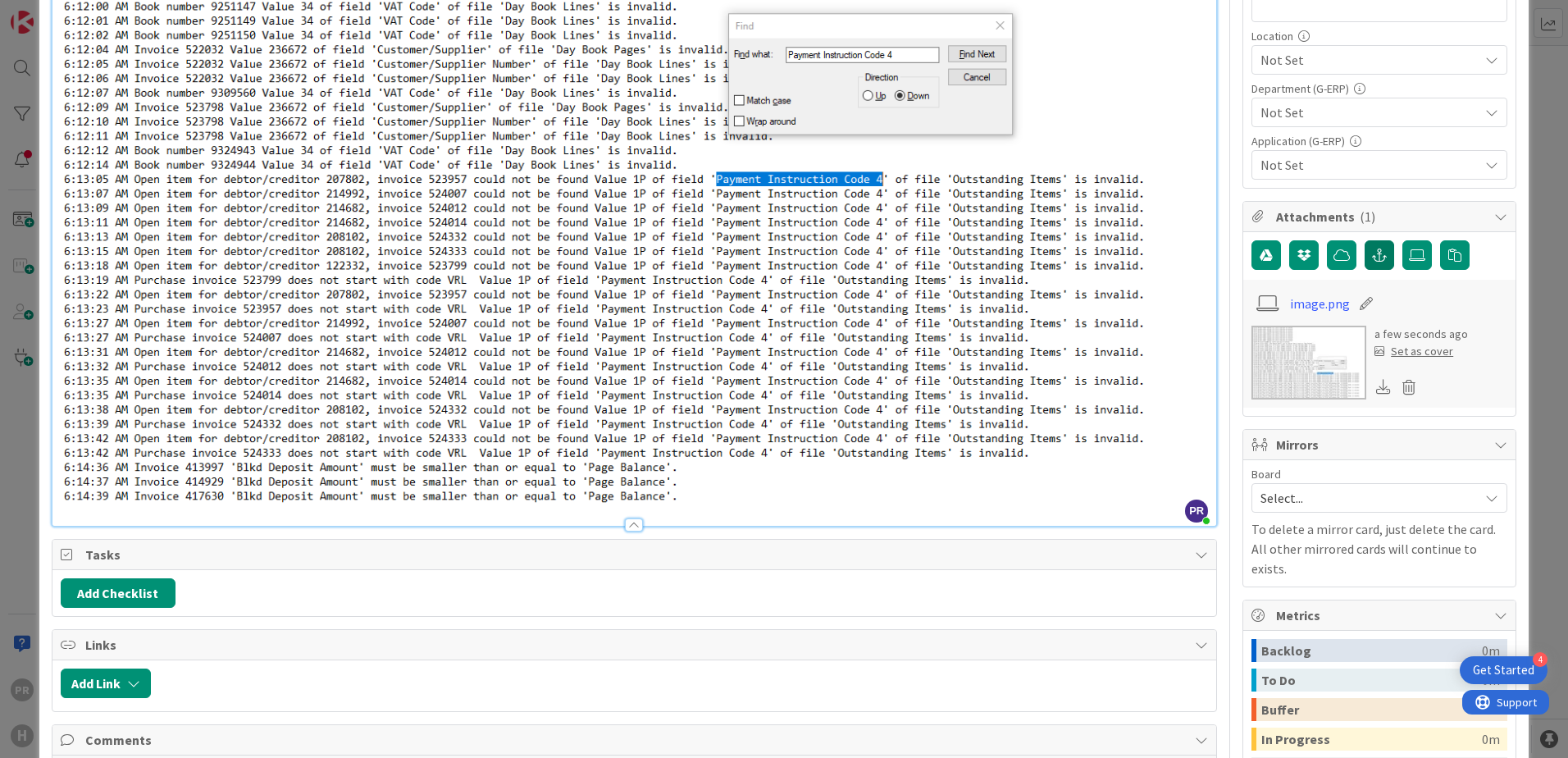
click at [1372, 257] on icon "button" at bounding box center [1379, 255] width 14 height 14
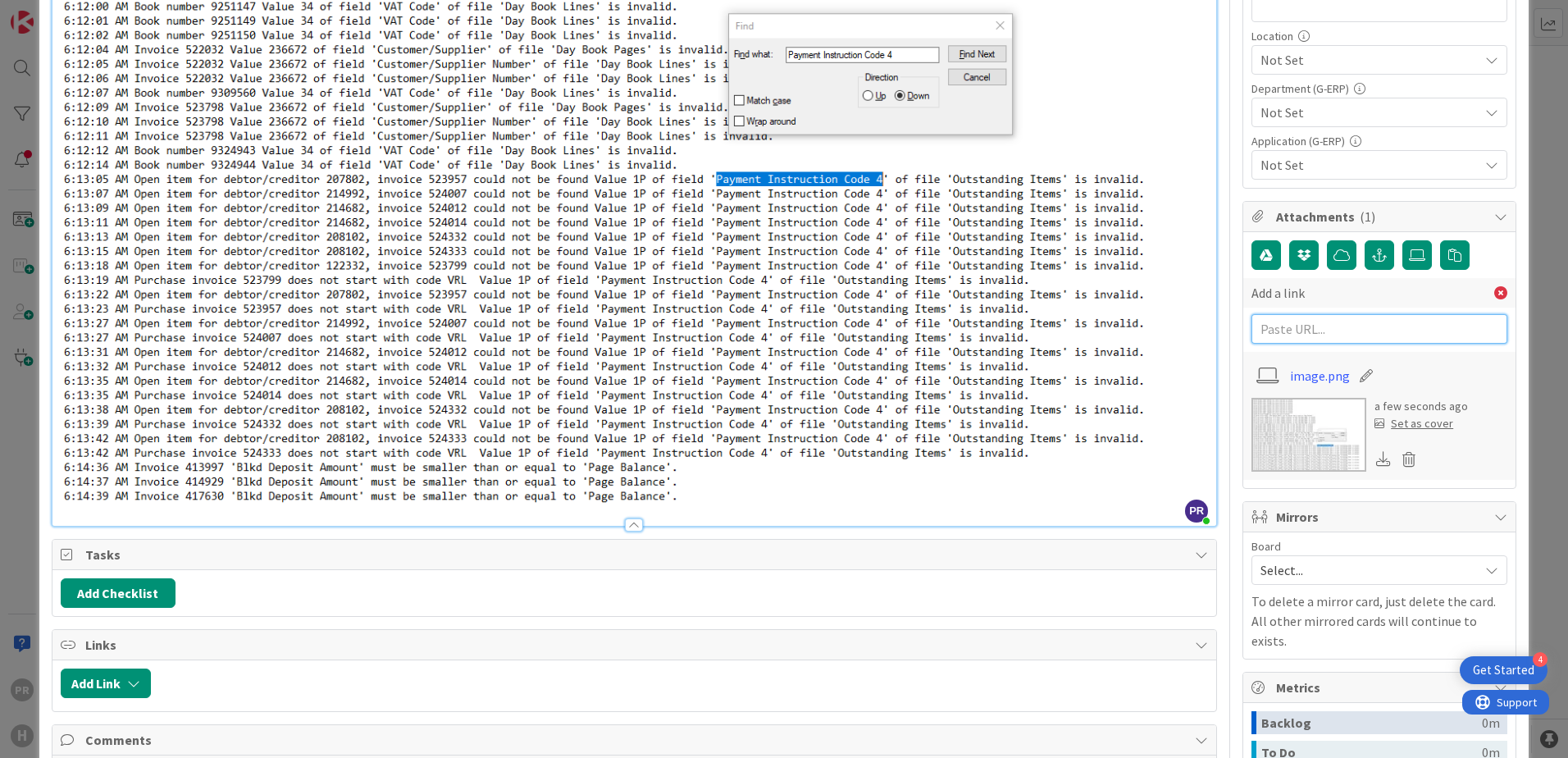
click at [1316, 327] on input "text" at bounding box center [1379, 328] width 256 height 30
paste input "[URL][PERSON_NAME][DOMAIN_NAME]"
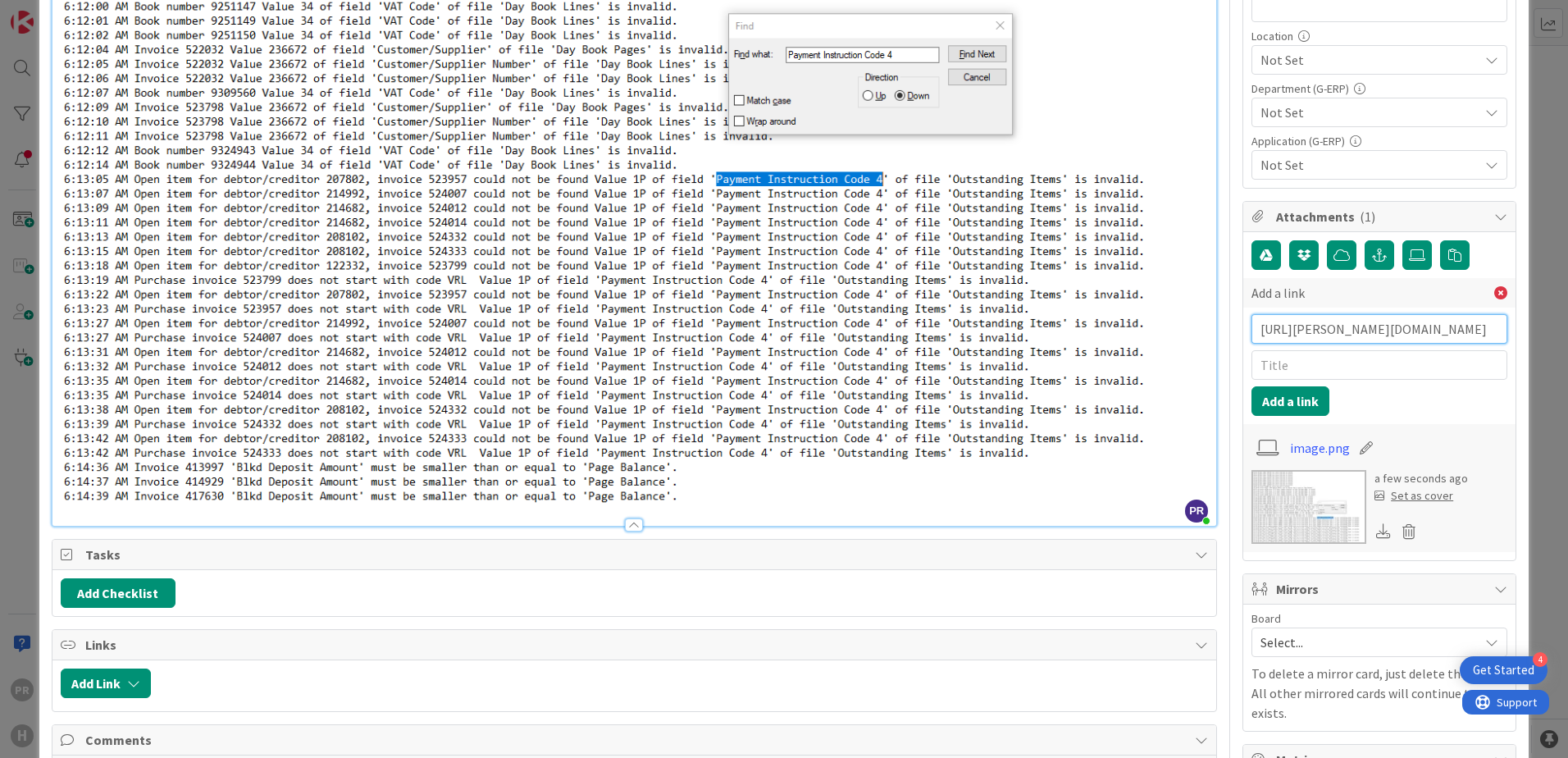
scroll to position [0, 318]
click at [1311, 359] on input "text" at bounding box center [1379, 365] width 256 height 30
click at [1274, 402] on button "Add a link" at bounding box center [1290, 401] width 78 height 30
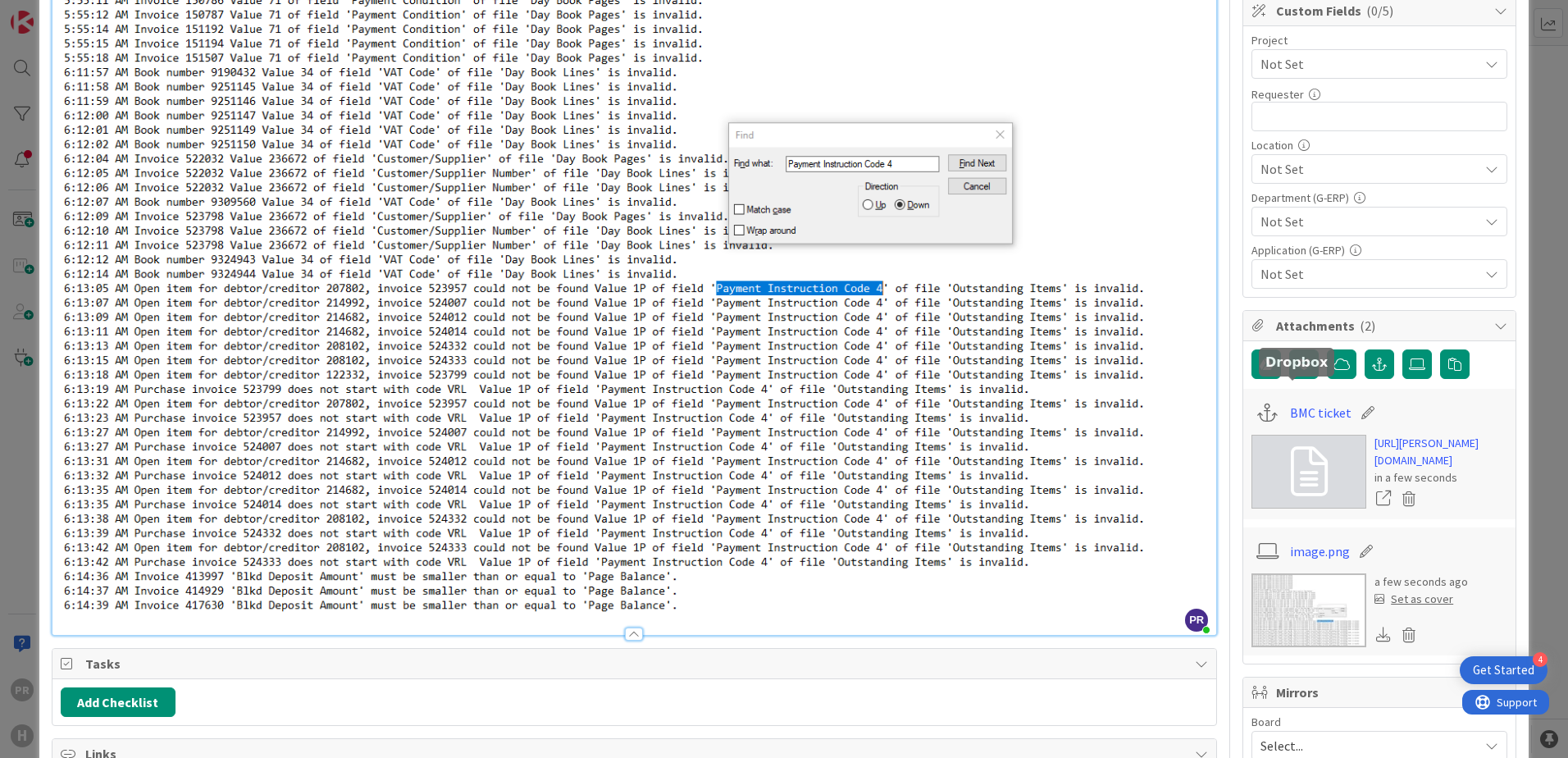
scroll to position [328, 0]
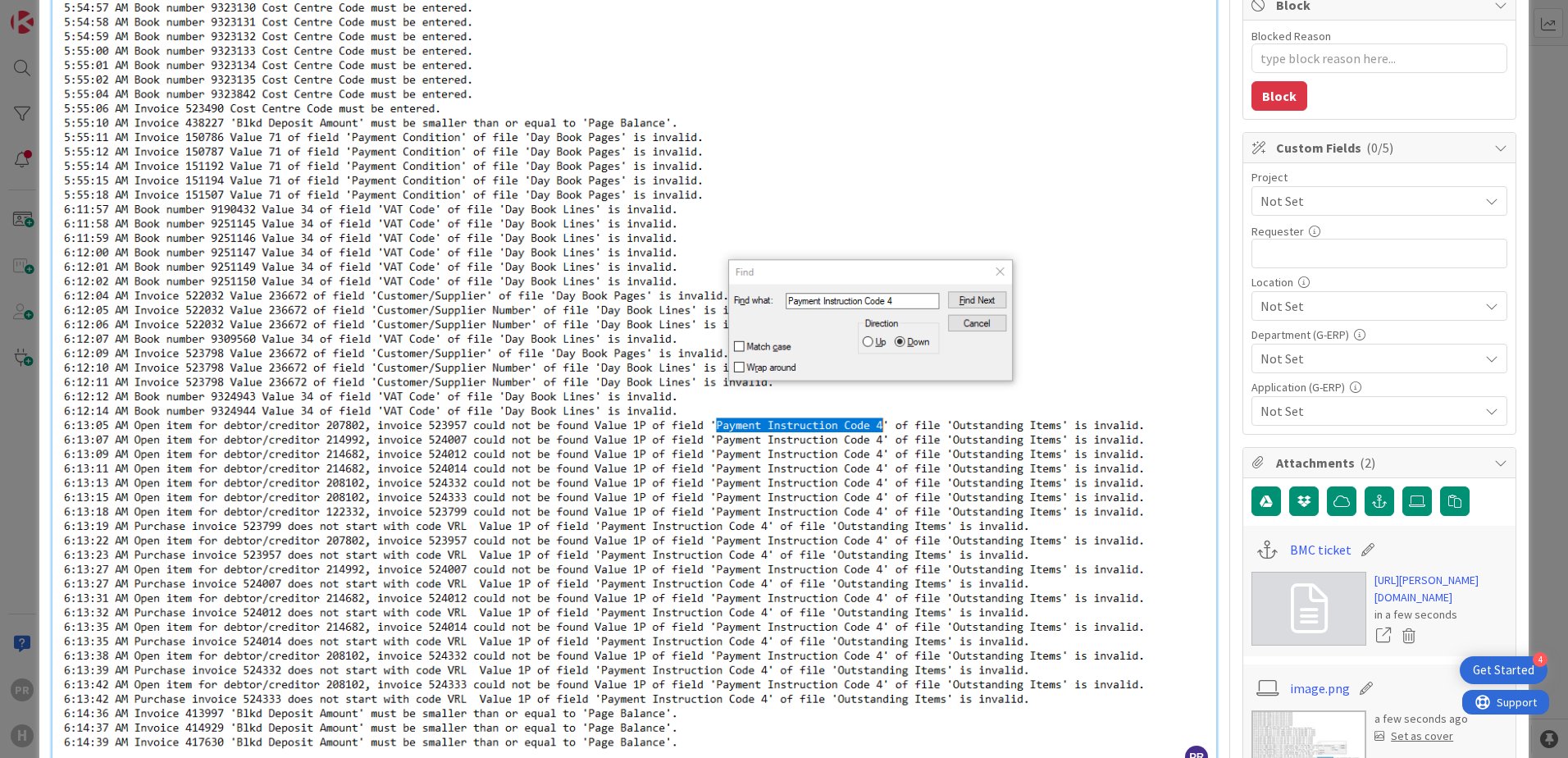
click at [1310, 197] on span "Not Set" at bounding box center [1365, 201] width 210 height 23
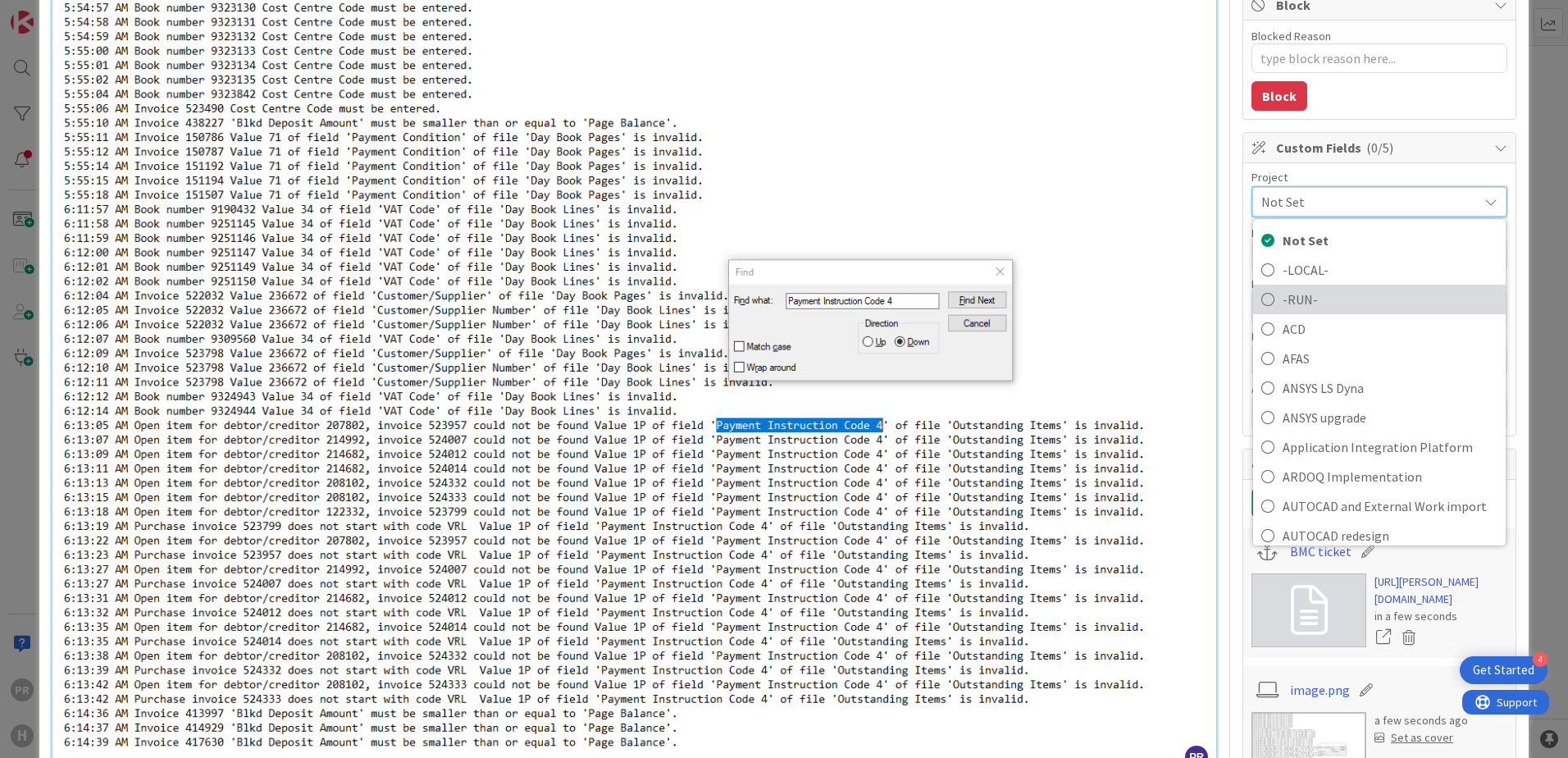
click at [1297, 295] on span "-RUN-" at bounding box center [1390, 299] width 215 height 24
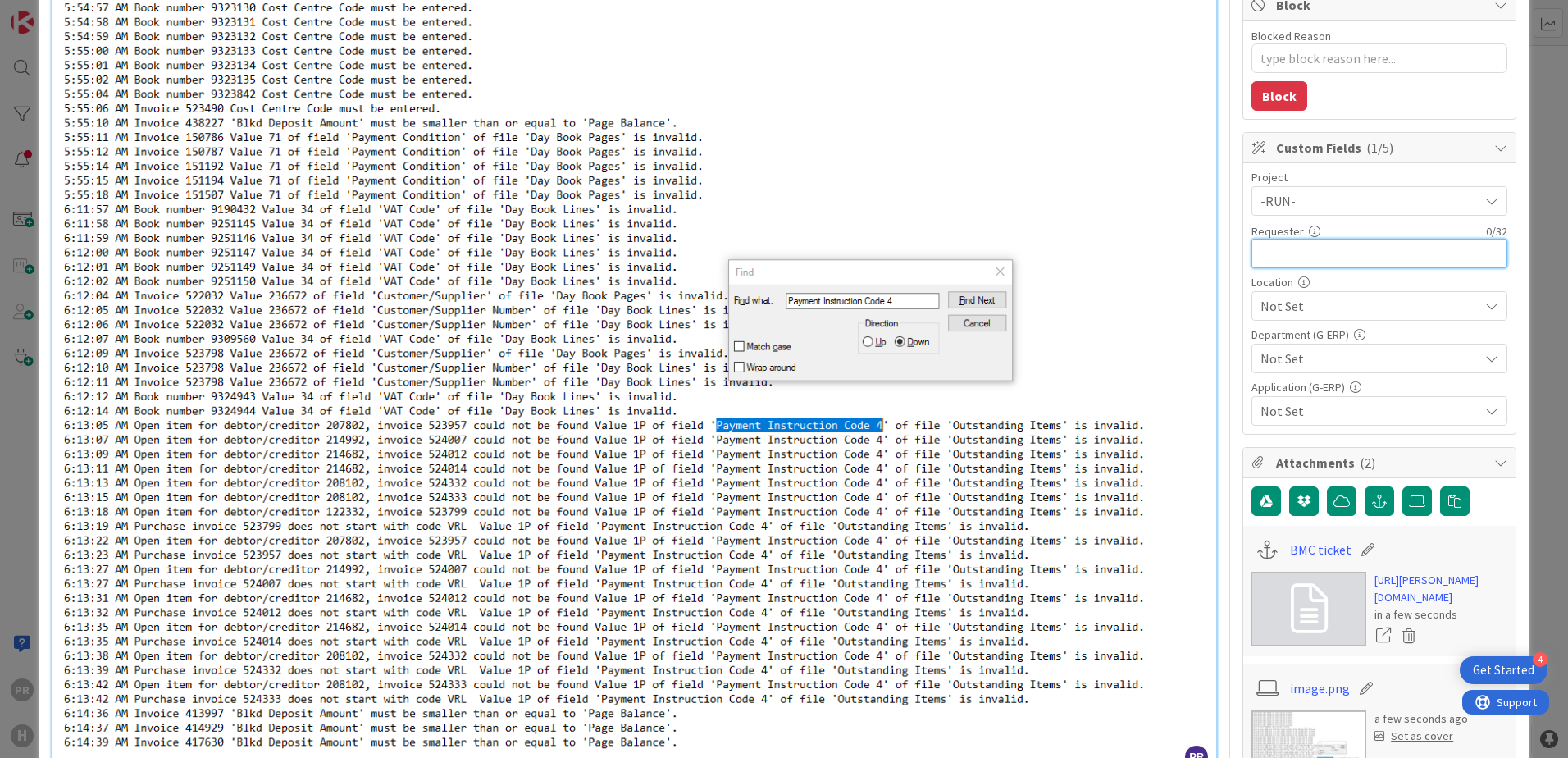
click at [1316, 259] on input "text" at bounding box center [1379, 253] width 256 height 30
click at [1317, 303] on span "Not Set" at bounding box center [1370, 306] width 219 height 19
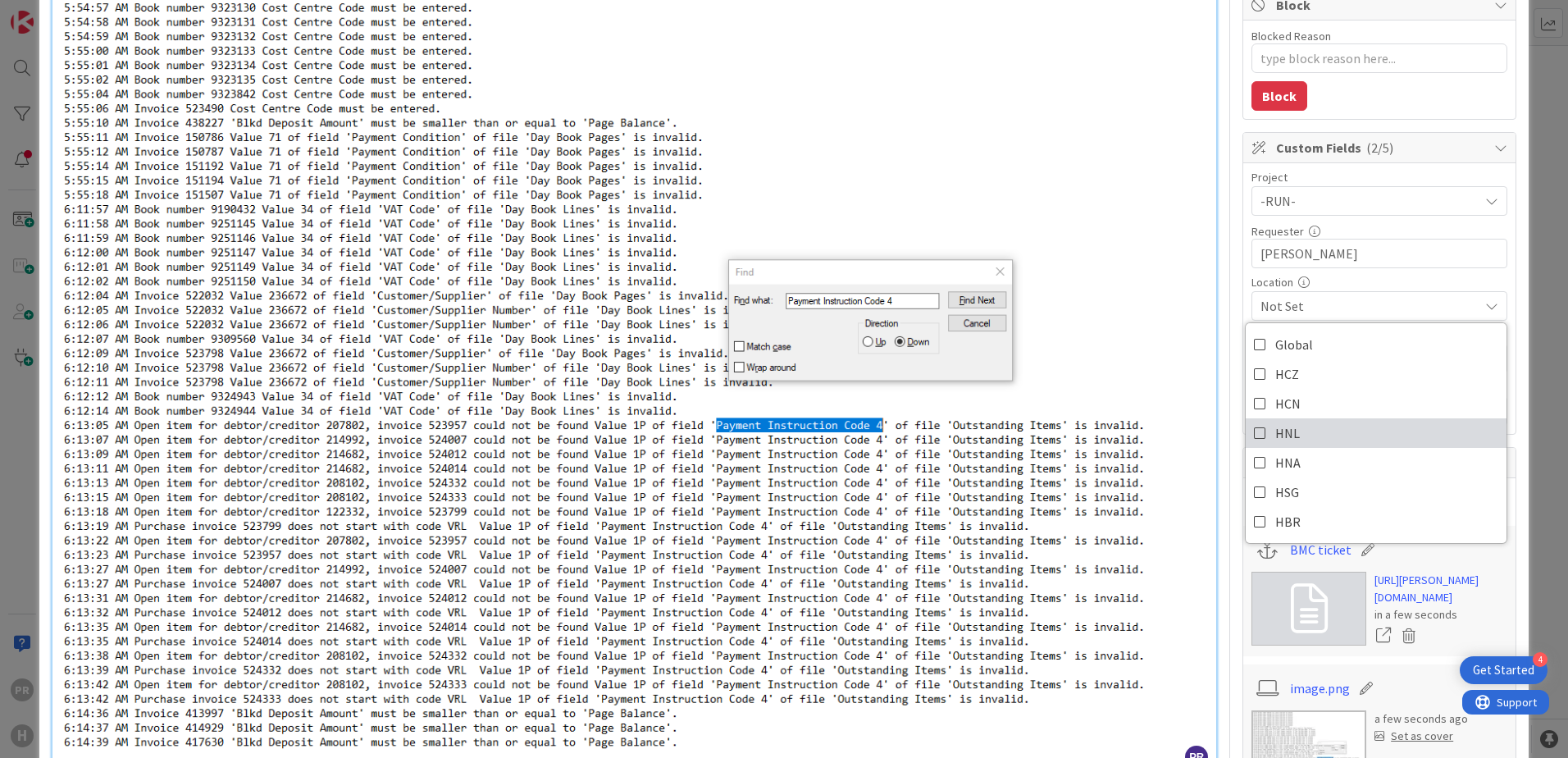
click at [1293, 424] on link "HNL" at bounding box center [1376, 433] width 261 height 30
click at [1418, 302] on span "HNL" at bounding box center [1370, 306] width 219 height 19
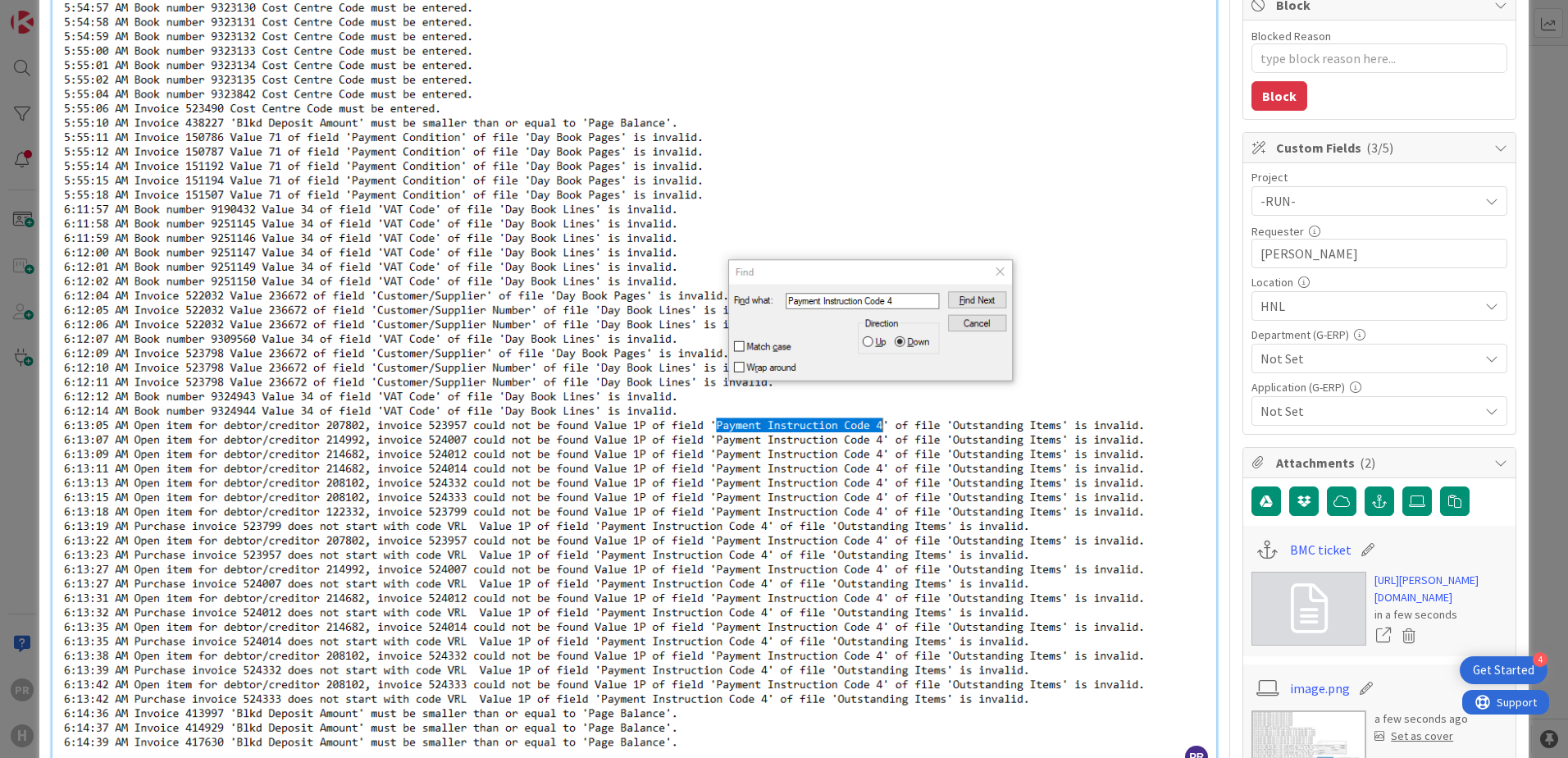
click at [1343, 356] on span "Not Set" at bounding box center [1370, 358] width 219 height 19
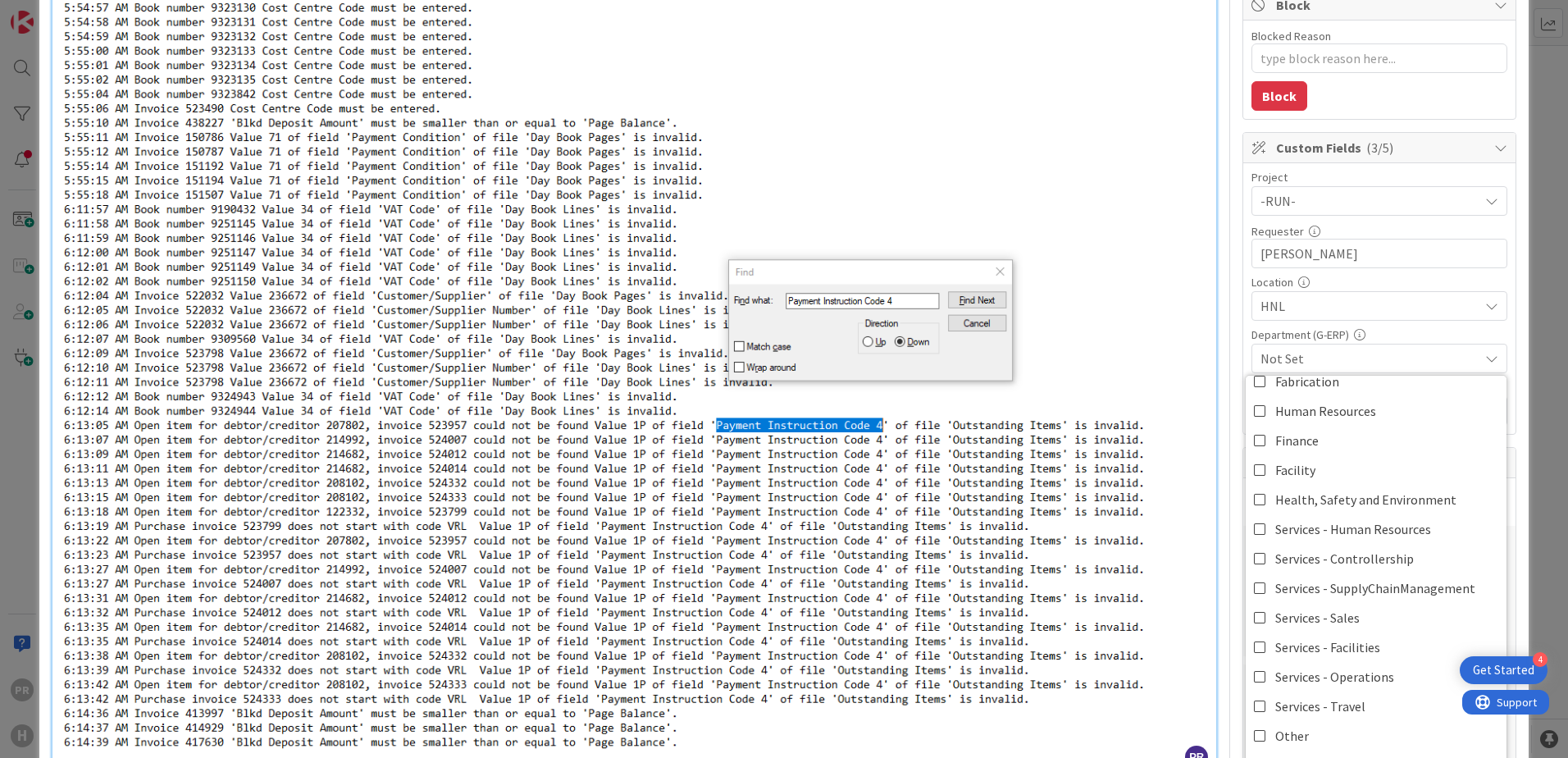
scroll to position [136, 0]
click at [1306, 445] on link "Finance" at bounding box center [1376, 438] width 261 height 30
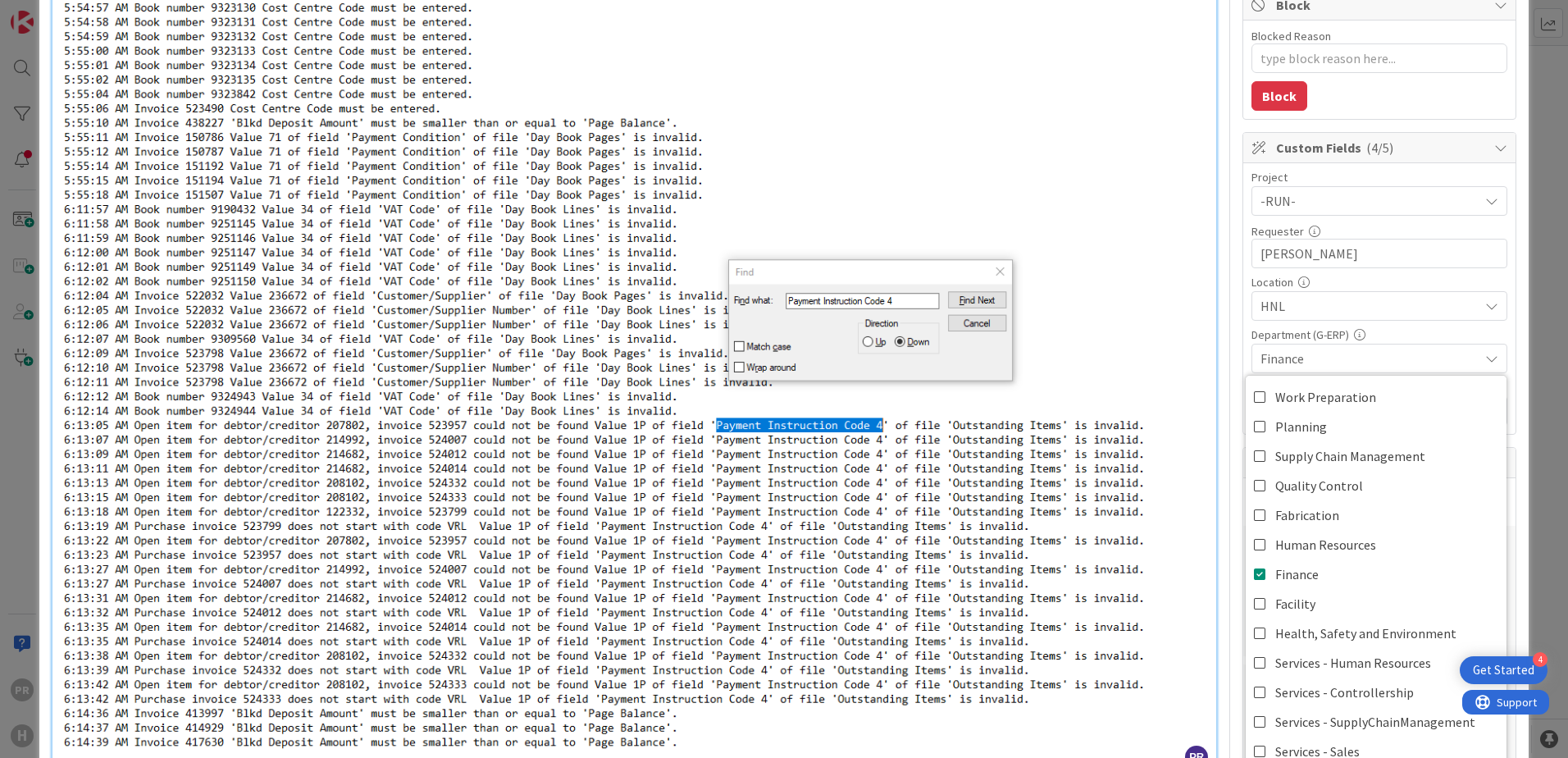
click at [1451, 355] on span "Finance" at bounding box center [1370, 358] width 219 height 19
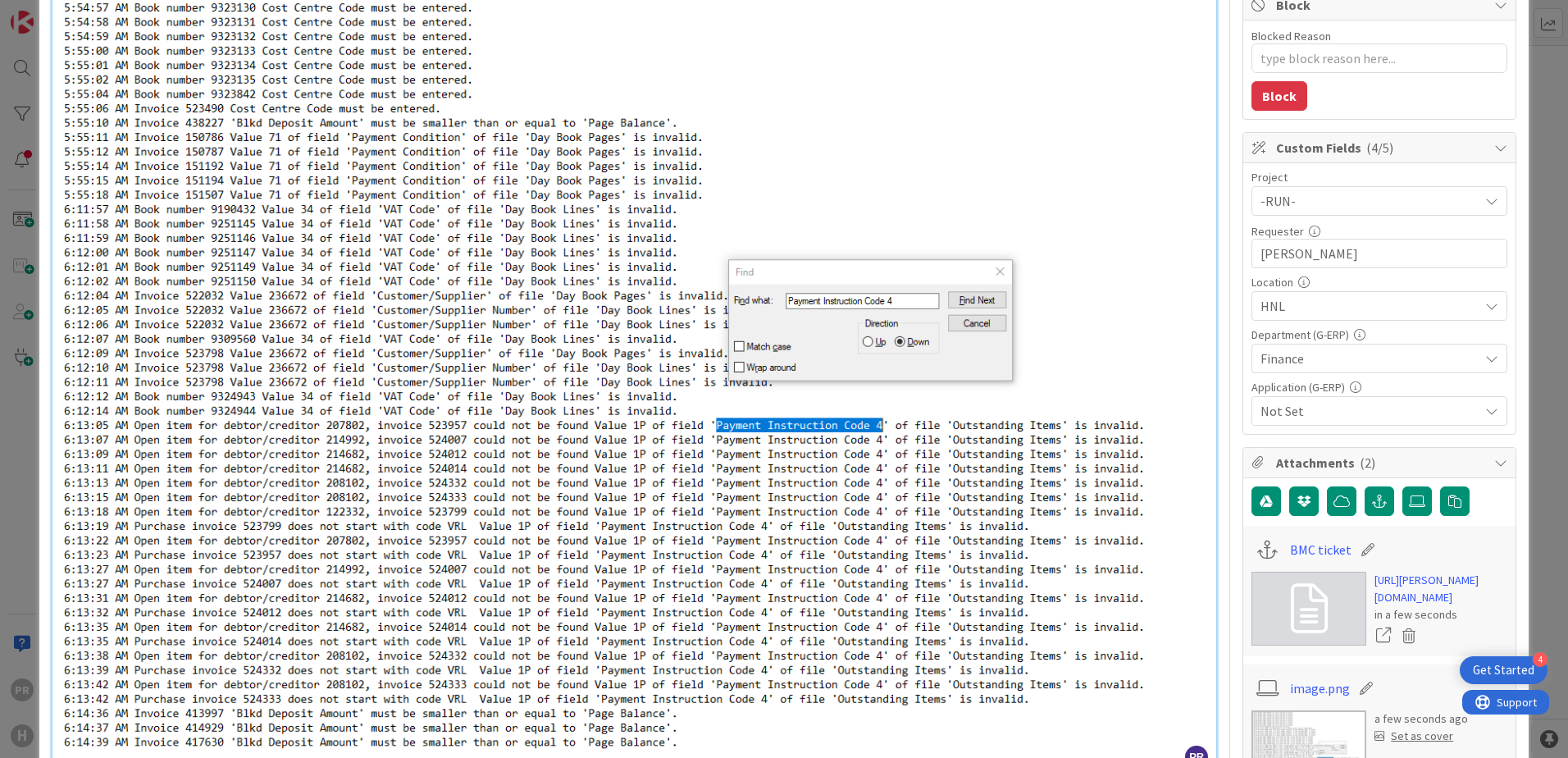
click at [1360, 415] on span "Not Set" at bounding box center [1370, 410] width 219 height 19
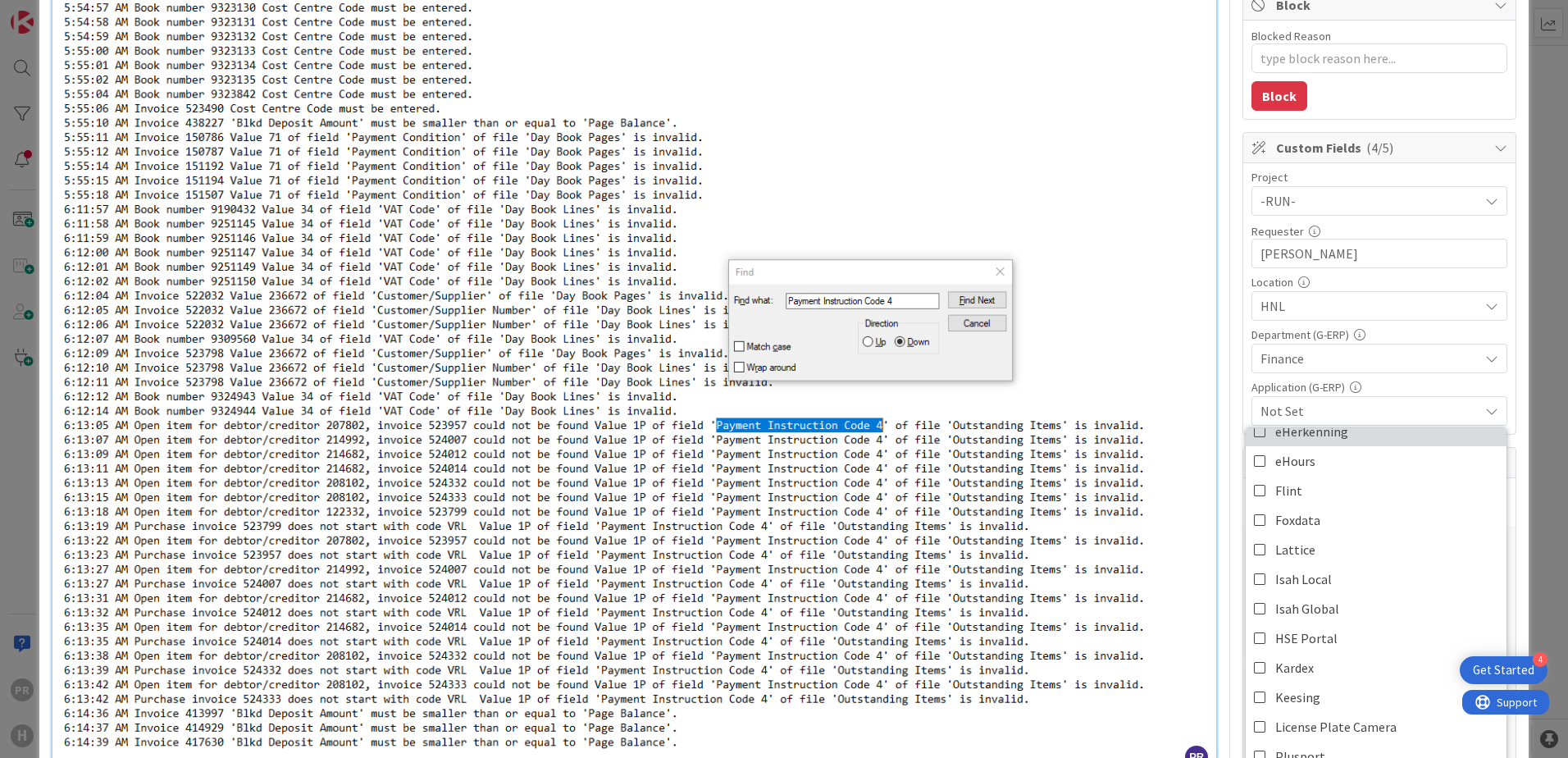
scroll to position [328, 0]
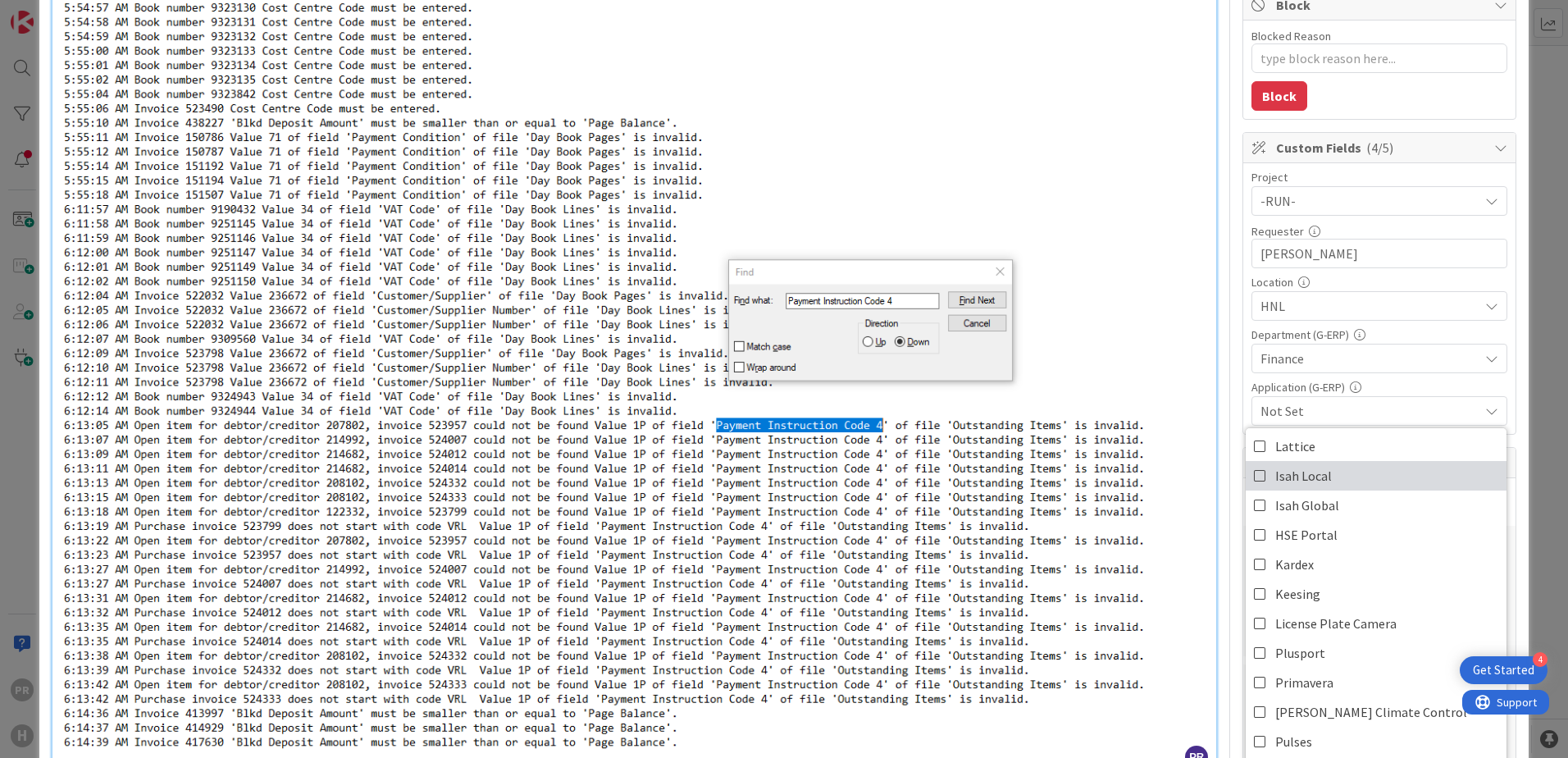
click at [1246, 479] on link "Isah Local" at bounding box center [1376, 475] width 261 height 30
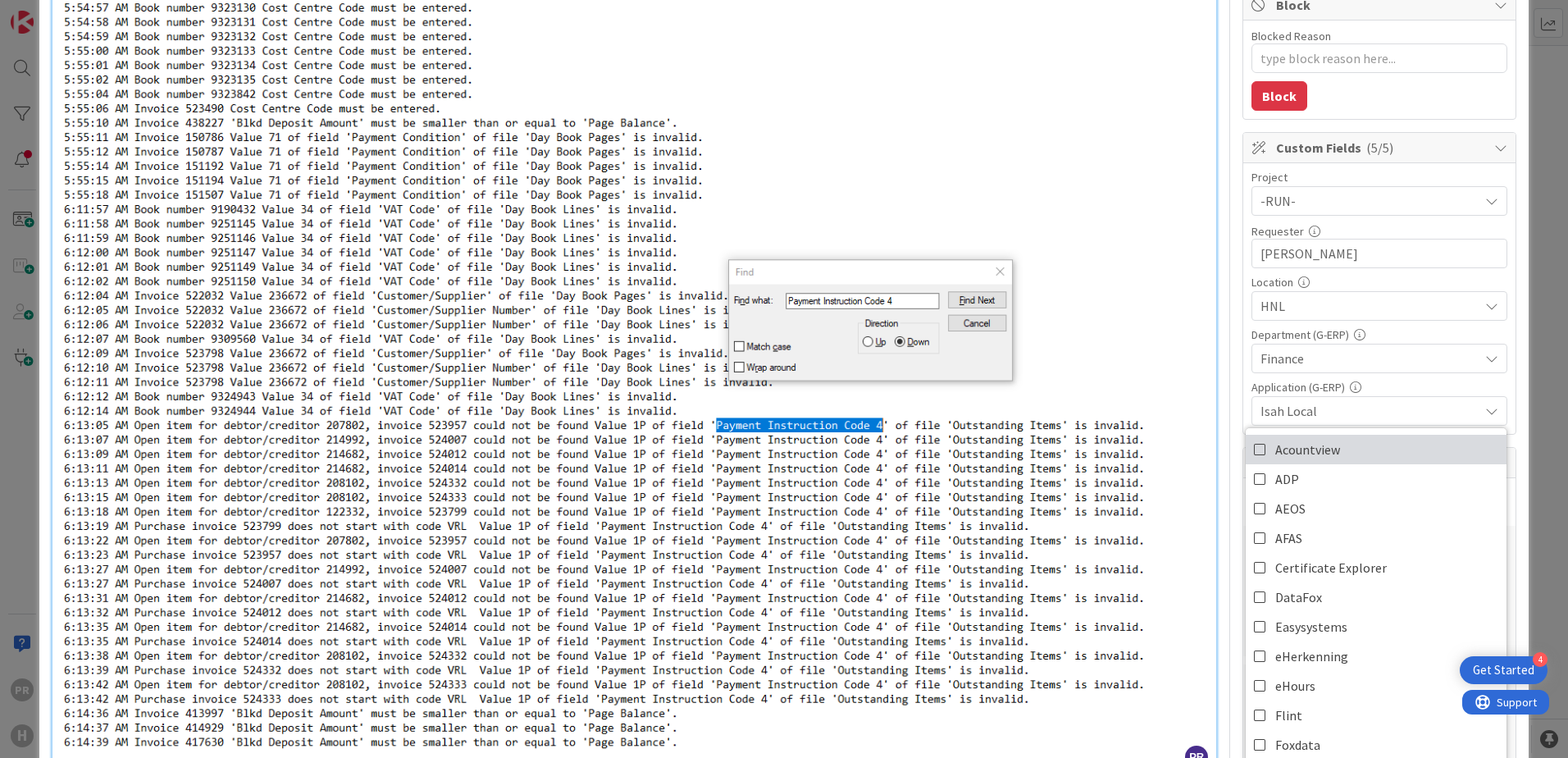
click at [1254, 453] on icon at bounding box center [1261, 449] width 14 height 24
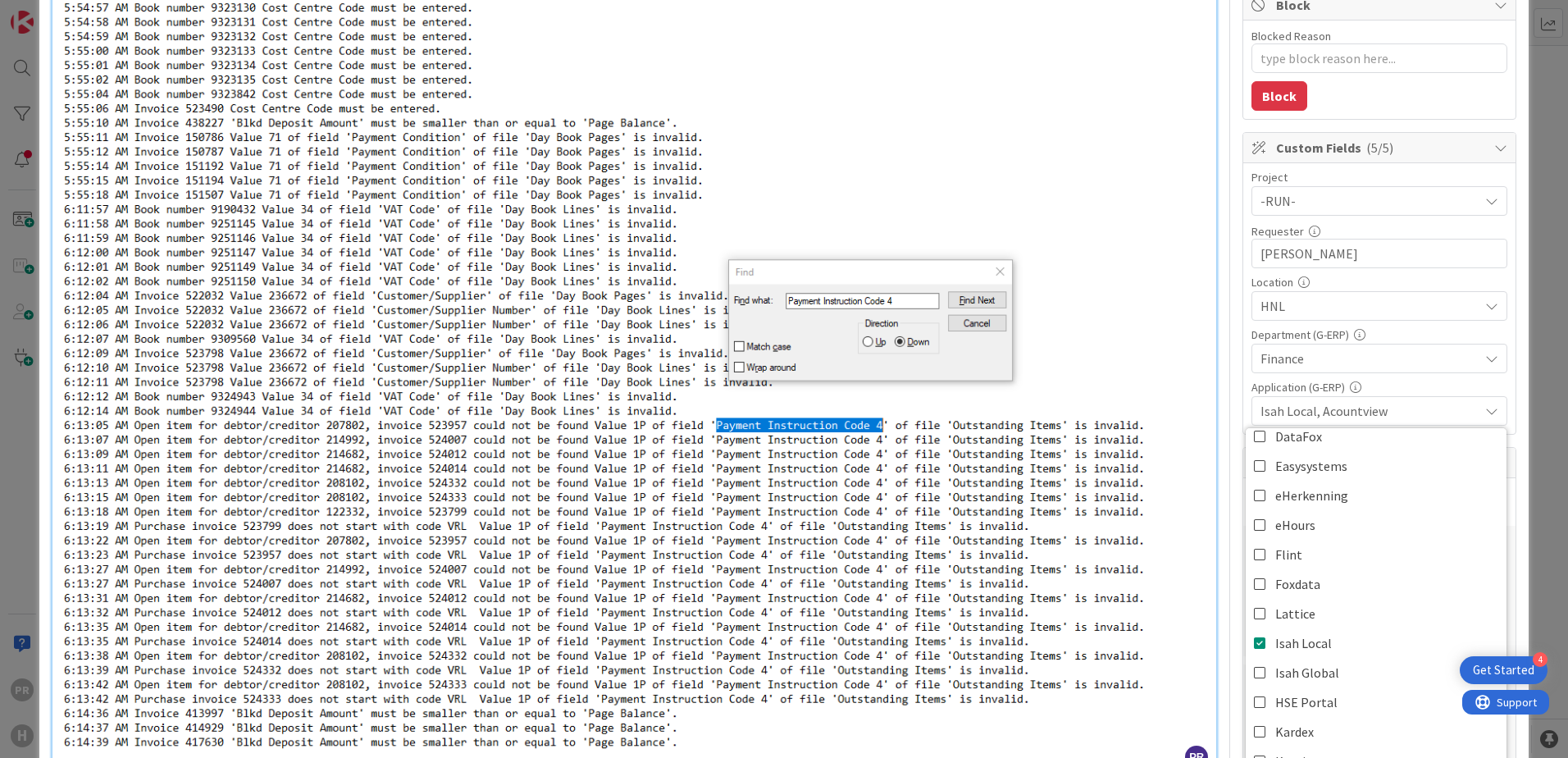
scroll to position [164, 0]
click at [1456, 399] on div "Isah Local, Acountview" at bounding box center [1379, 410] width 256 height 30
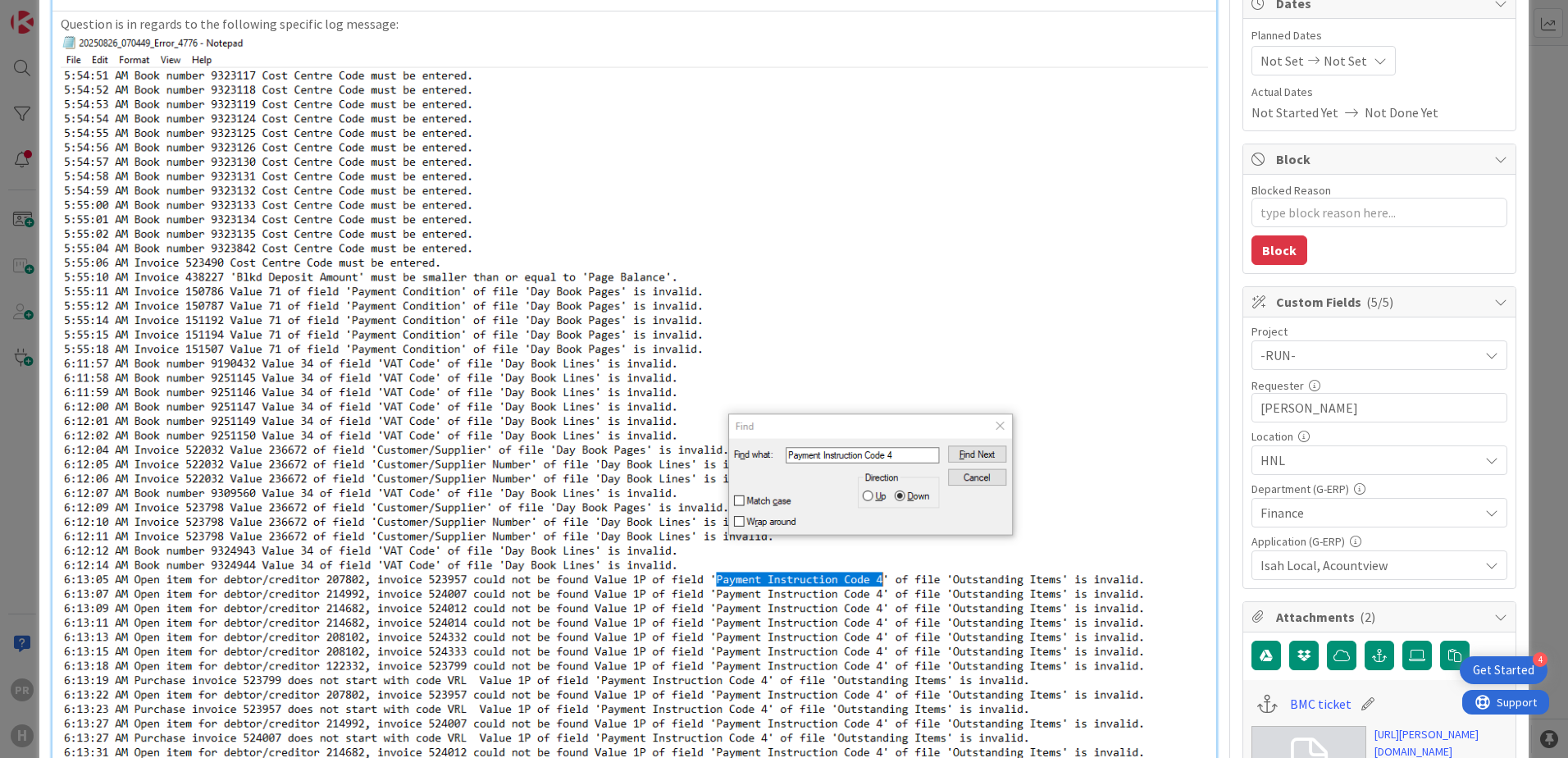
scroll to position [0, 0]
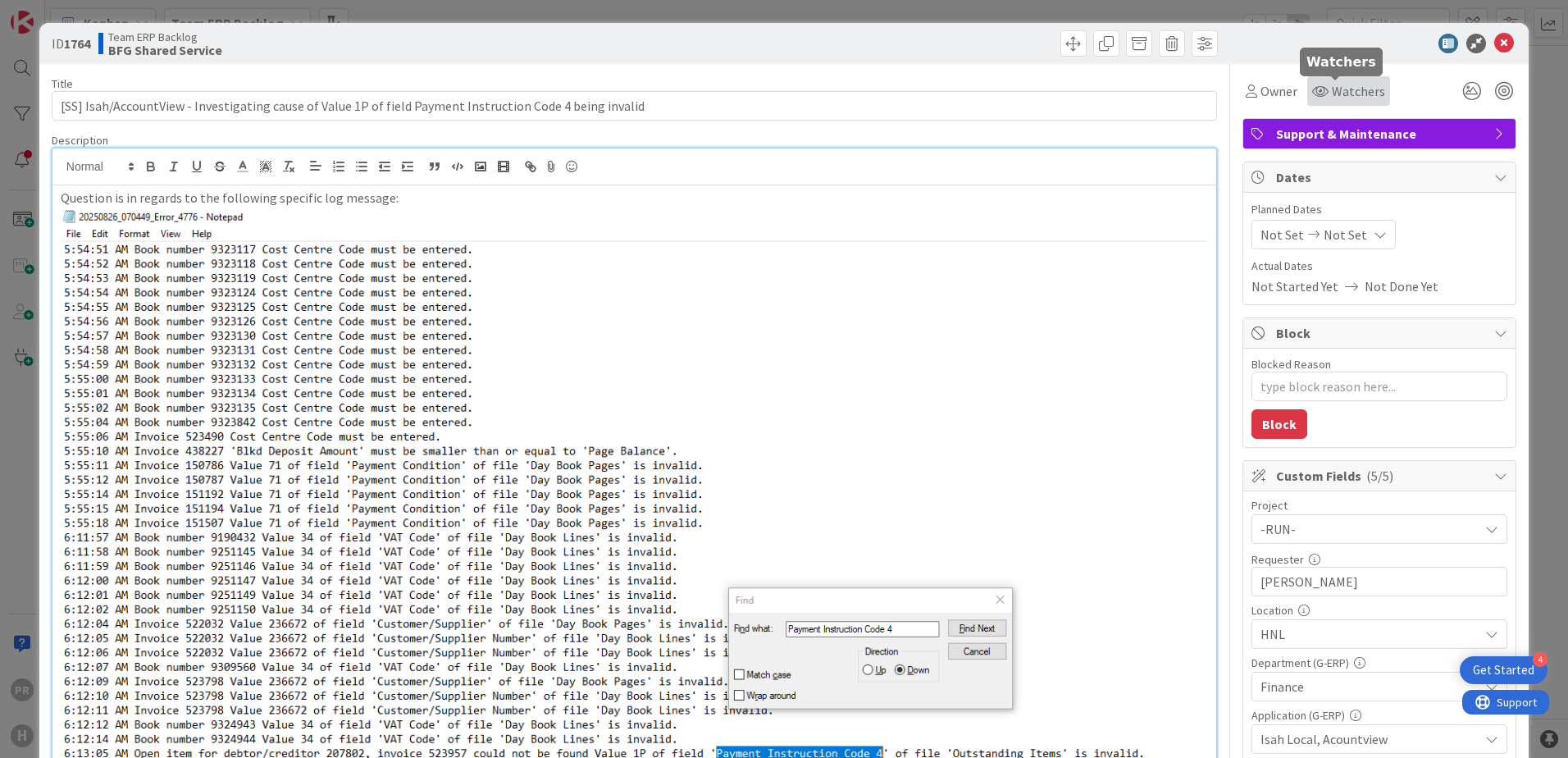
click at [1345, 89] on span "Watchers" at bounding box center [1358, 90] width 53 height 19
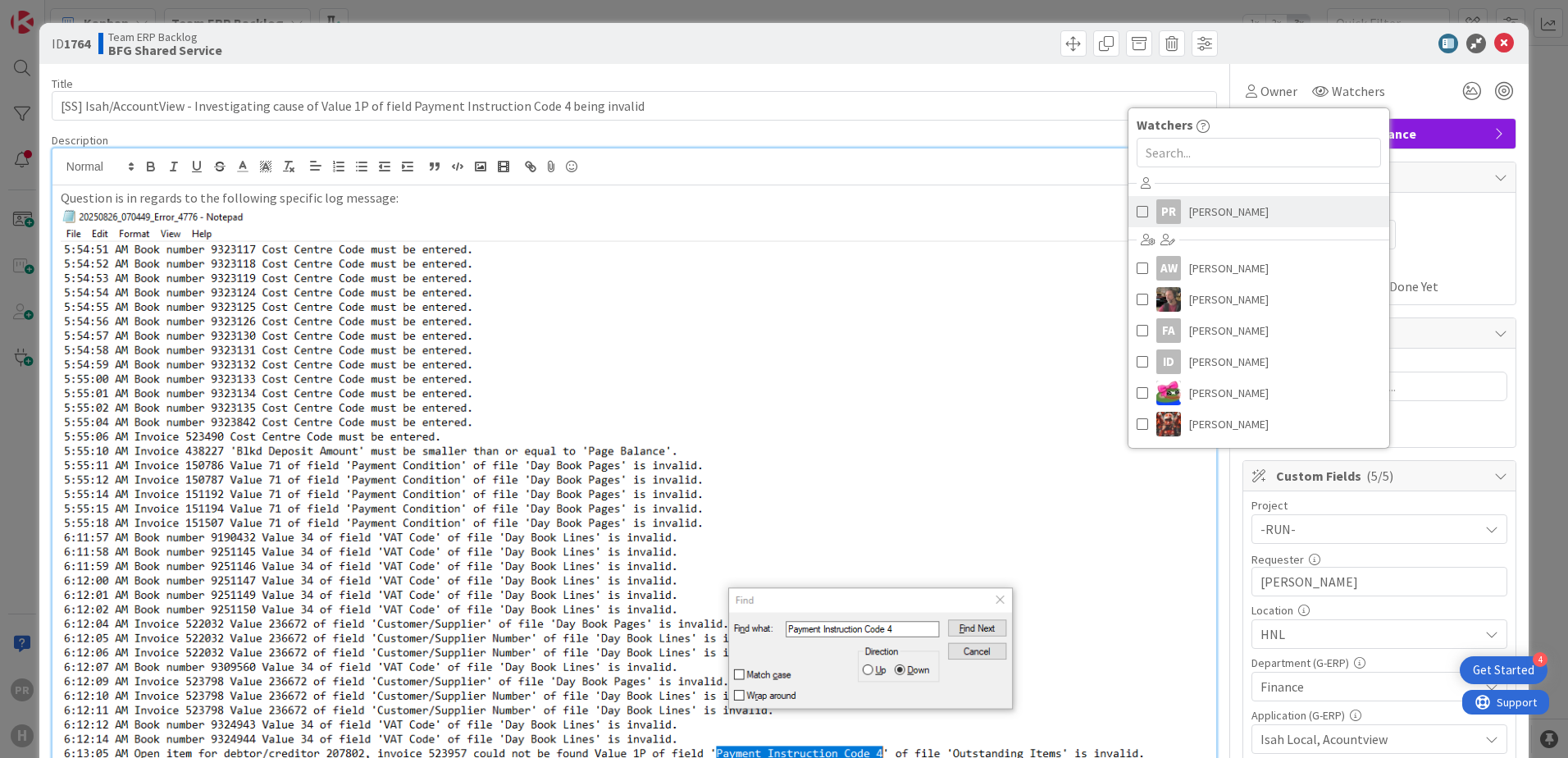
click at [1218, 208] on span "[PERSON_NAME]" at bounding box center [1229, 211] width 79 height 24
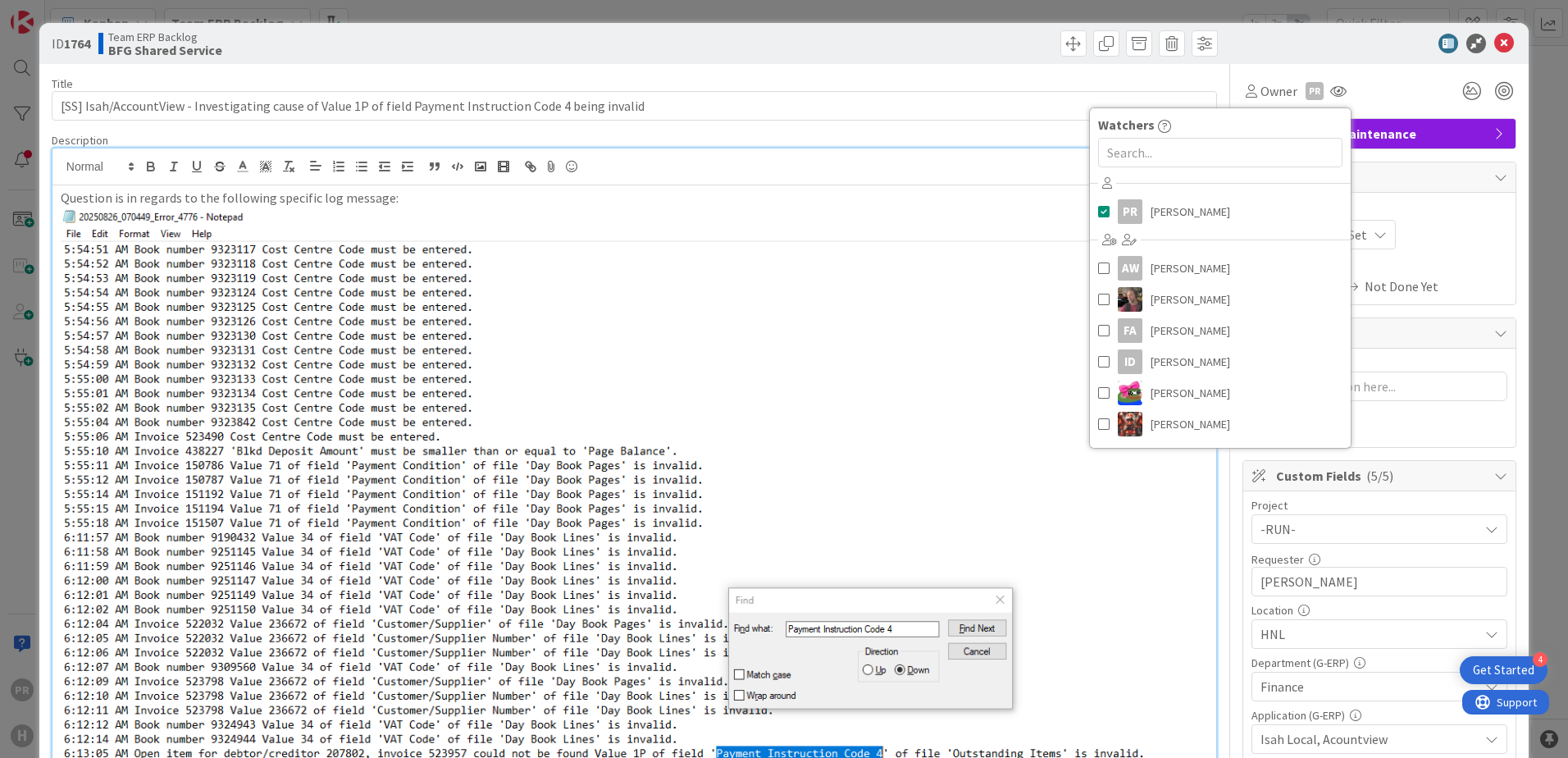
click at [1312, 51] on div at bounding box center [1371, 43] width 290 height 19
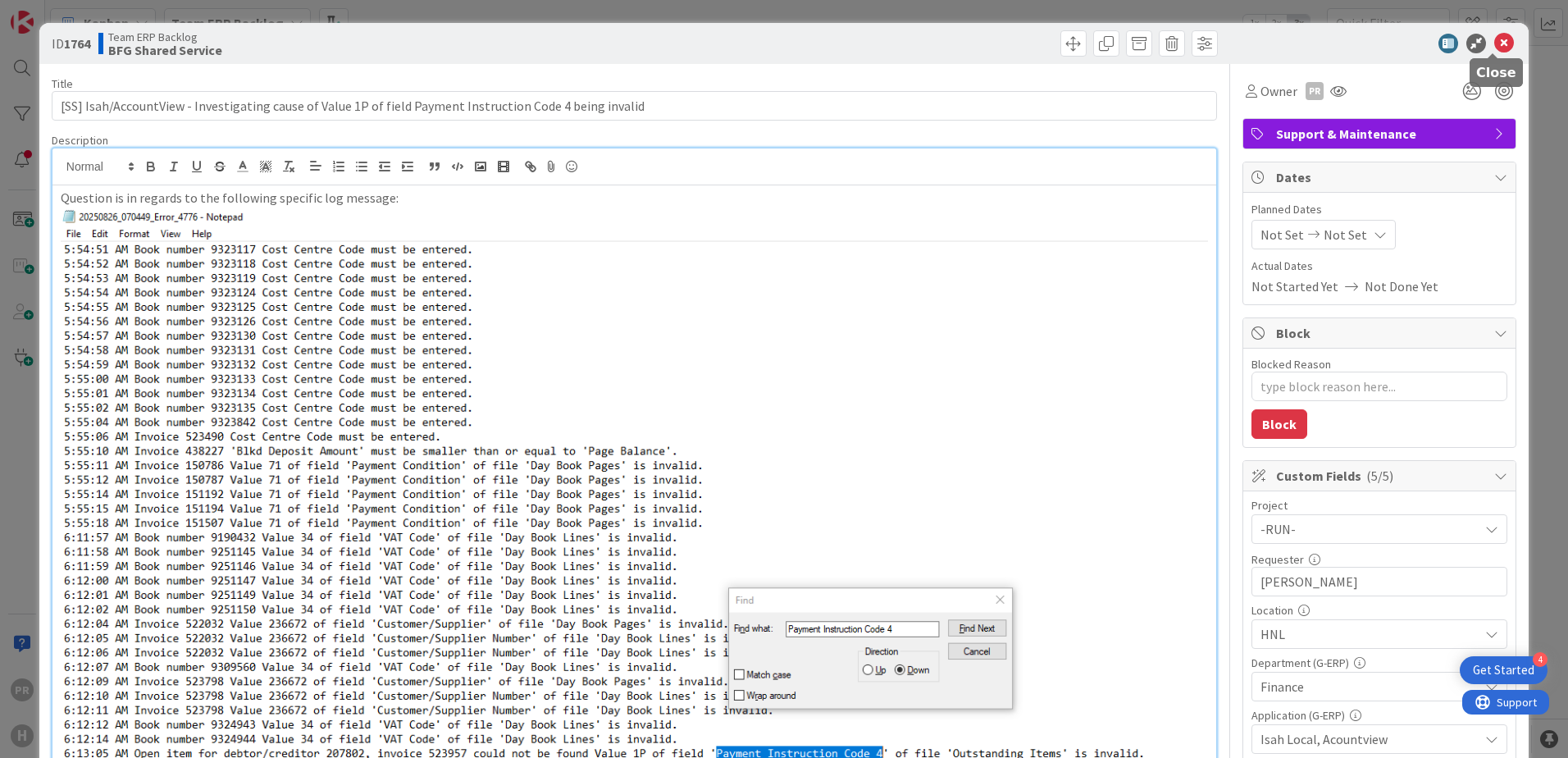
click at [1496, 46] on icon at bounding box center [1504, 43] width 19 height 19
